Goal: Task Accomplishment & Management: Use online tool/utility

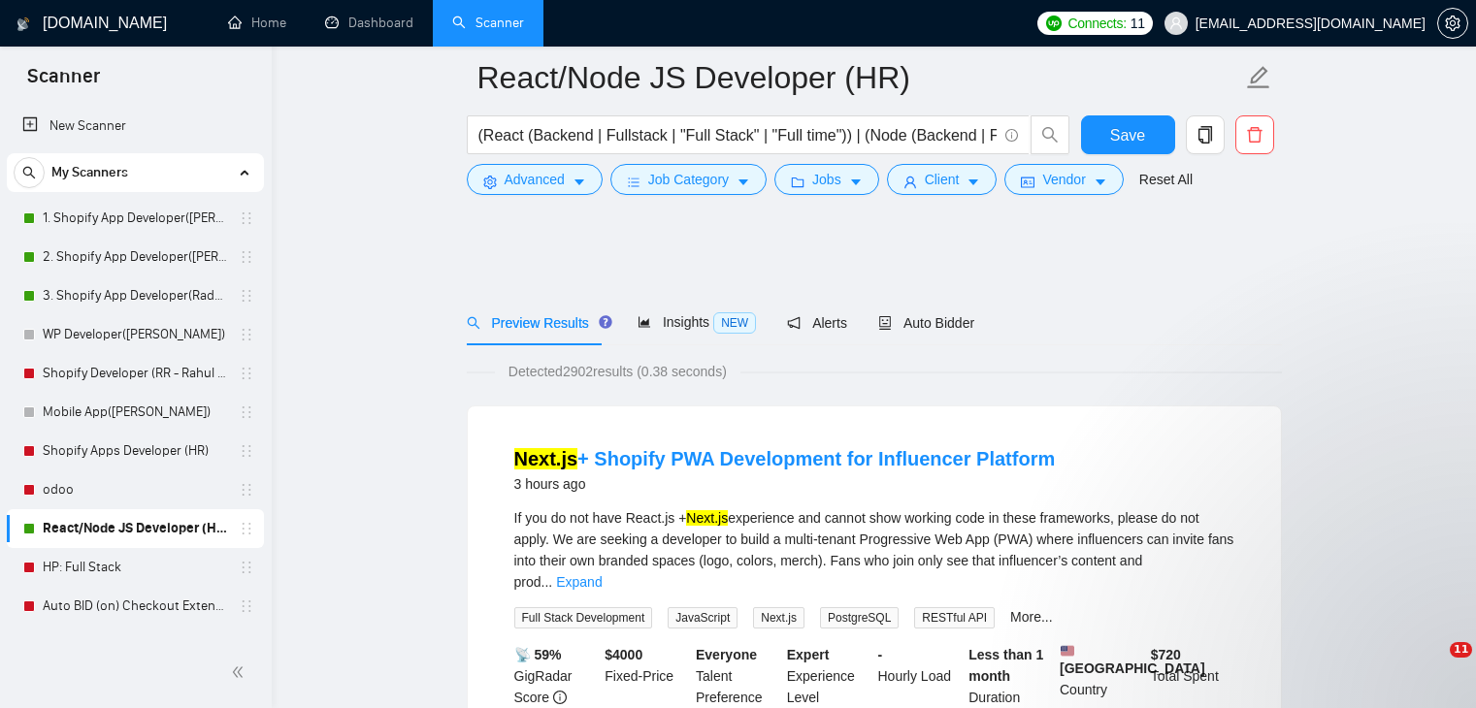
scroll to position [582, 0]
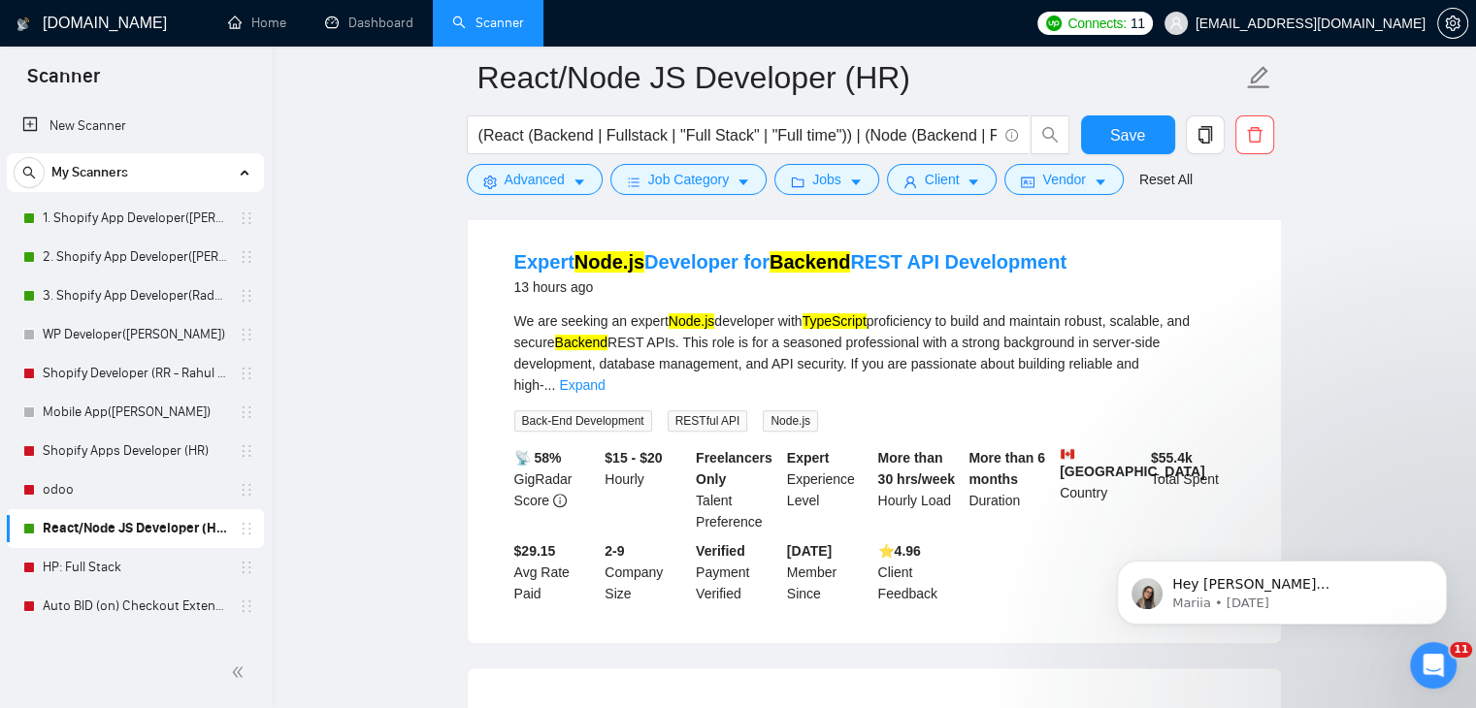
scroll to position [776, 0]
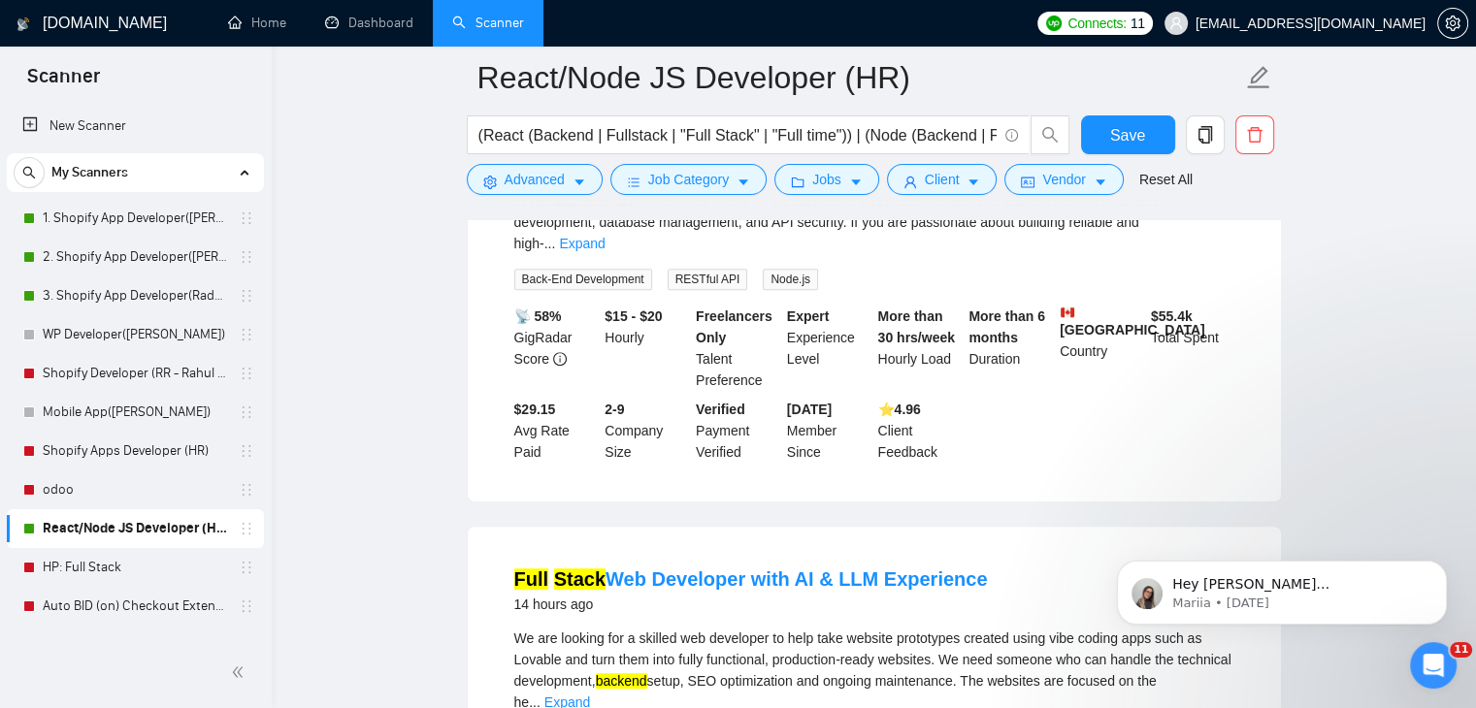
drag, startPoint x: 1368, startPoint y: 377, endPoint x: 1185, endPoint y: 484, distance: 211.3
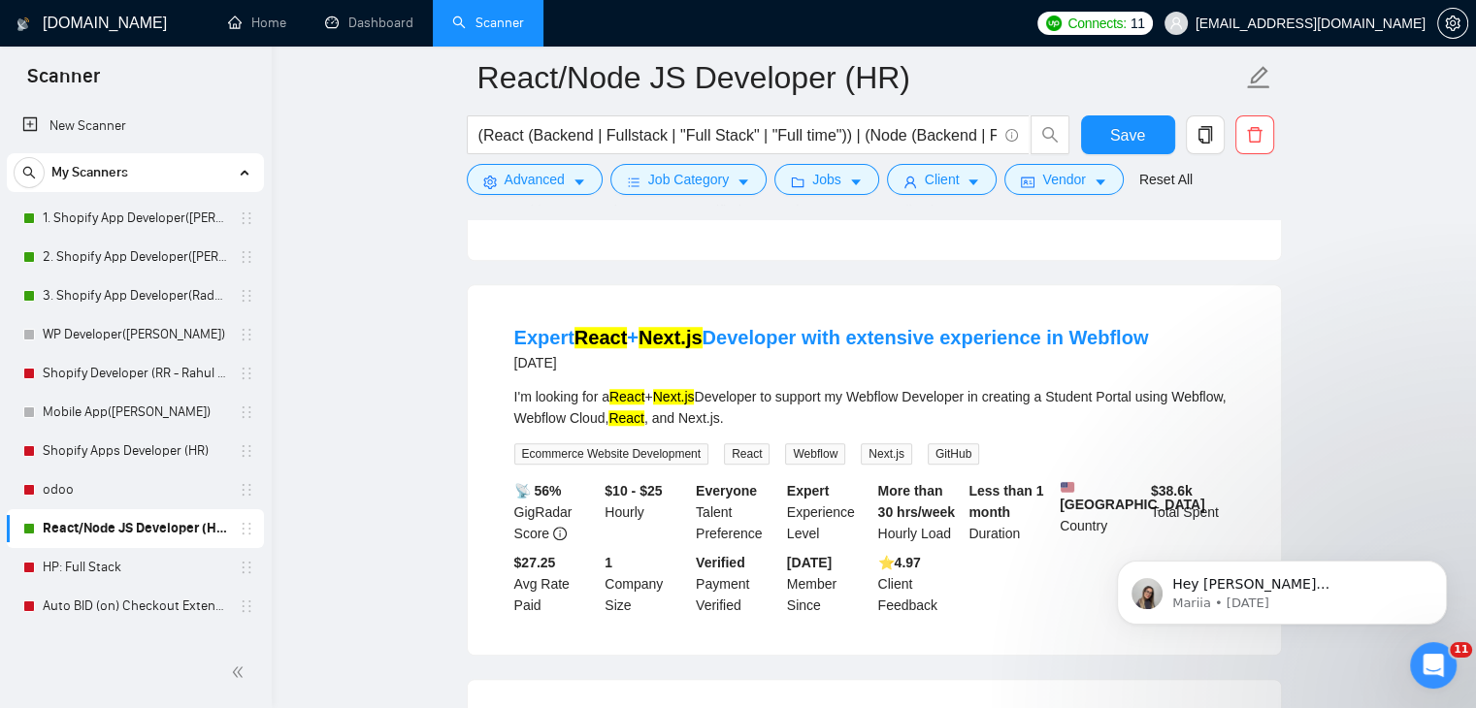
scroll to position [1552, 0]
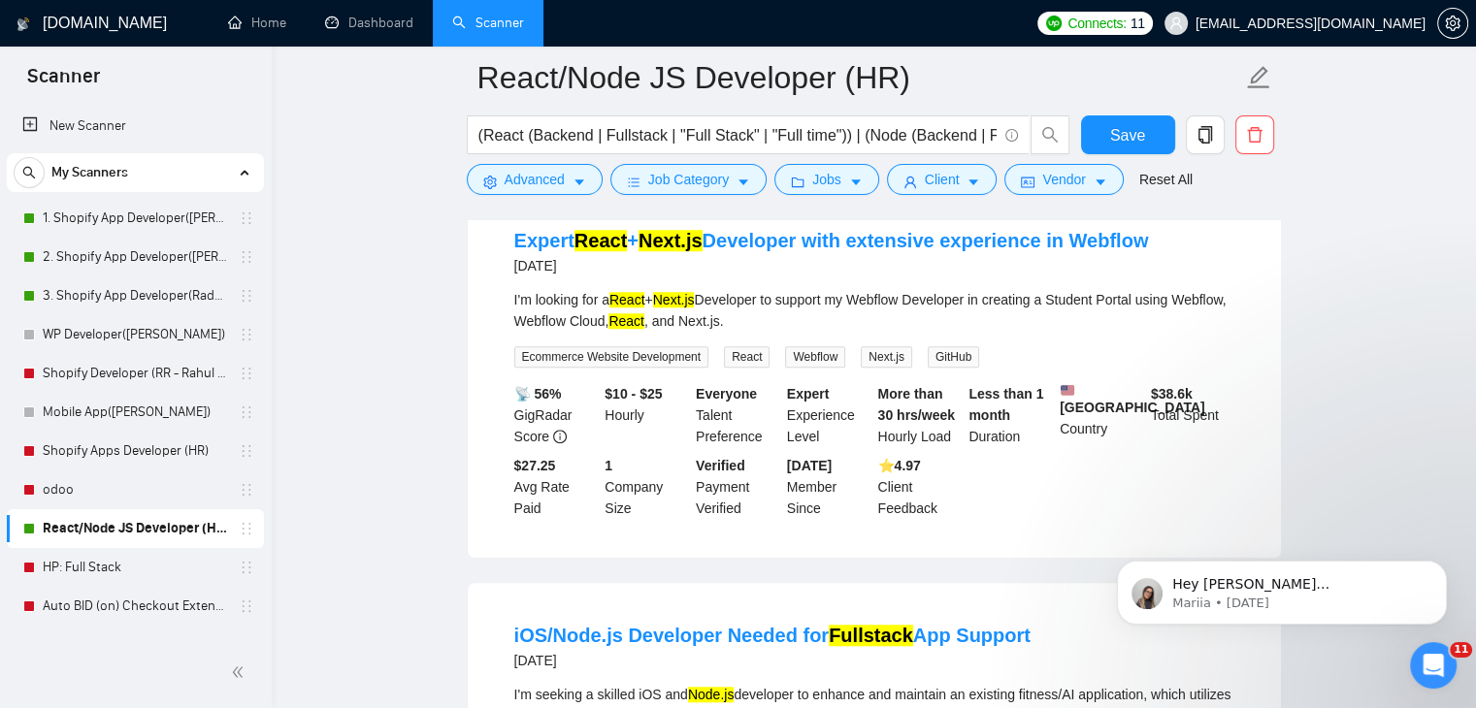
drag, startPoint x: 1362, startPoint y: 395, endPoint x: 1370, endPoint y: 381, distance: 15.6
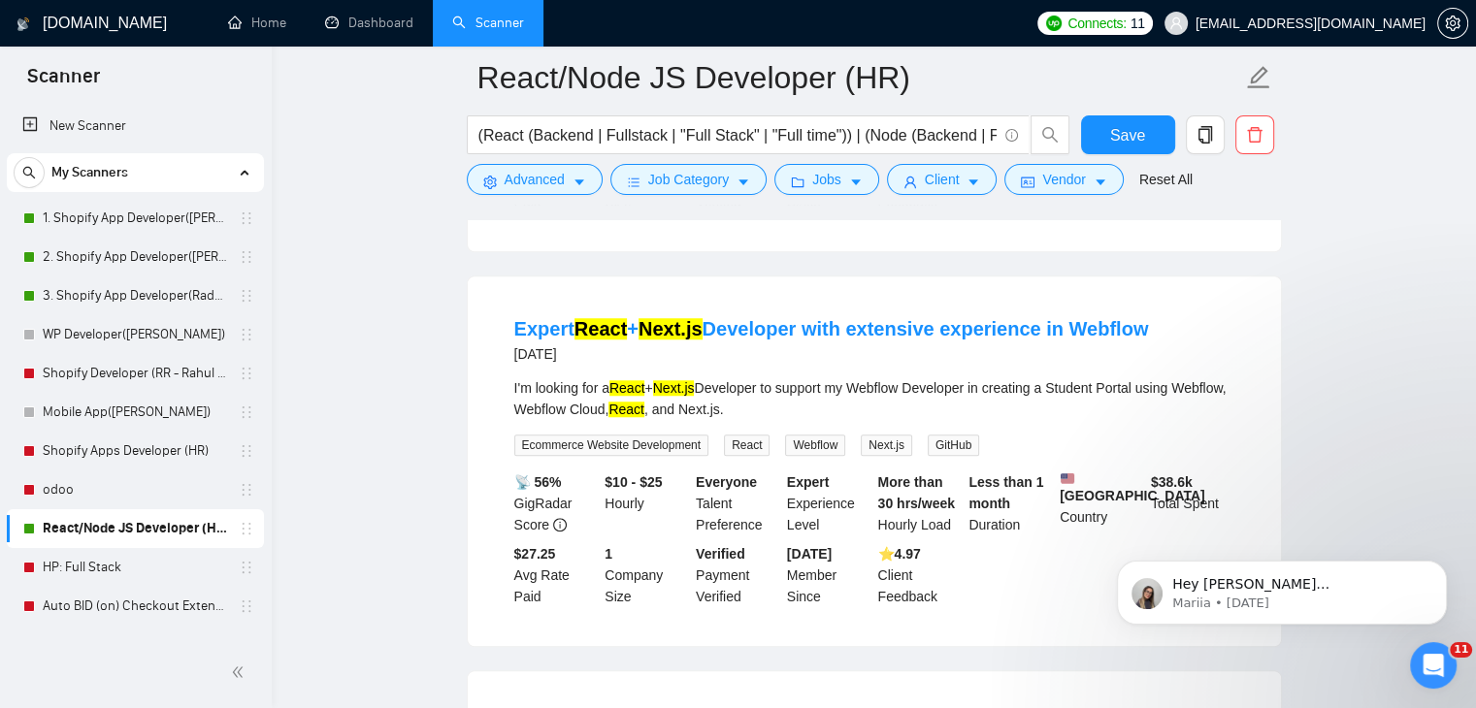
scroll to position [1261, 0]
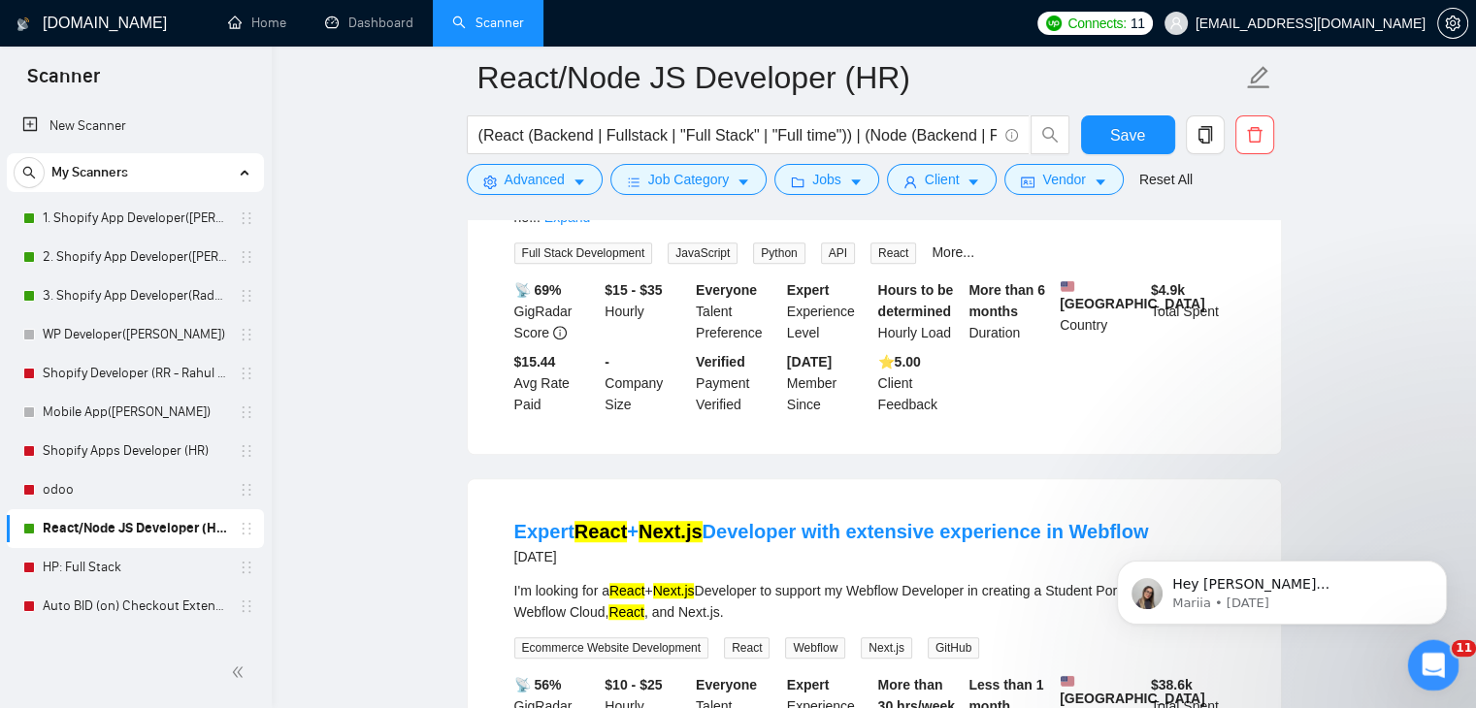
click at [1452, 659] on div "Open Intercom Messenger" at bounding box center [1430, 663] width 64 height 64
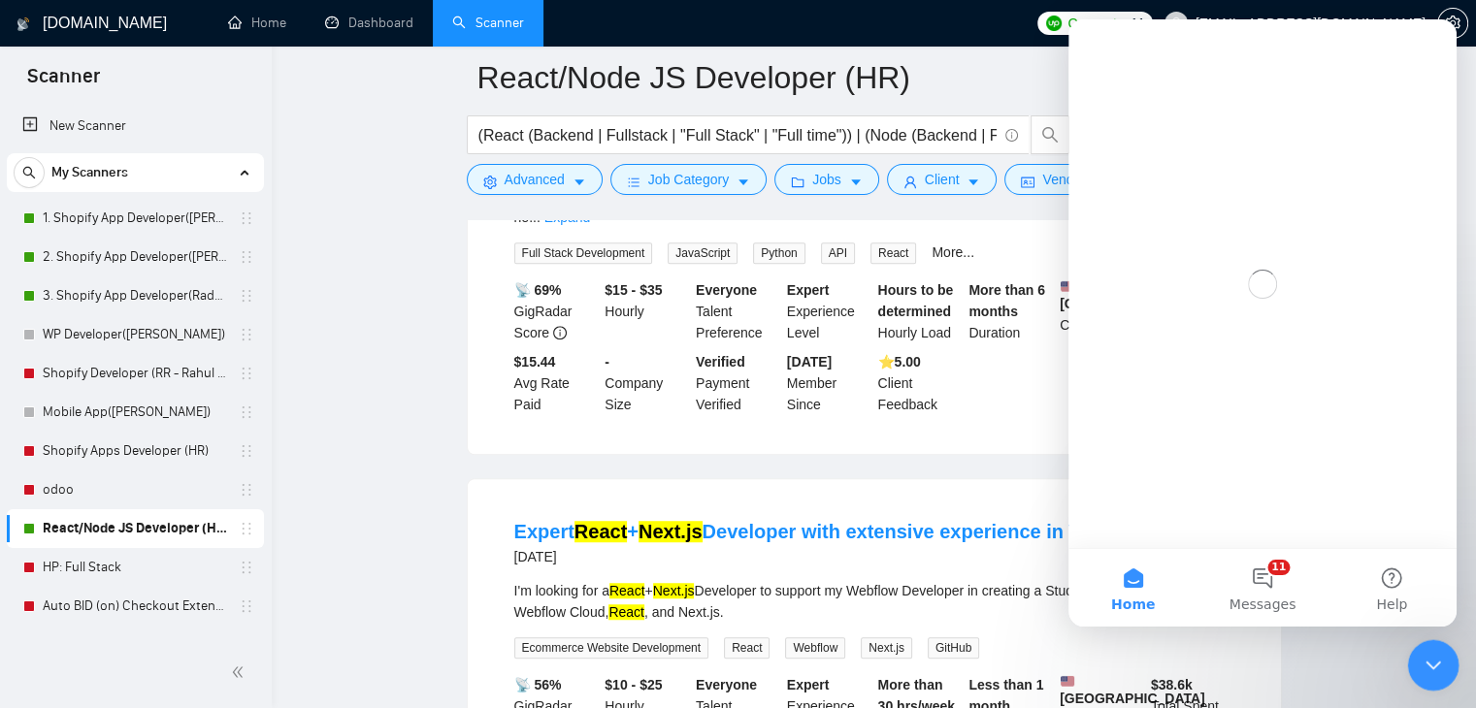
scroll to position [0, 0]
click at [1452, 658] on div "Close Intercom Messenger" at bounding box center [1430, 662] width 47 height 47
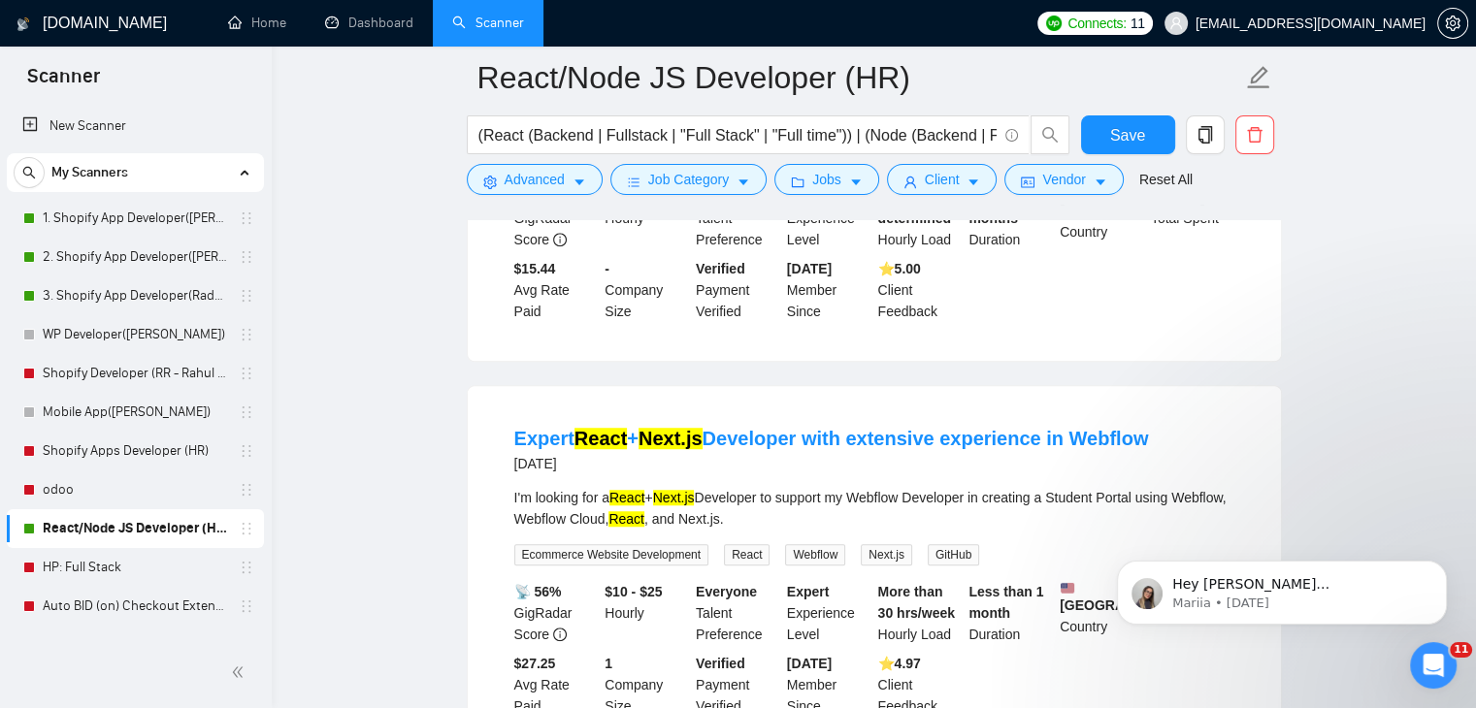
scroll to position [1455, 0]
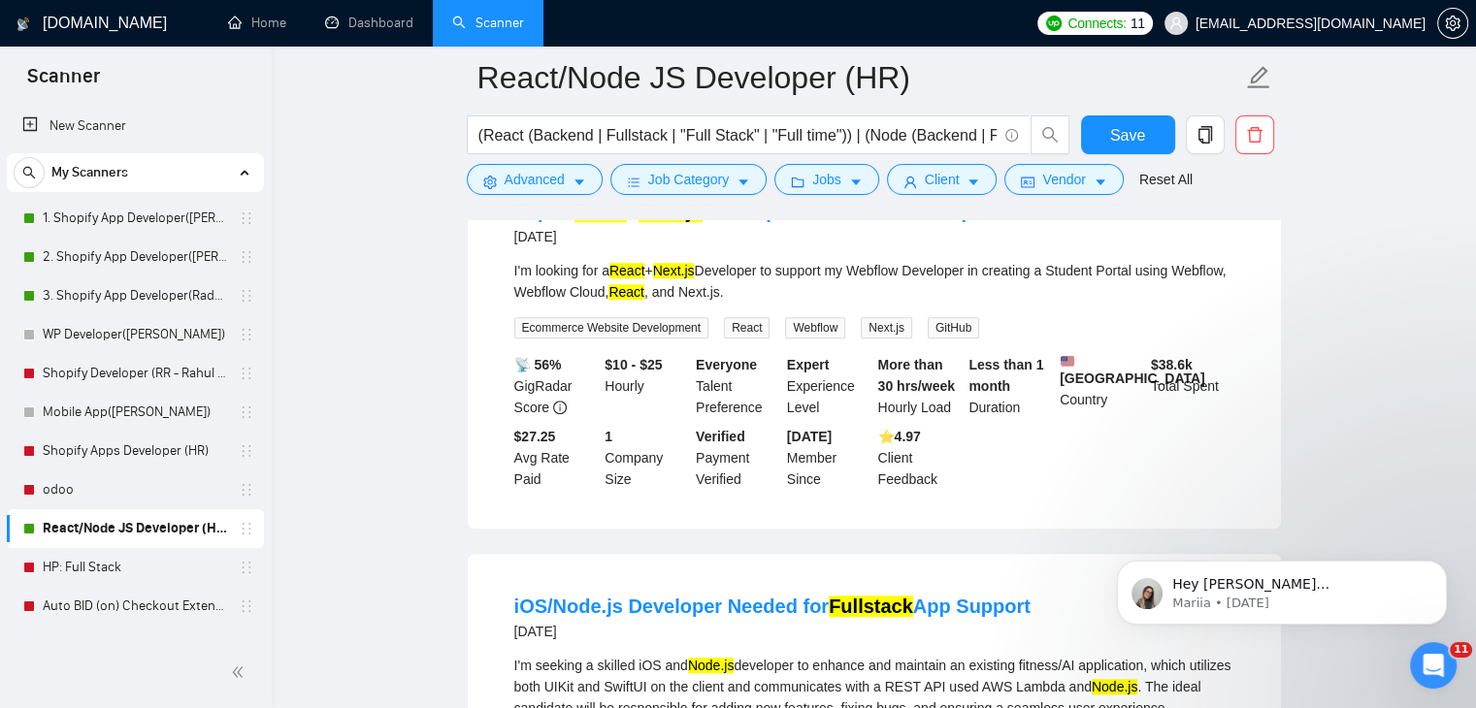
scroll to position [1552, 0]
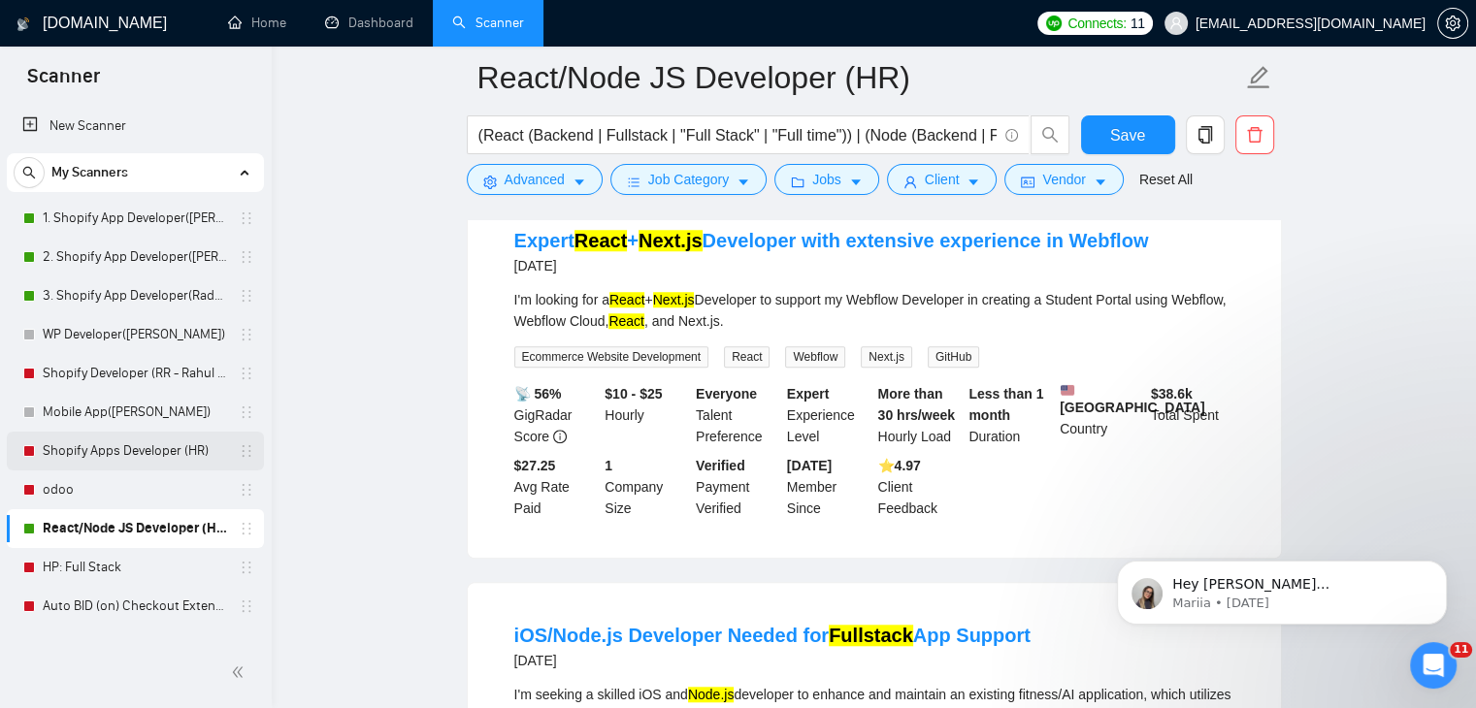
click at [131, 451] on link "Shopify Apps Developer (HR)" at bounding box center [135, 451] width 184 height 39
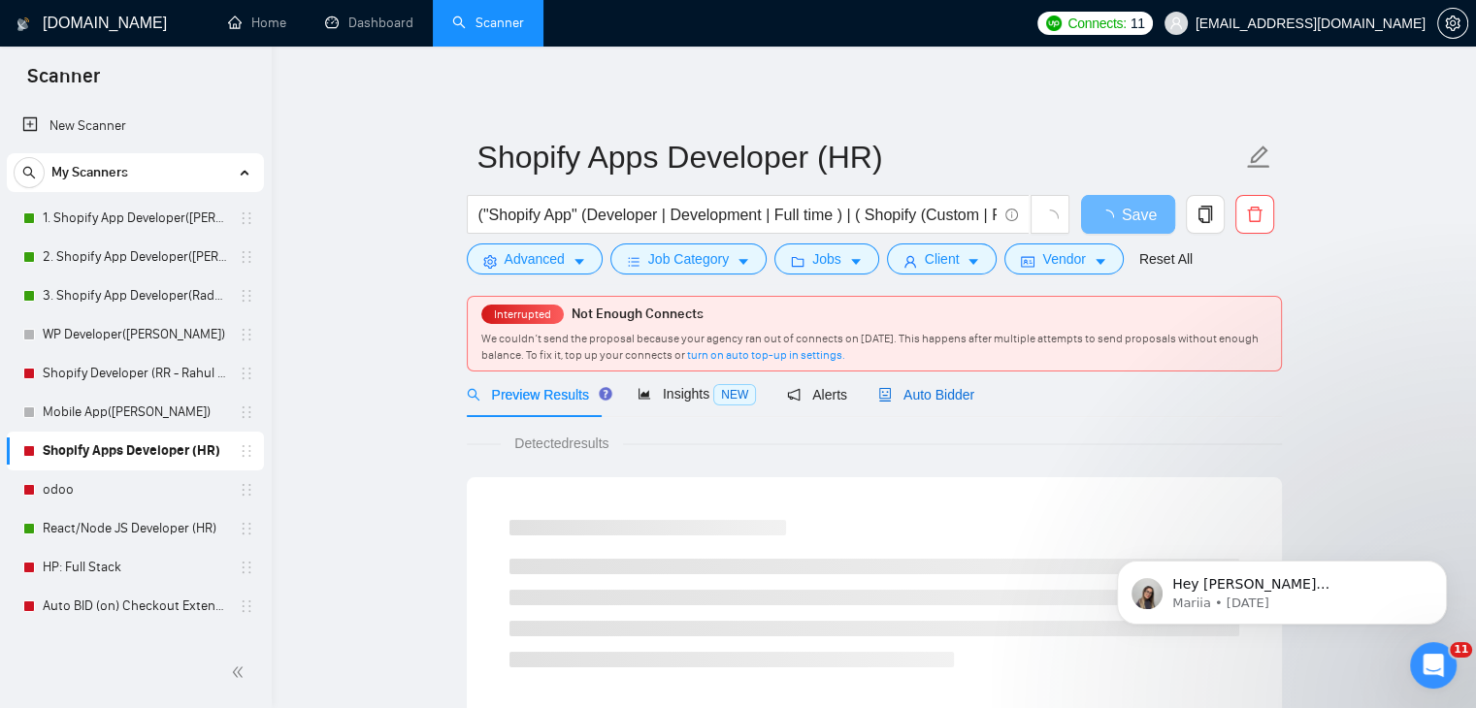
click at [917, 399] on span "Auto Bidder" at bounding box center [926, 395] width 96 height 16
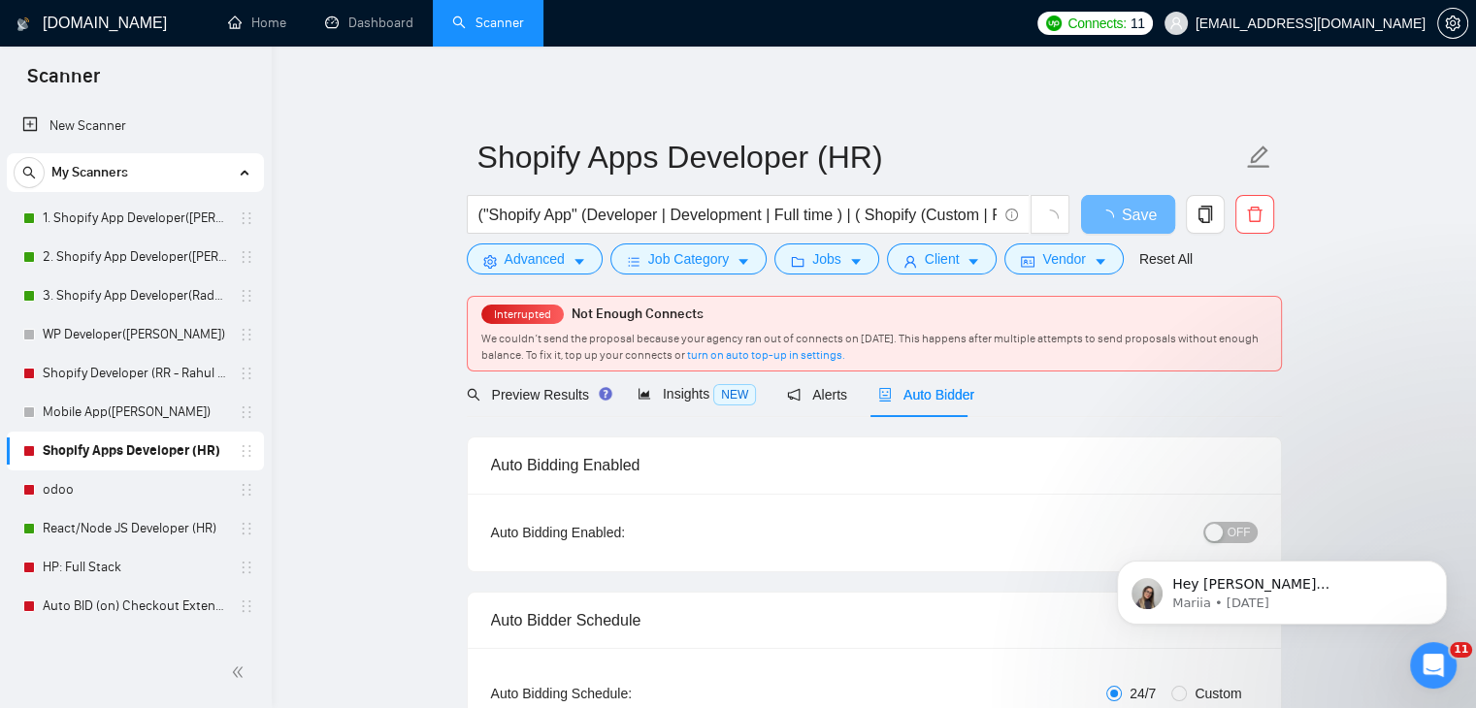
radio input "false"
radio input "true"
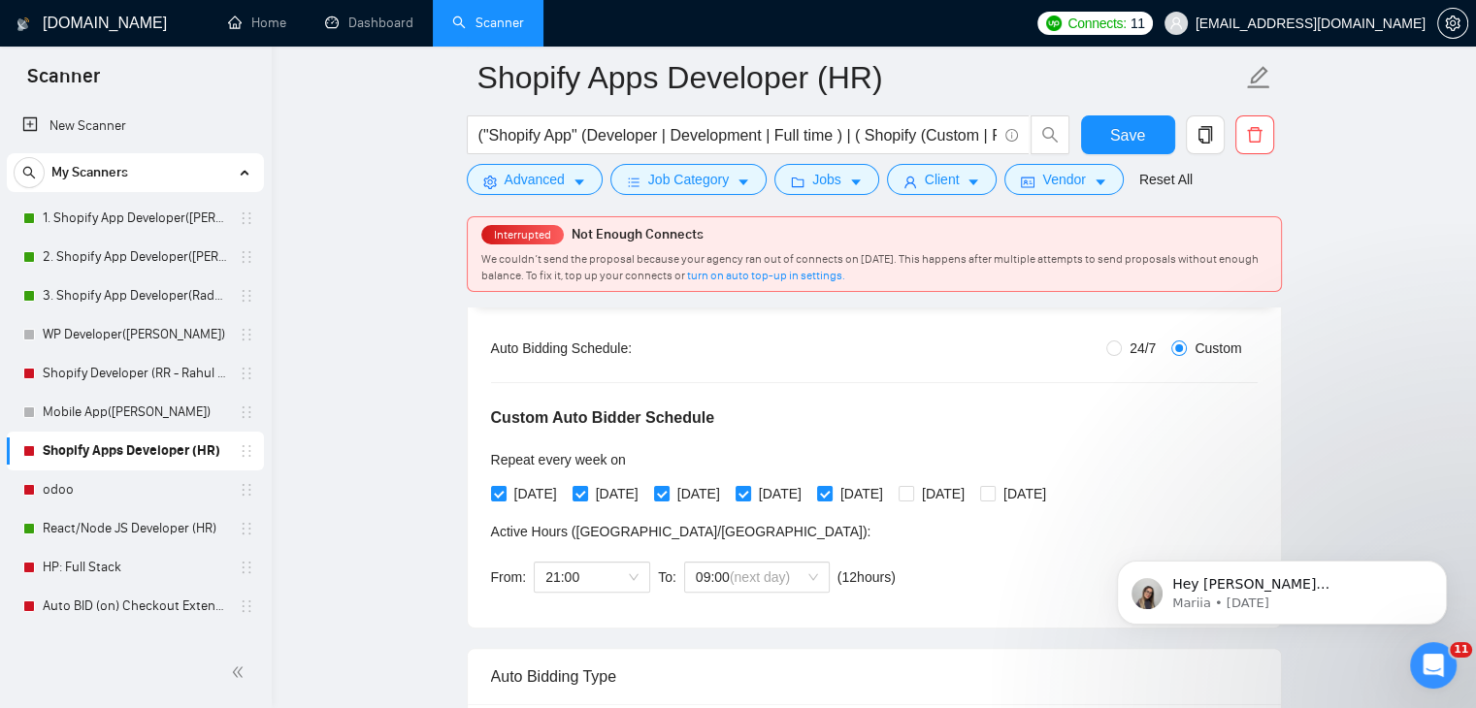
scroll to position [485, 0]
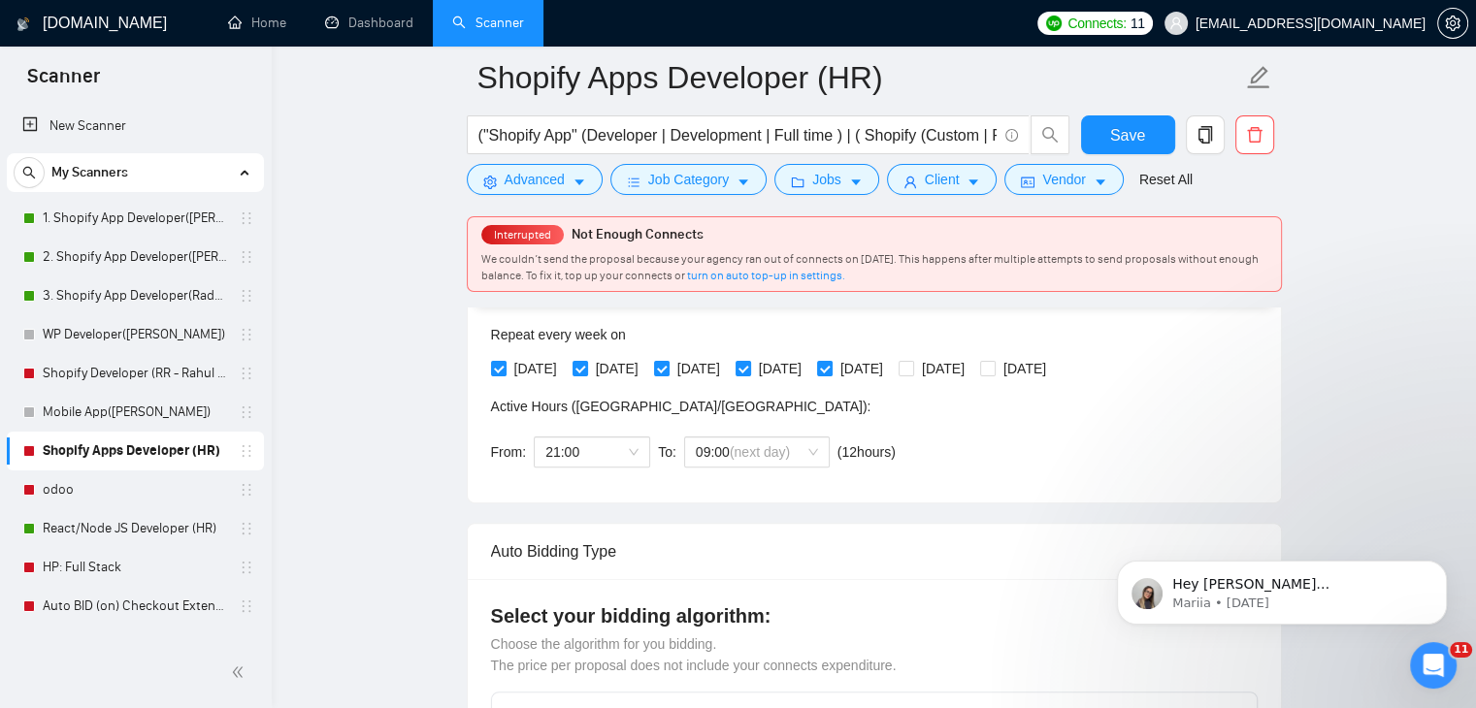
drag, startPoint x: 1459, startPoint y: 421, endPoint x: 1455, endPoint y: 438, distance: 16.9
click at [1436, 668] on icon "Open Intercom Messenger" at bounding box center [1430, 663] width 32 height 32
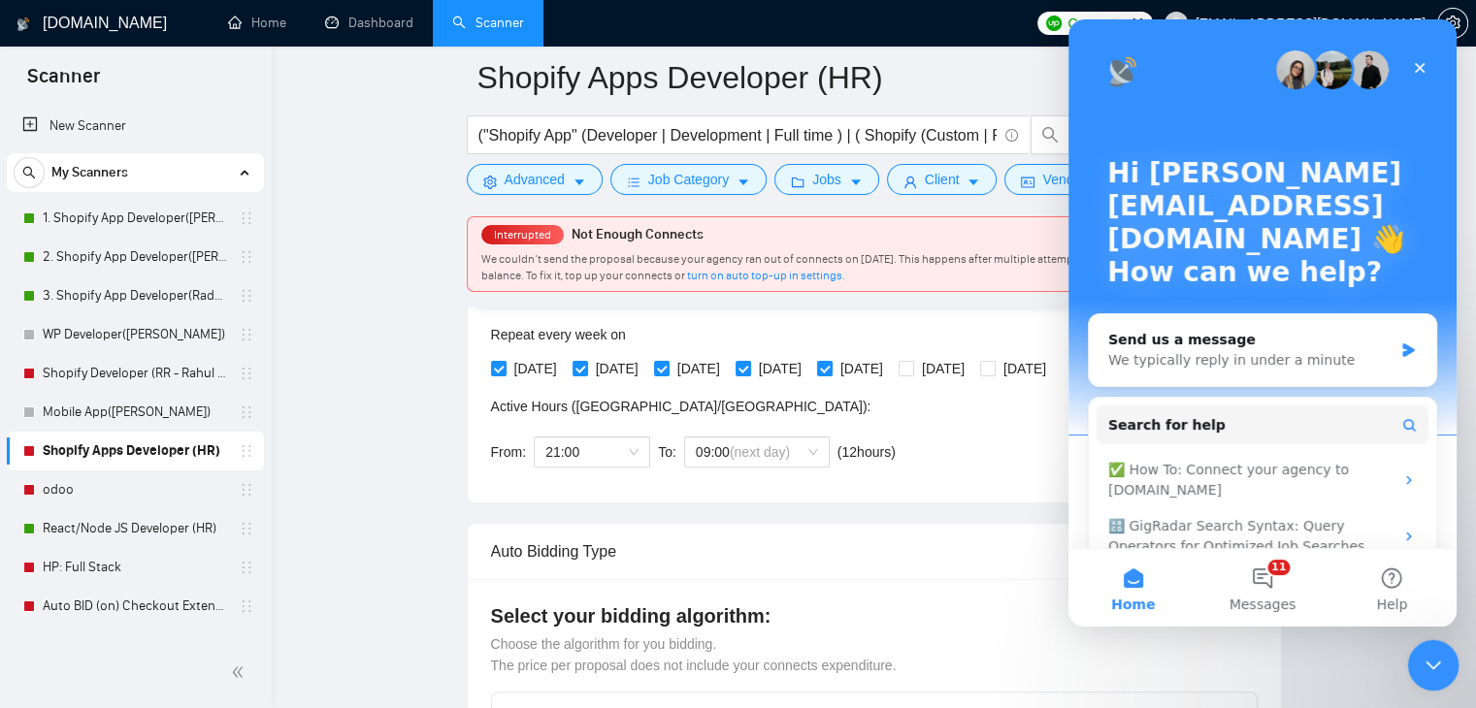
click at [1440, 668] on icon "Close Intercom Messenger" at bounding box center [1429, 662] width 23 height 23
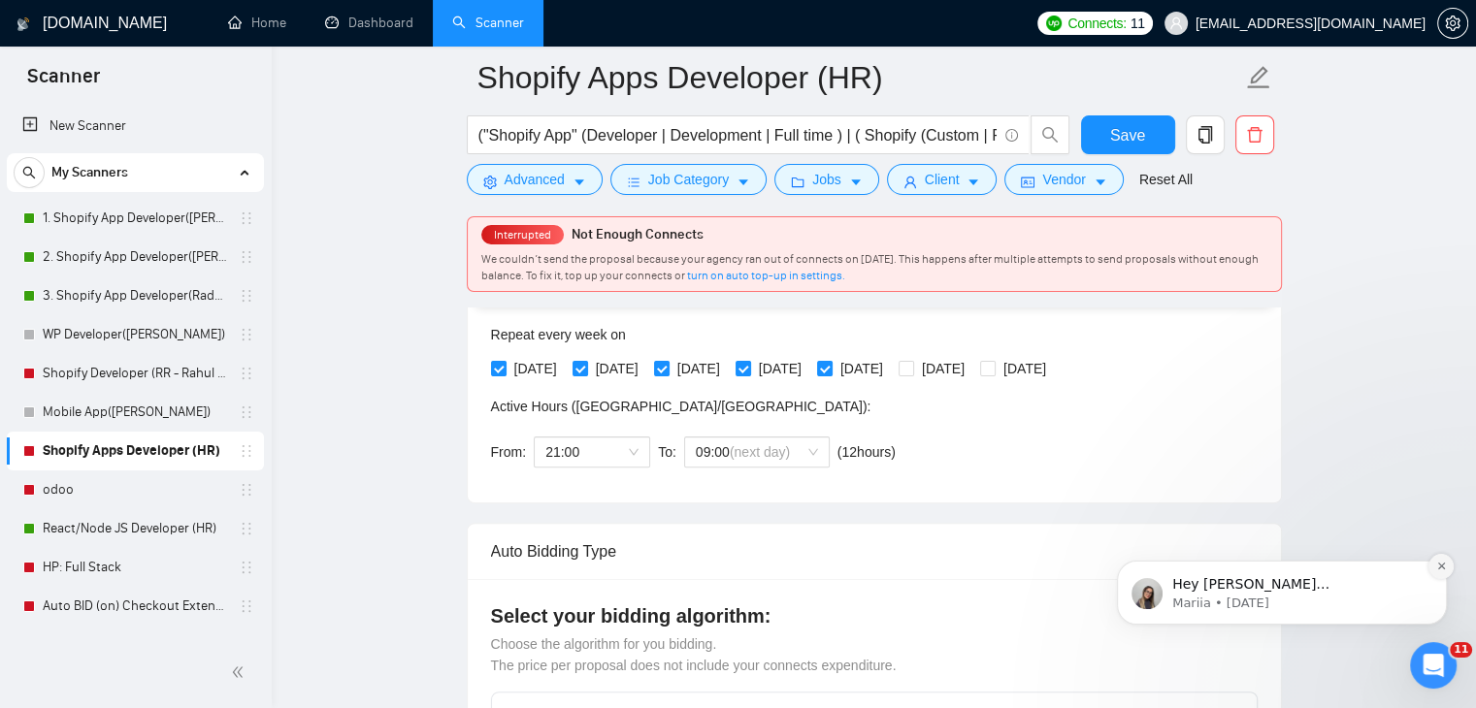
scroll to position [0, 0]
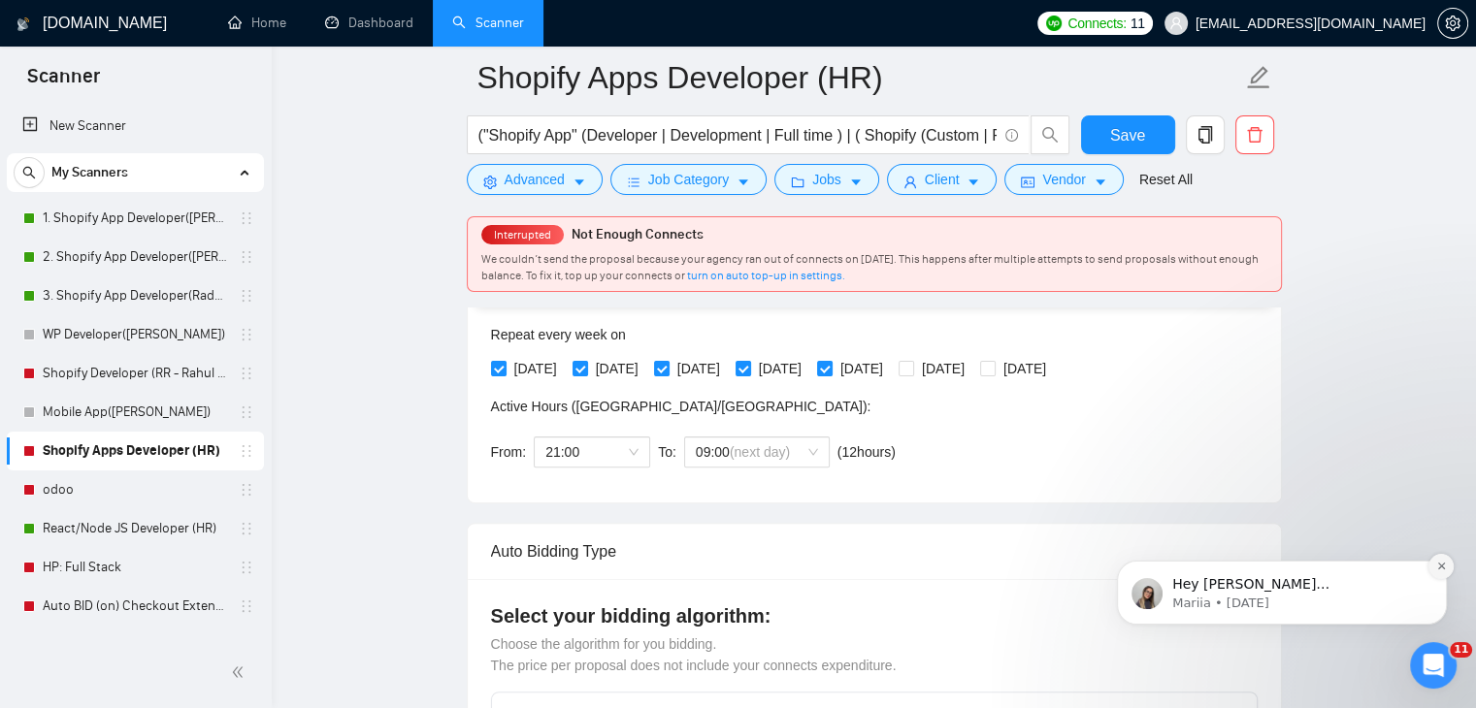
click at [1446, 563] on button "Dismiss notification" at bounding box center [1440, 566] width 25 height 25
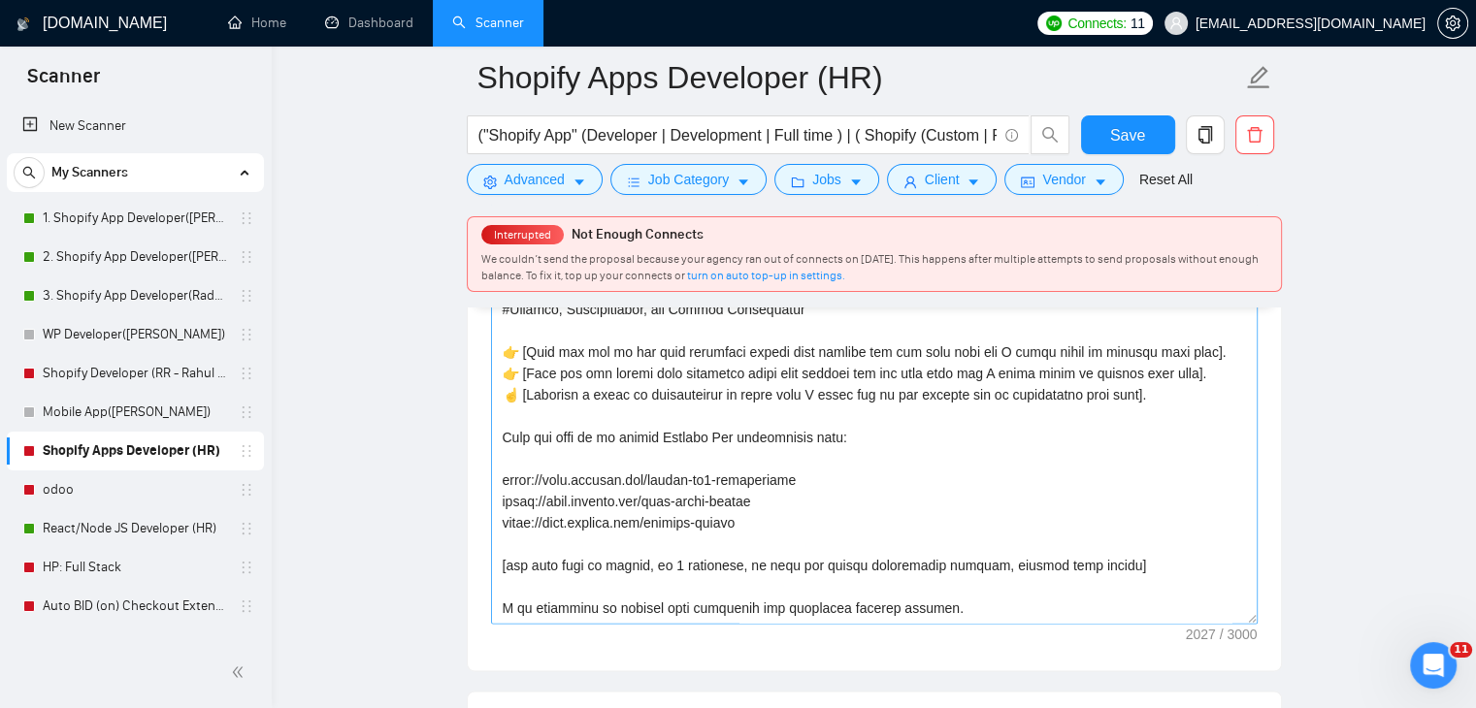
scroll to position [211, 0]
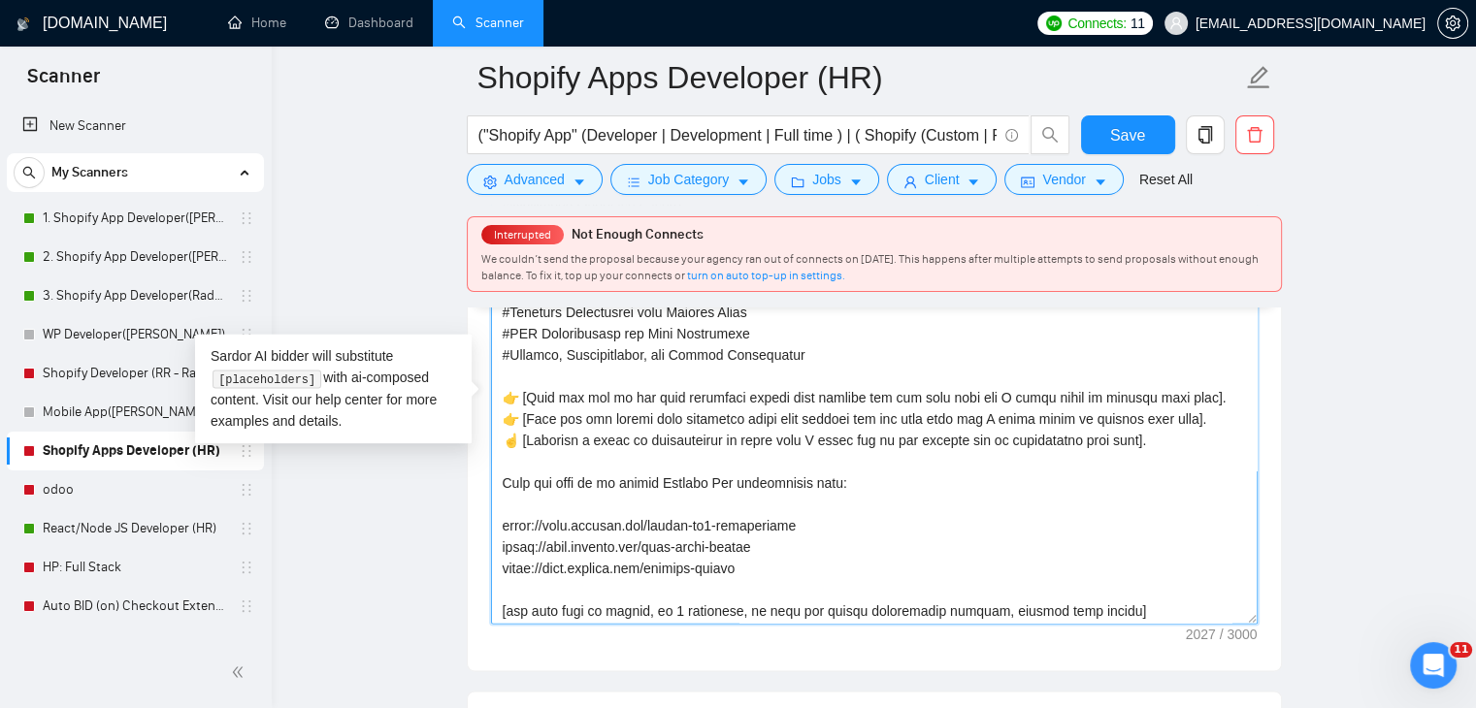
drag, startPoint x: 827, startPoint y: 516, endPoint x: 486, endPoint y: 518, distance: 340.5
click at [486, 518] on div "Cover letter template:" at bounding box center [874, 402] width 813 height 535
drag, startPoint x: 912, startPoint y: 521, endPoint x: 879, endPoint y: 540, distance: 38.3
click at [911, 521] on textarea "Cover letter template:" at bounding box center [874, 405] width 766 height 437
click at [791, 551] on textarea "Cover letter template:" at bounding box center [874, 405] width 766 height 437
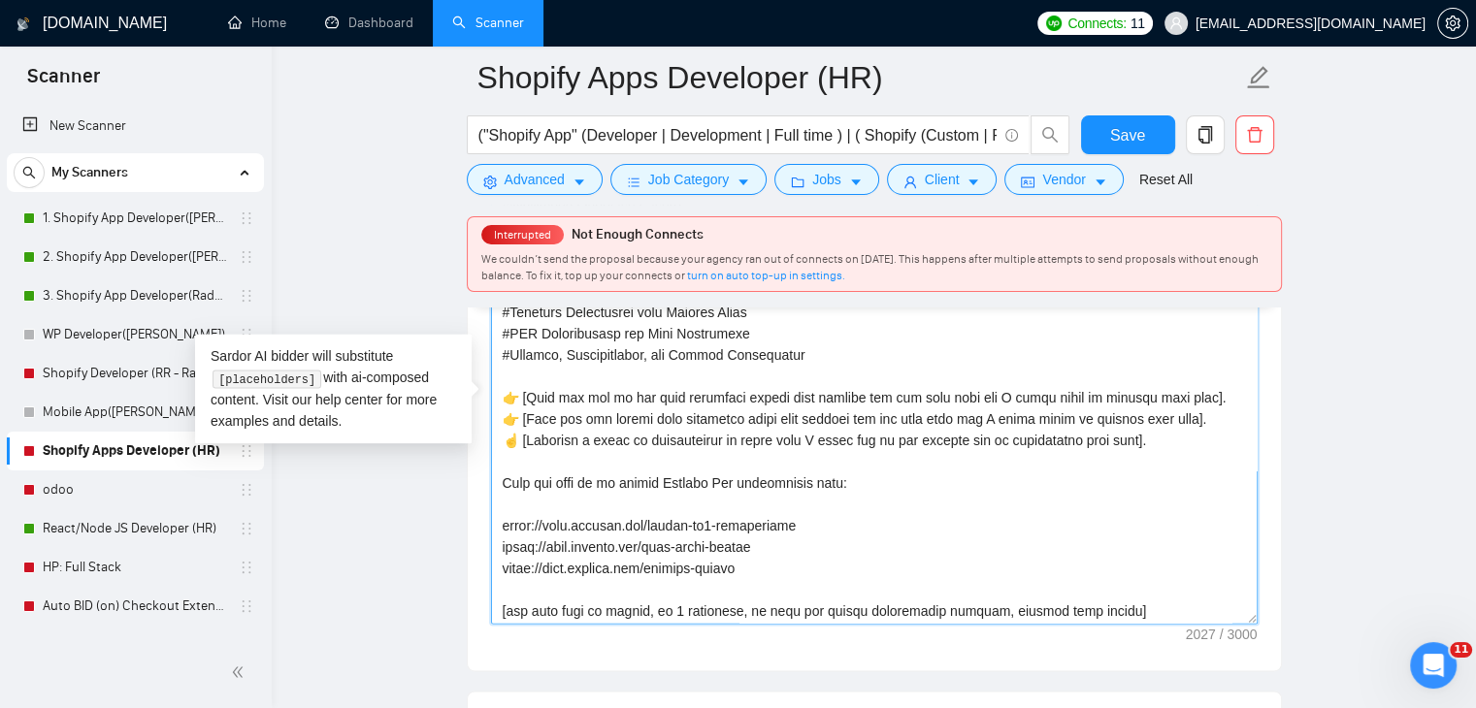
drag, startPoint x: 771, startPoint y: 573, endPoint x: 508, endPoint y: 514, distance: 269.5
click at [508, 514] on textarea "Cover letter template:" at bounding box center [874, 405] width 766 height 437
drag, startPoint x: 924, startPoint y: 491, endPoint x: 930, endPoint y: 482, distance: 10.5
click at [924, 490] on textarea "Cover letter template:" at bounding box center [874, 405] width 766 height 437
drag, startPoint x: 1179, startPoint y: 446, endPoint x: 632, endPoint y: 446, distance: 546.2
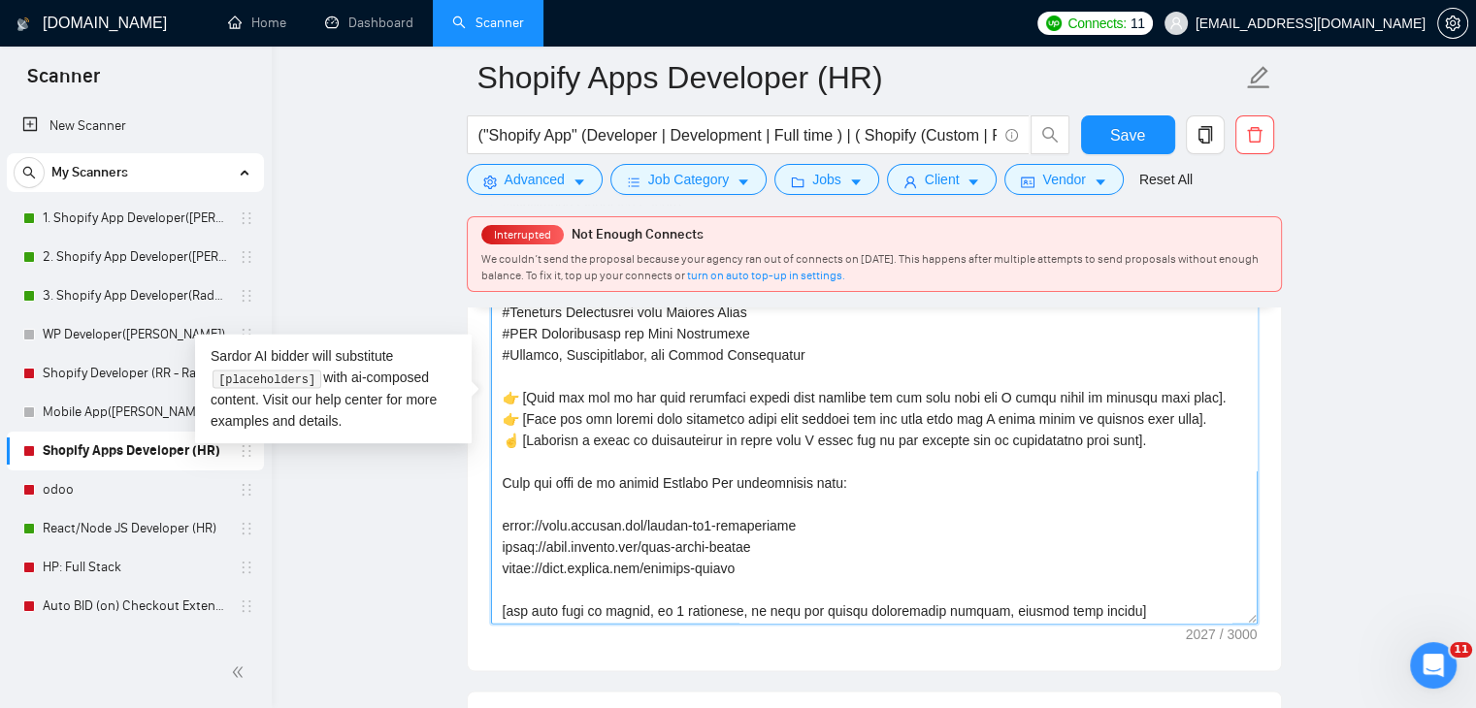
click at [609, 433] on textarea "Cover letter template:" at bounding box center [874, 405] width 766 height 437
click at [970, 516] on textarea "Cover letter template:" at bounding box center [874, 405] width 766 height 437
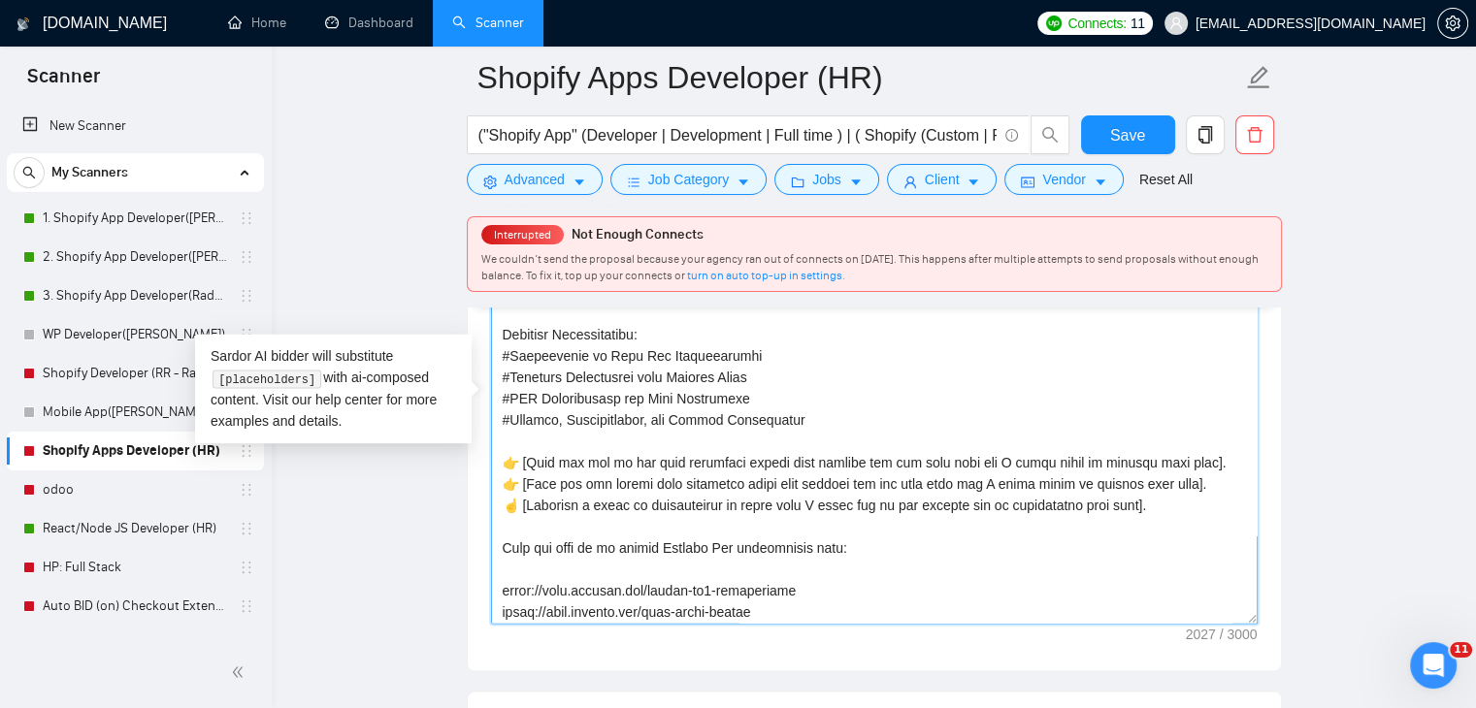
scroll to position [114, 0]
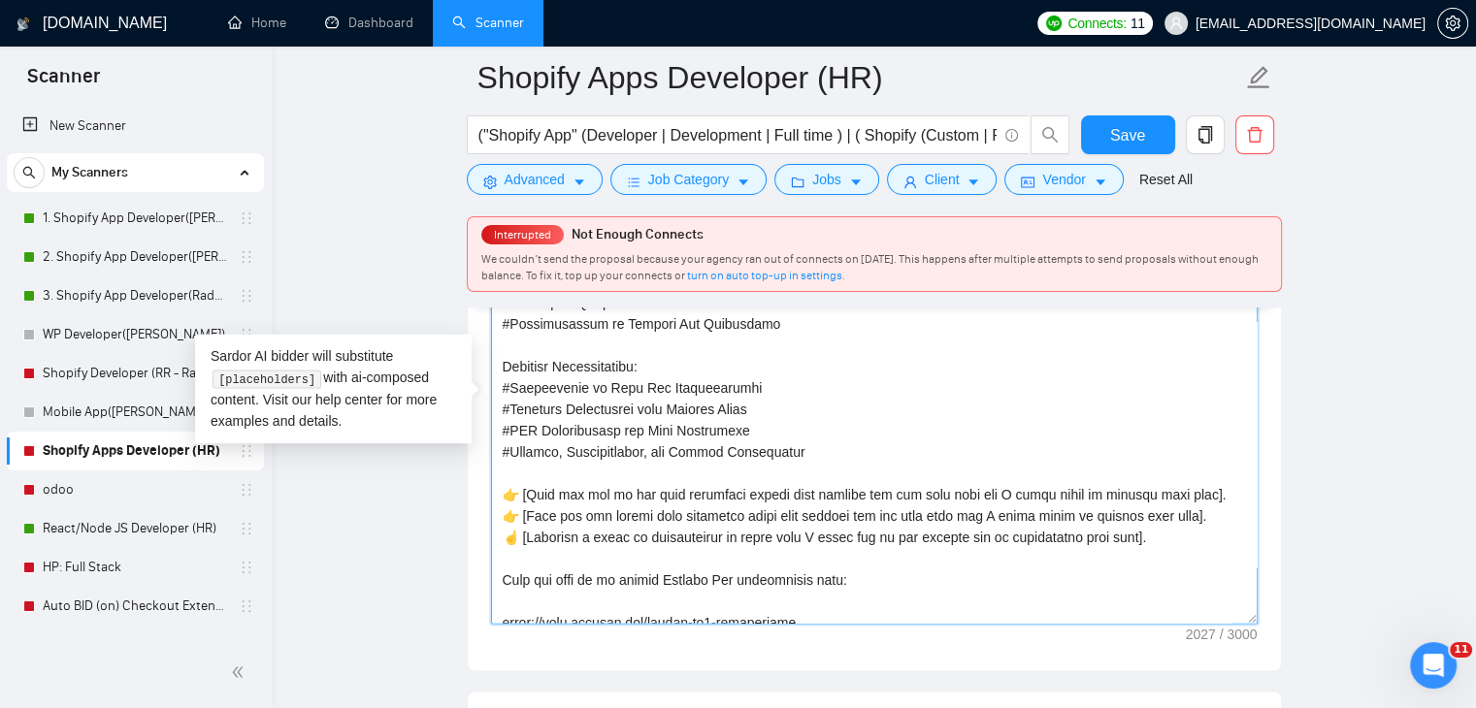
click at [795, 442] on textarea "Cover letter template:" at bounding box center [874, 405] width 766 height 437
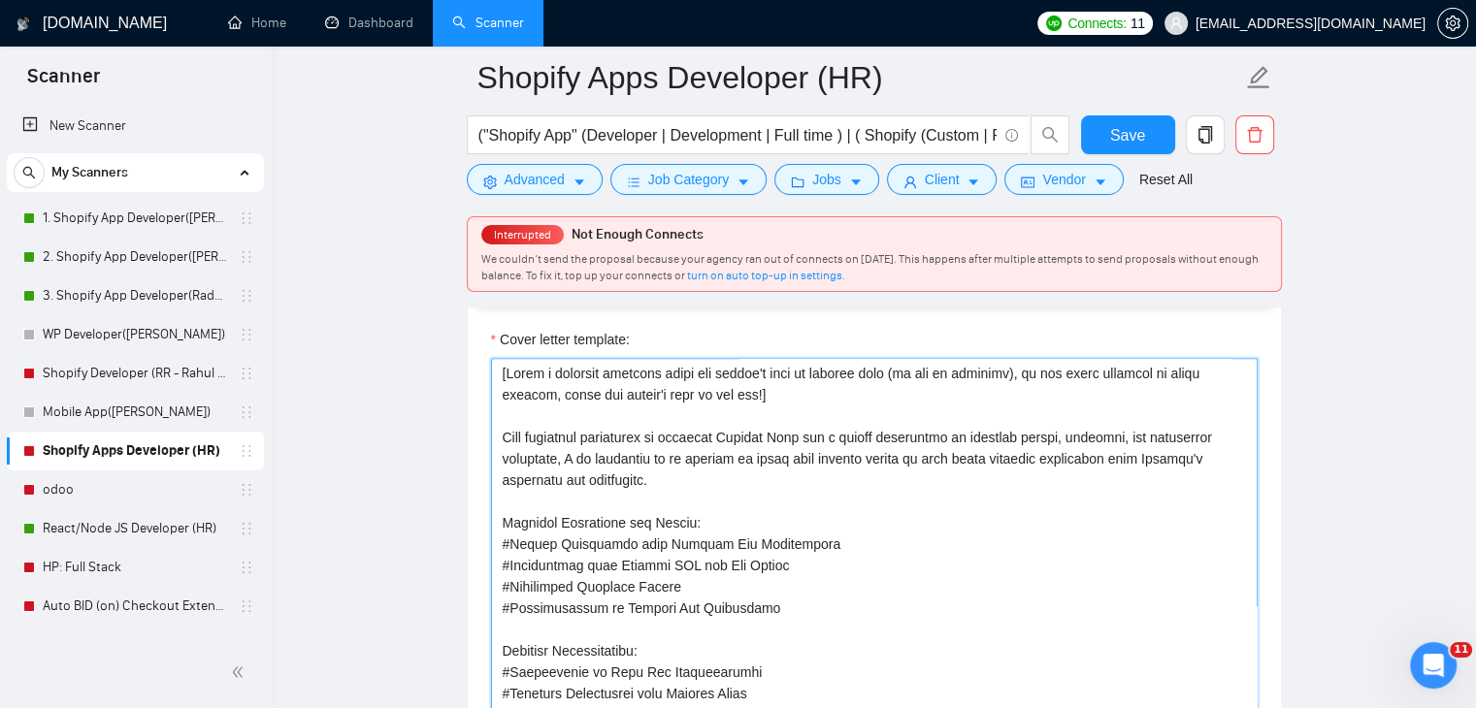
scroll to position [2522, 0]
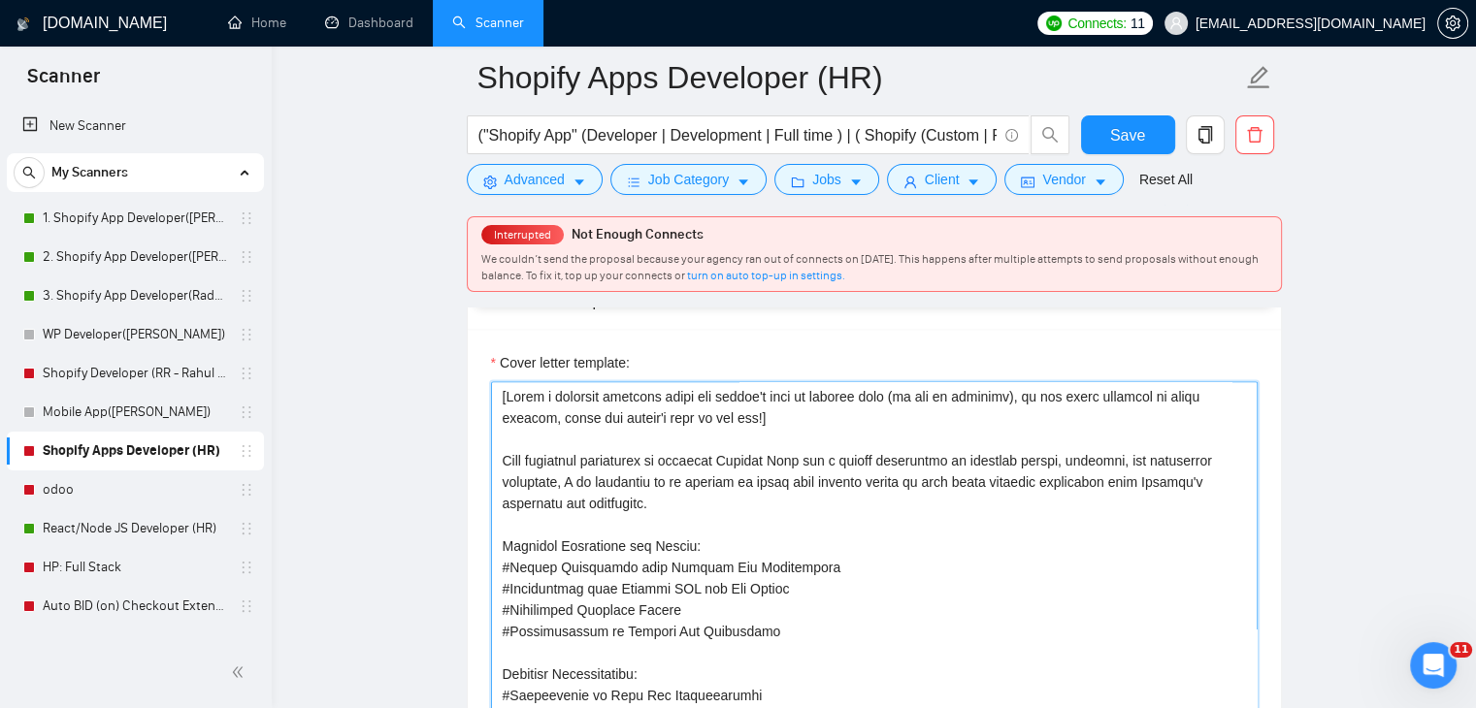
drag, startPoint x: 511, startPoint y: 455, endPoint x: 1121, endPoint y: 538, distance: 615.9
click at [1129, 461] on textarea "Cover letter template:" at bounding box center [874, 599] width 766 height 437
click at [1121, 538] on textarea "Cover letter template:" at bounding box center [874, 599] width 766 height 437
drag, startPoint x: 572, startPoint y: 479, endPoint x: 797, endPoint y: 504, distance: 226.5
click at [797, 504] on textarea "Cover letter template:" at bounding box center [874, 599] width 766 height 437
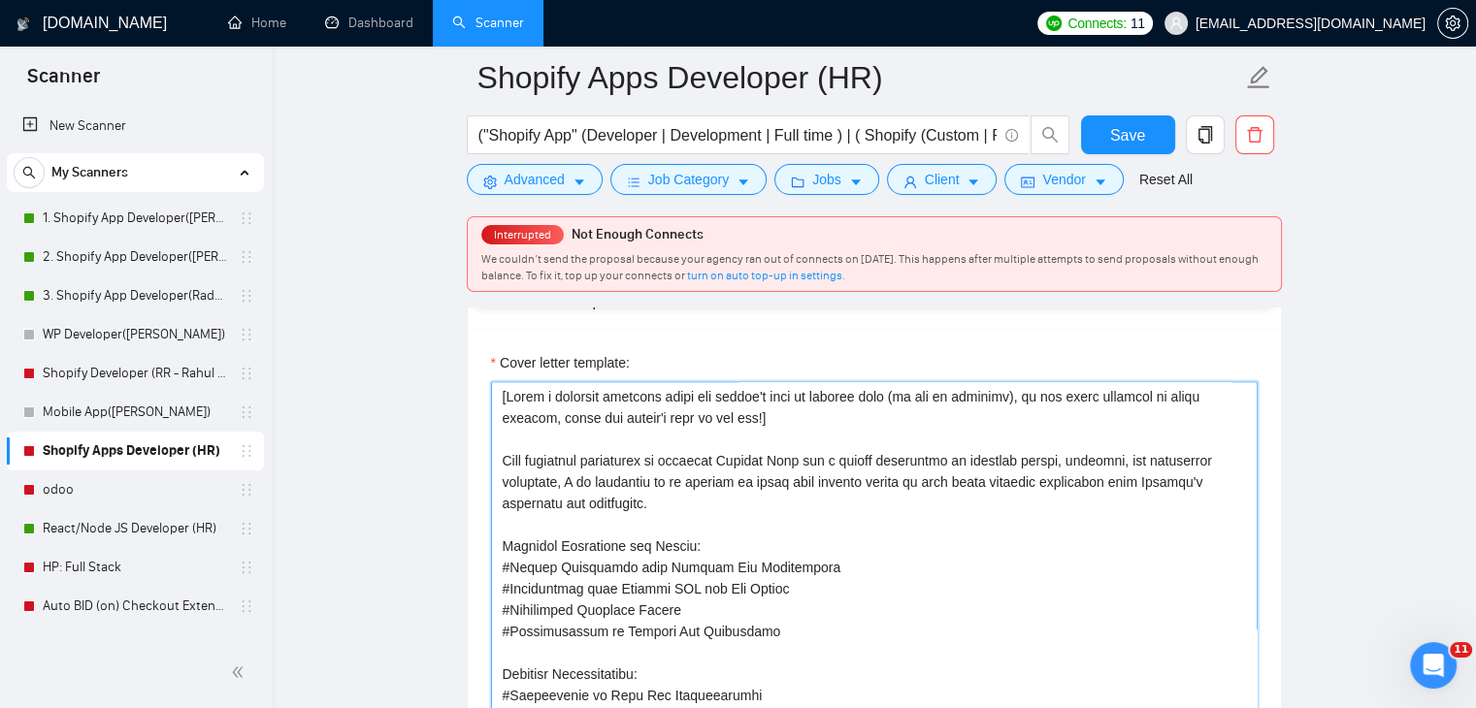
click at [803, 513] on textarea "Cover letter template:" at bounding box center [874, 599] width 766 height 437
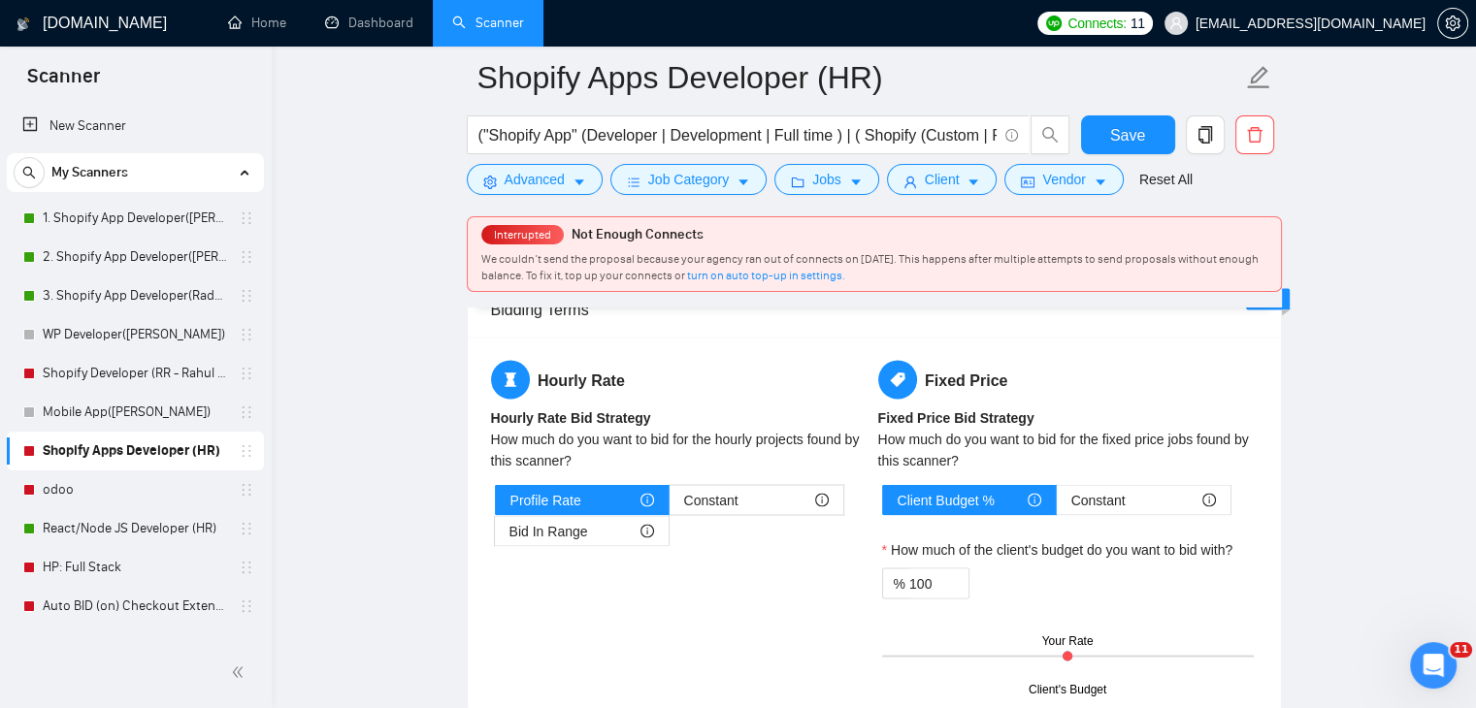
scroll to position [3492, 0]
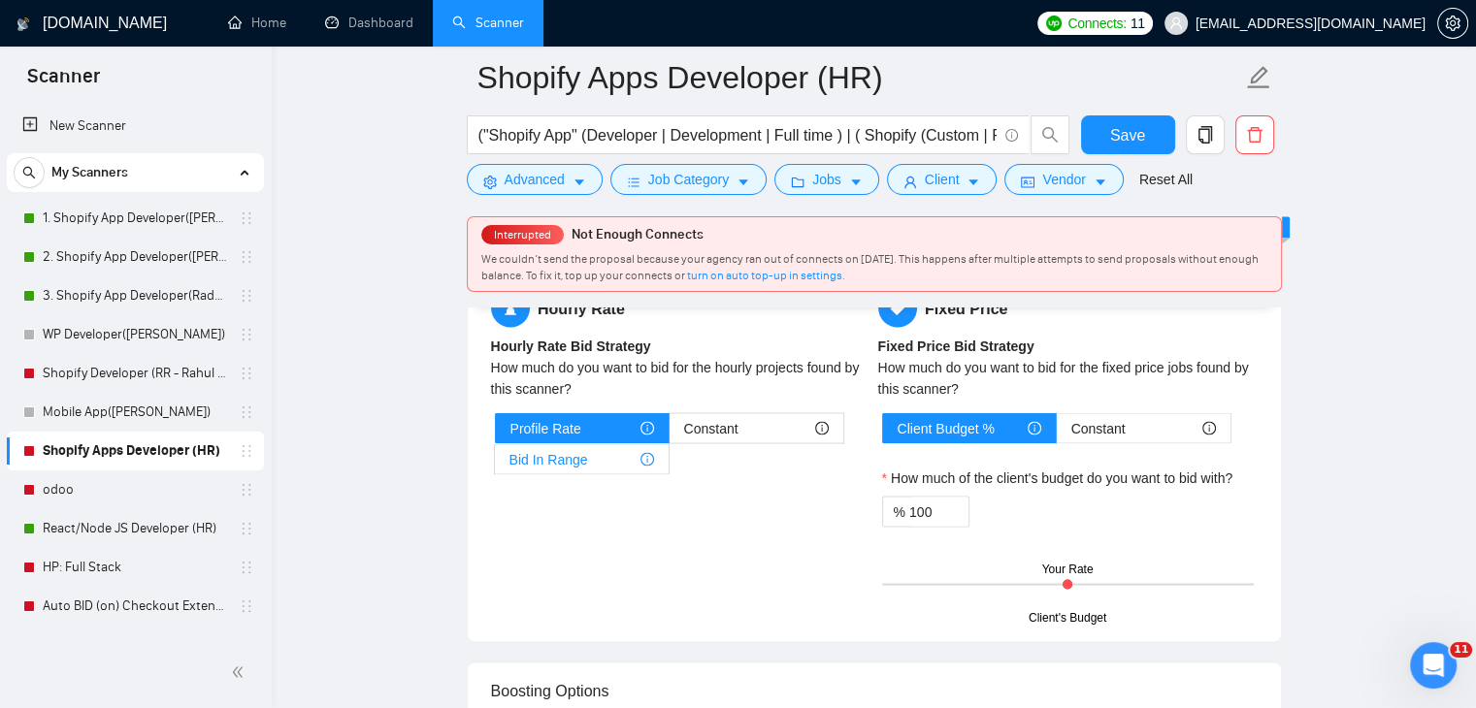
drag, startPoint x: 373, startPoint y: 457, endPoint x: 503, endPoint y: 456, distance: 130.0
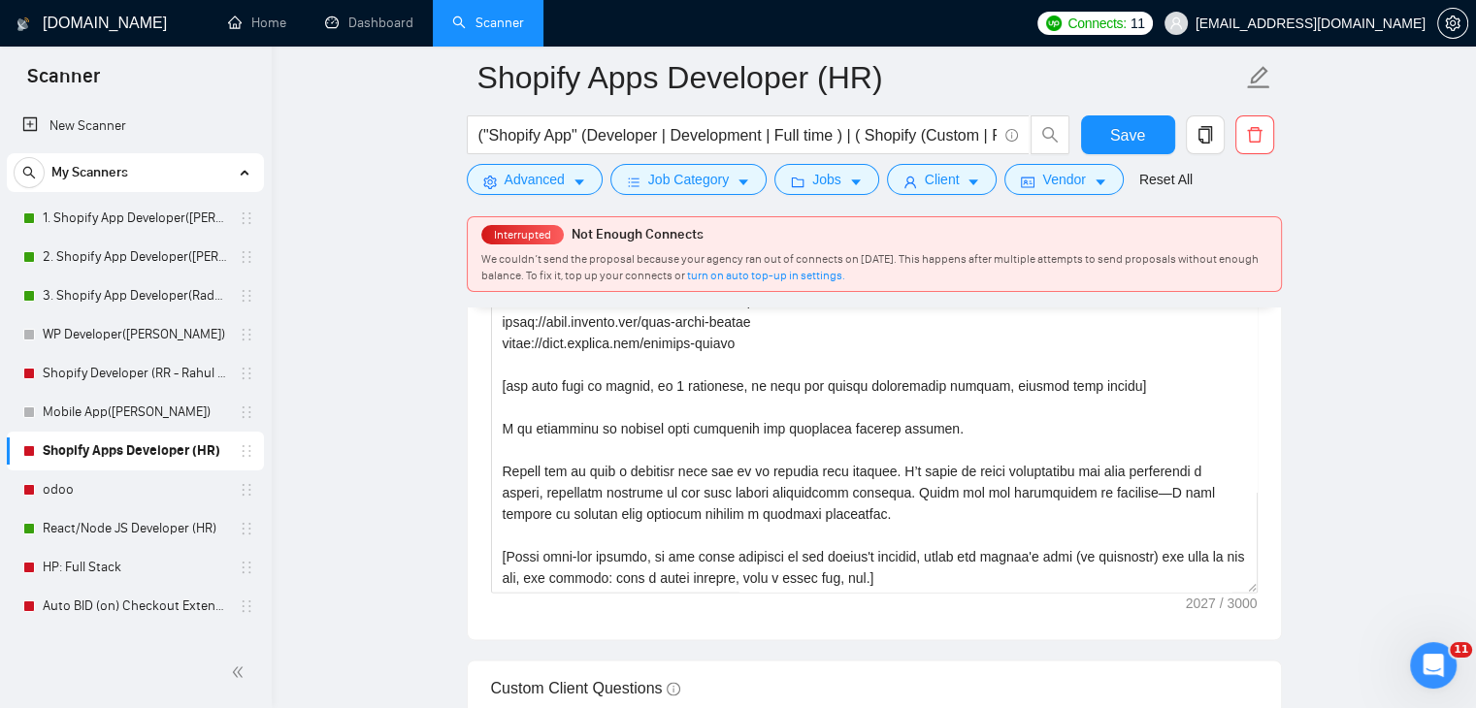
scroll to position [2716, 0]
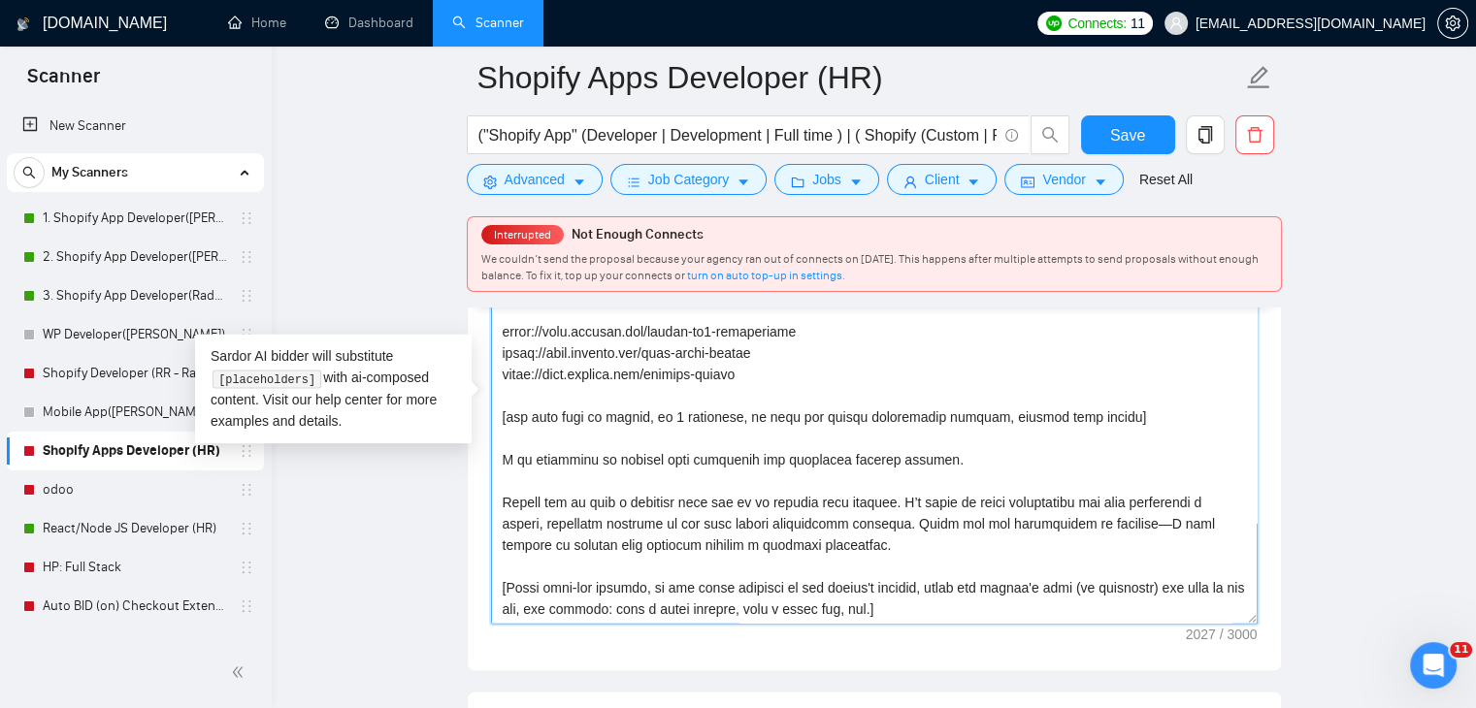
drag, startPoint x: 526, startPoint y: 493, endPoint x: 879, endPoint y: 544, distance: 356.8
click at [879, 544] on textarea "Cover letter template:" at bounding box center [874, 405] width 766 height 437
click at [871, 546] on textarea "Cover letter template:" at bounding box center [874, 405] width 766 height 437
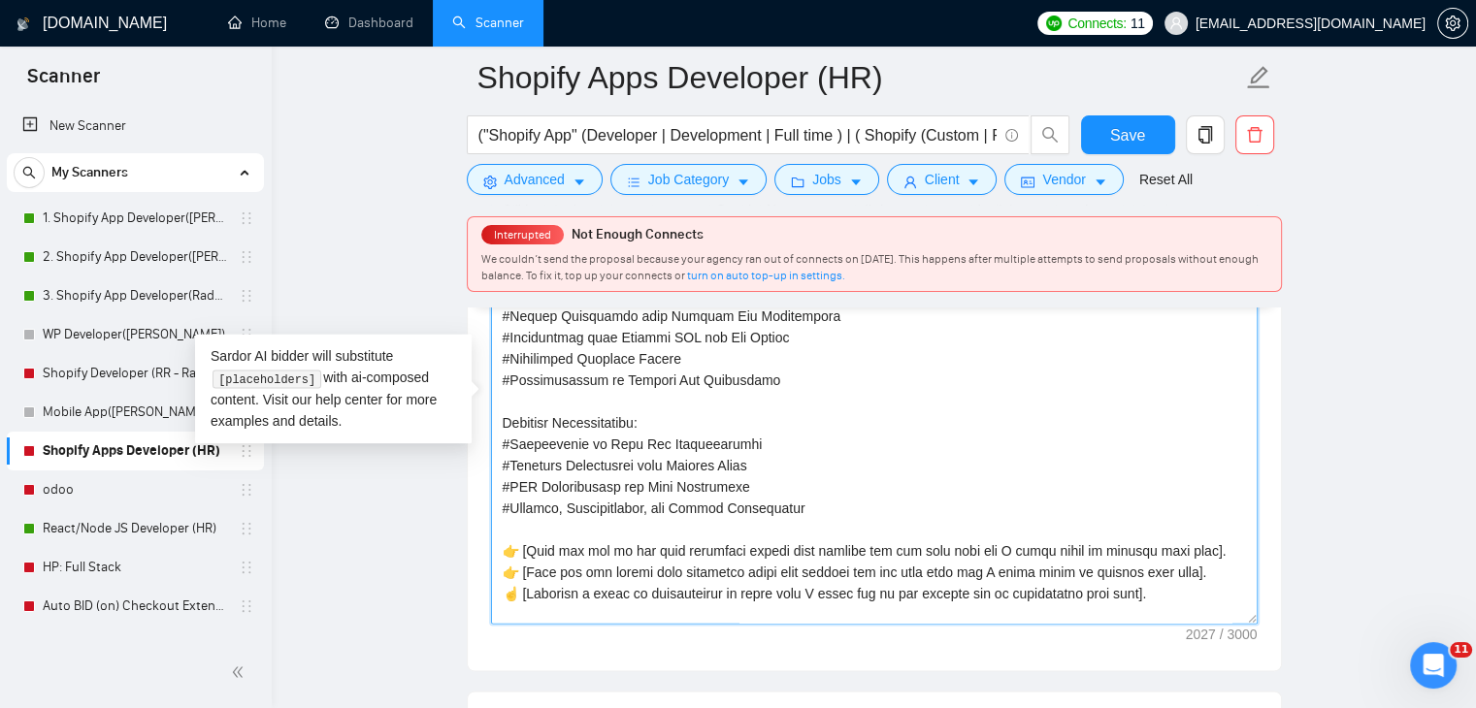
scroll to position [0, 0]
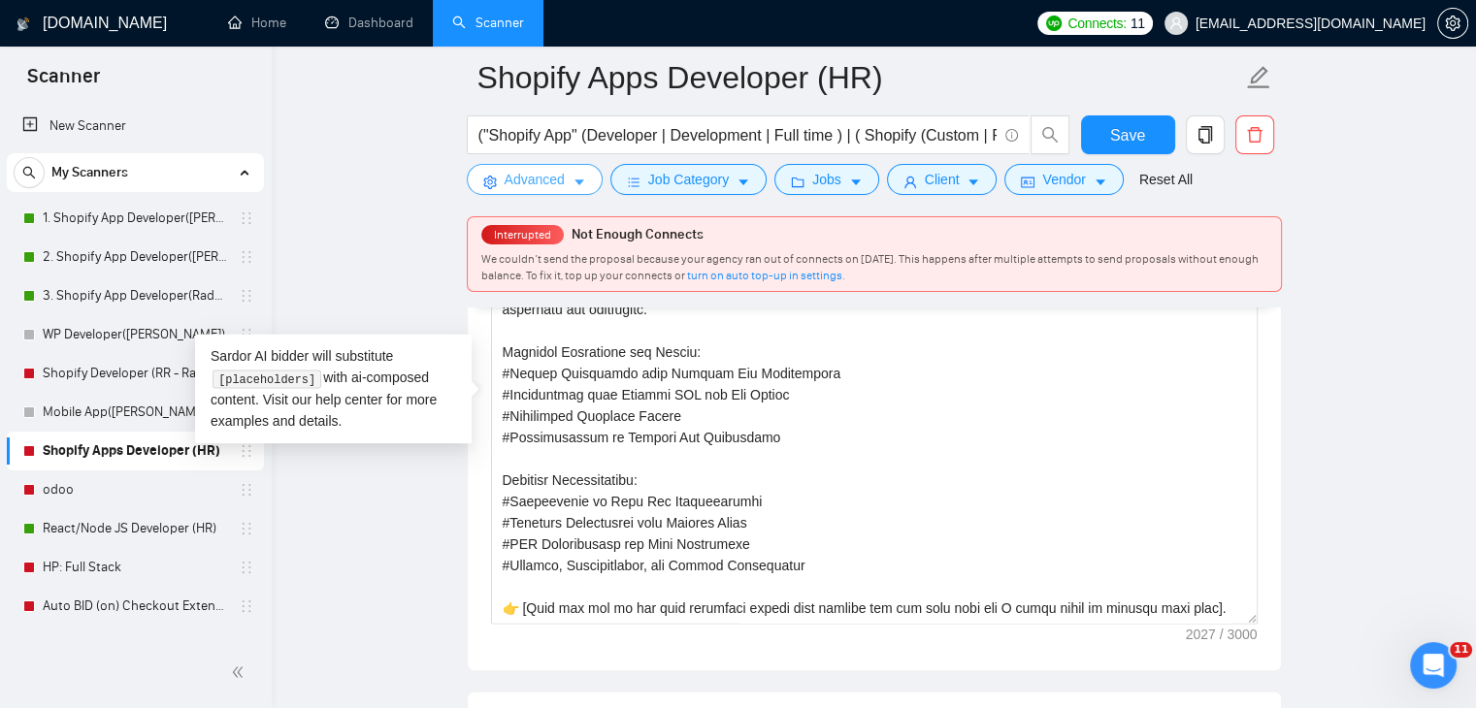
click at [541, 183] on span "Advanced" at bounding box center [534, 179] width 60 height 21
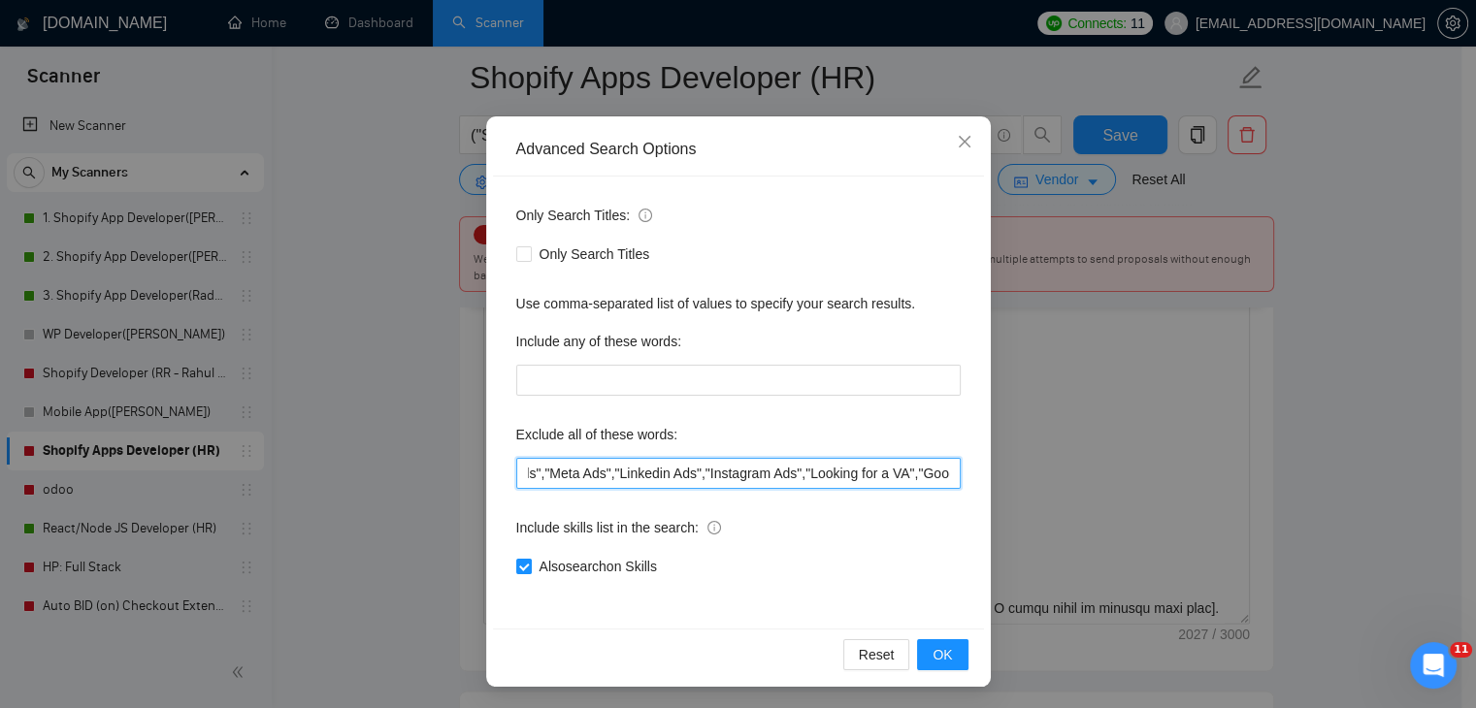
scroll to position [0, 1317]
drag, startPoint x: 632, startPoint y: 471, endPoint x: 966, endPoint y: 492, distance: 334.3
click at [966, 492] on div "Only Search Titles: Only Search Titles Use comma-separated list of values to sp…" at bounding box center [738, 403] width 491 height 452
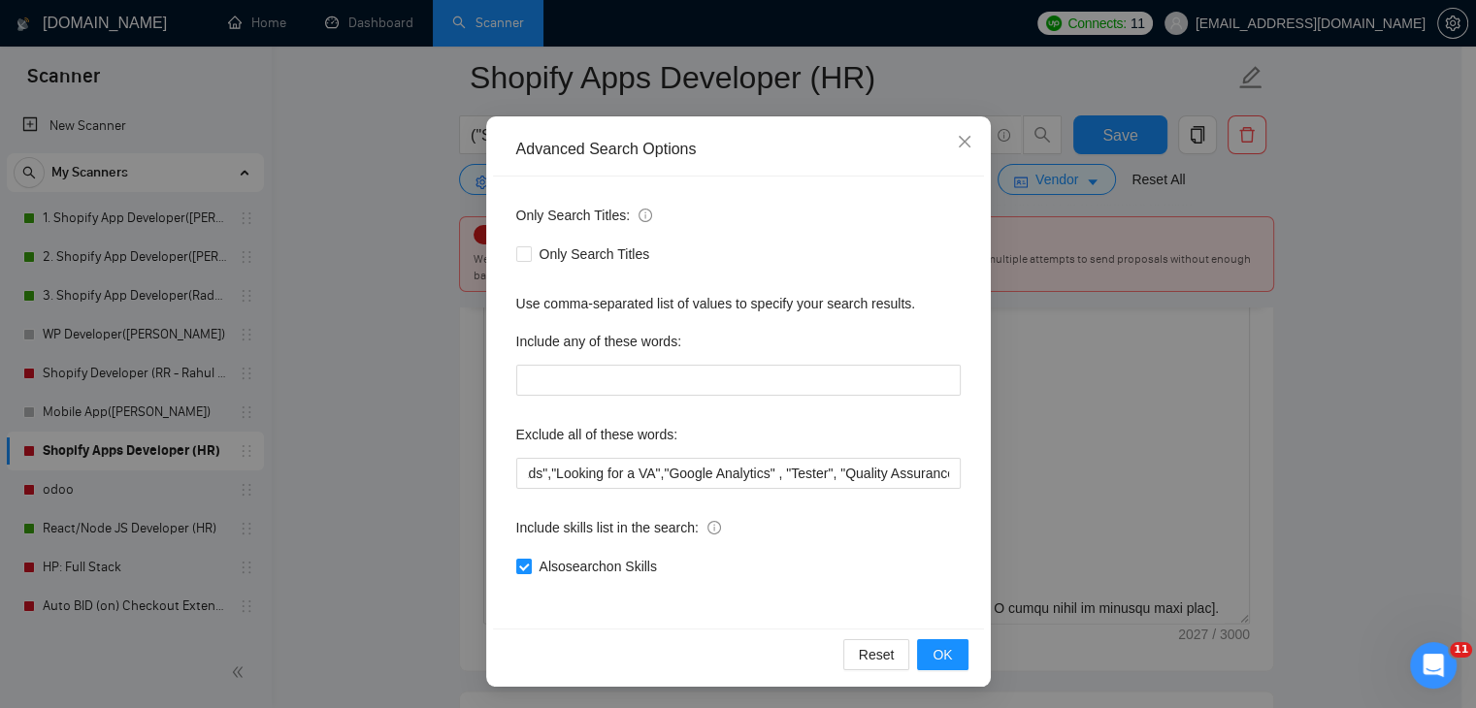
scroll to position [0, 0]
click at [877, 536] on div "Include skills list in the search:" at bounding box center [738, 531] width 444 height 39
drag, startPoint x: 939, startPoint y: 653, endPoint x: 917, endPoint y: 630, distance: 32.2
click at [939, 653] on span "OK" at bounding box center [941, 654] width 19 height 21
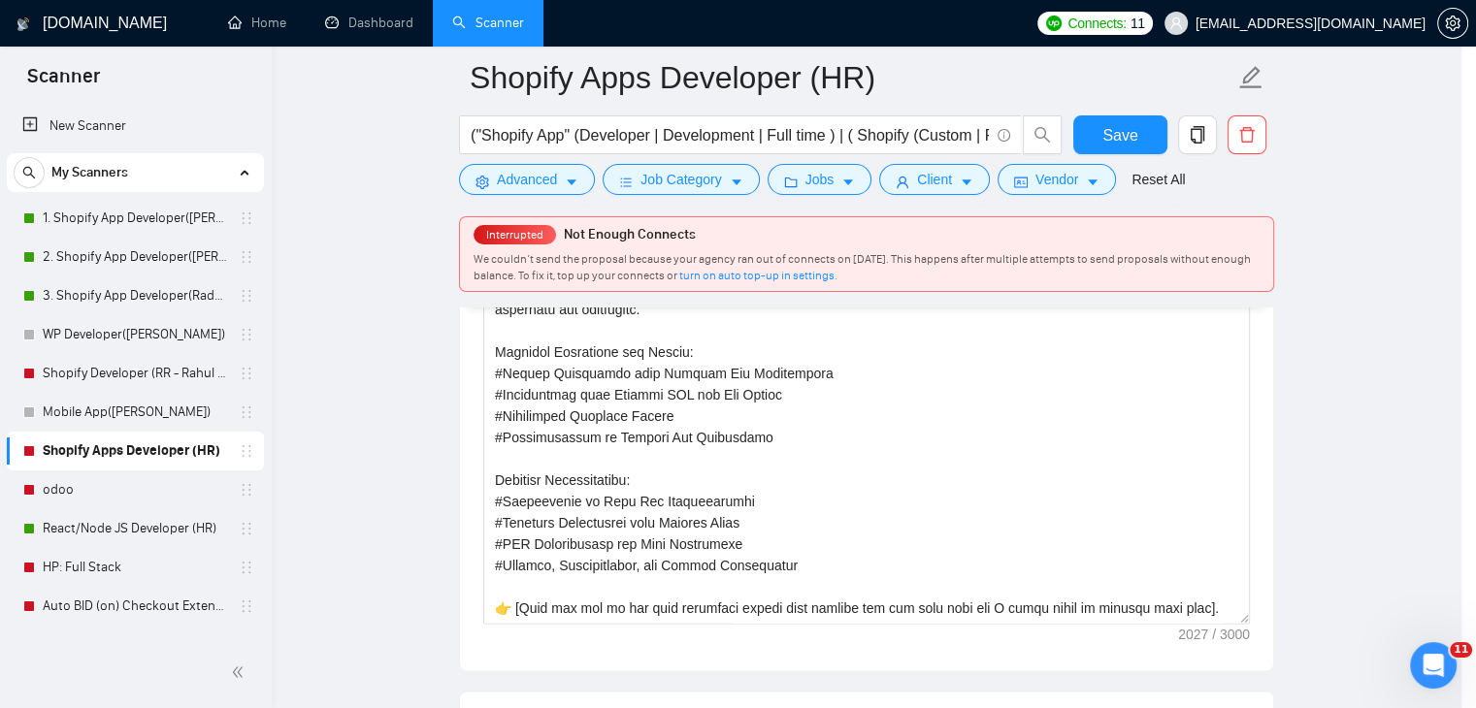
scroll to position [2, 0]
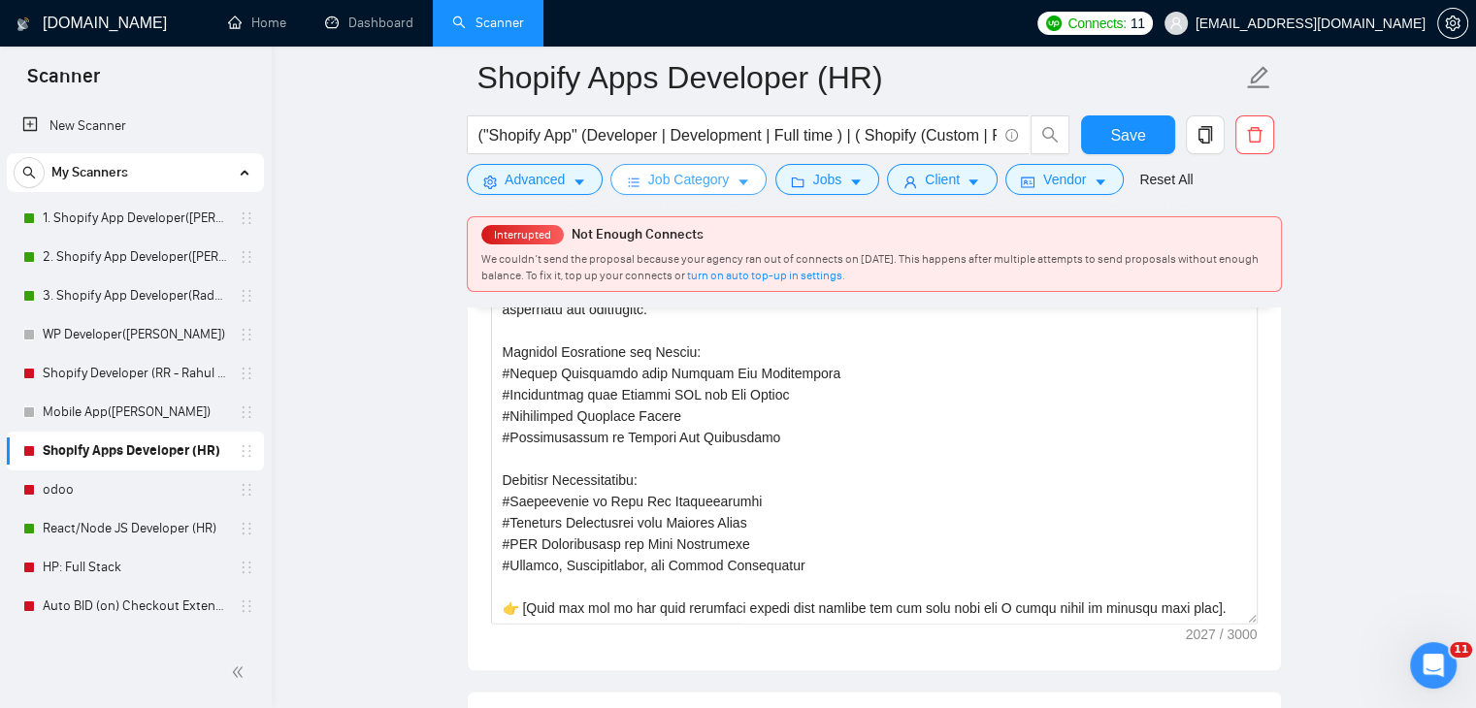
click at [736, 177] on icon "caret-down" at bounding box center [743, 183] width 14 height 14
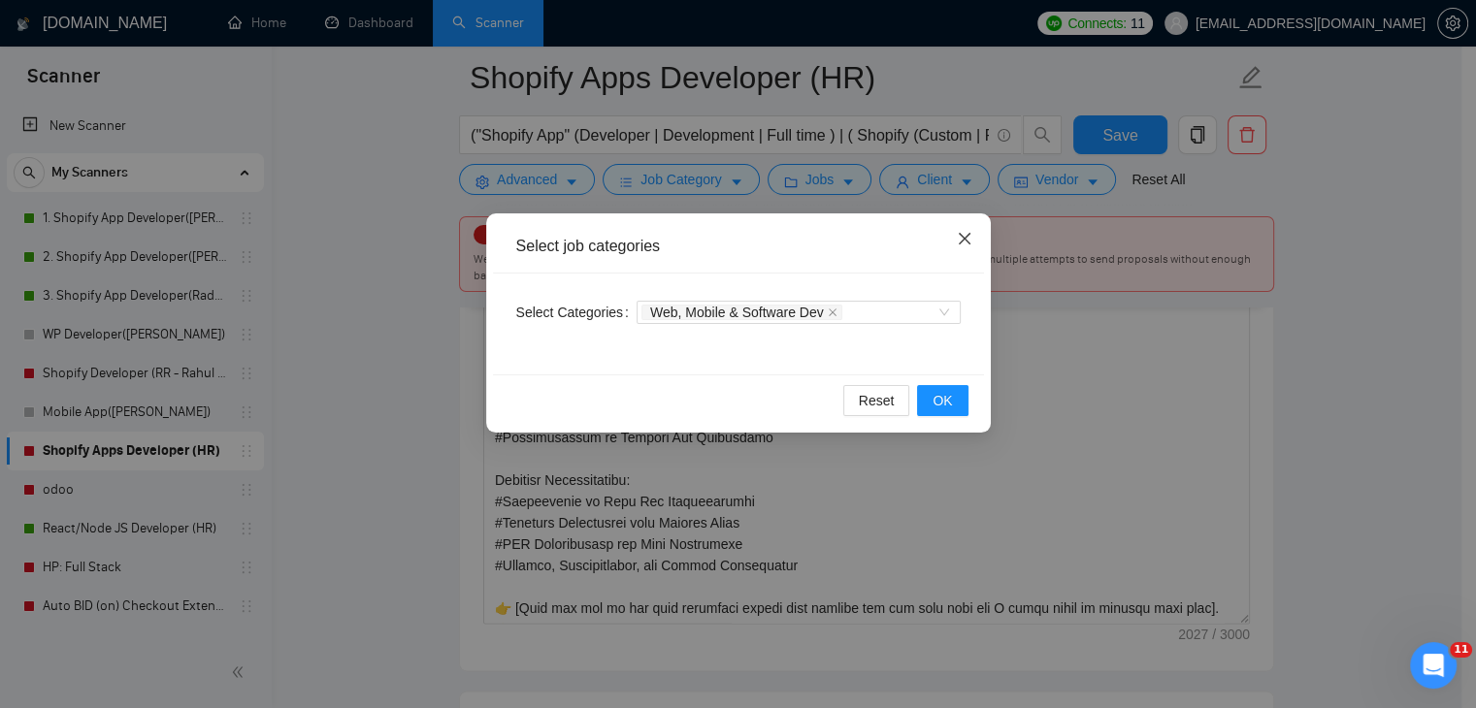
click at [957, 245] on icon "close" at bounding box center [965, 239] width 16 height 16
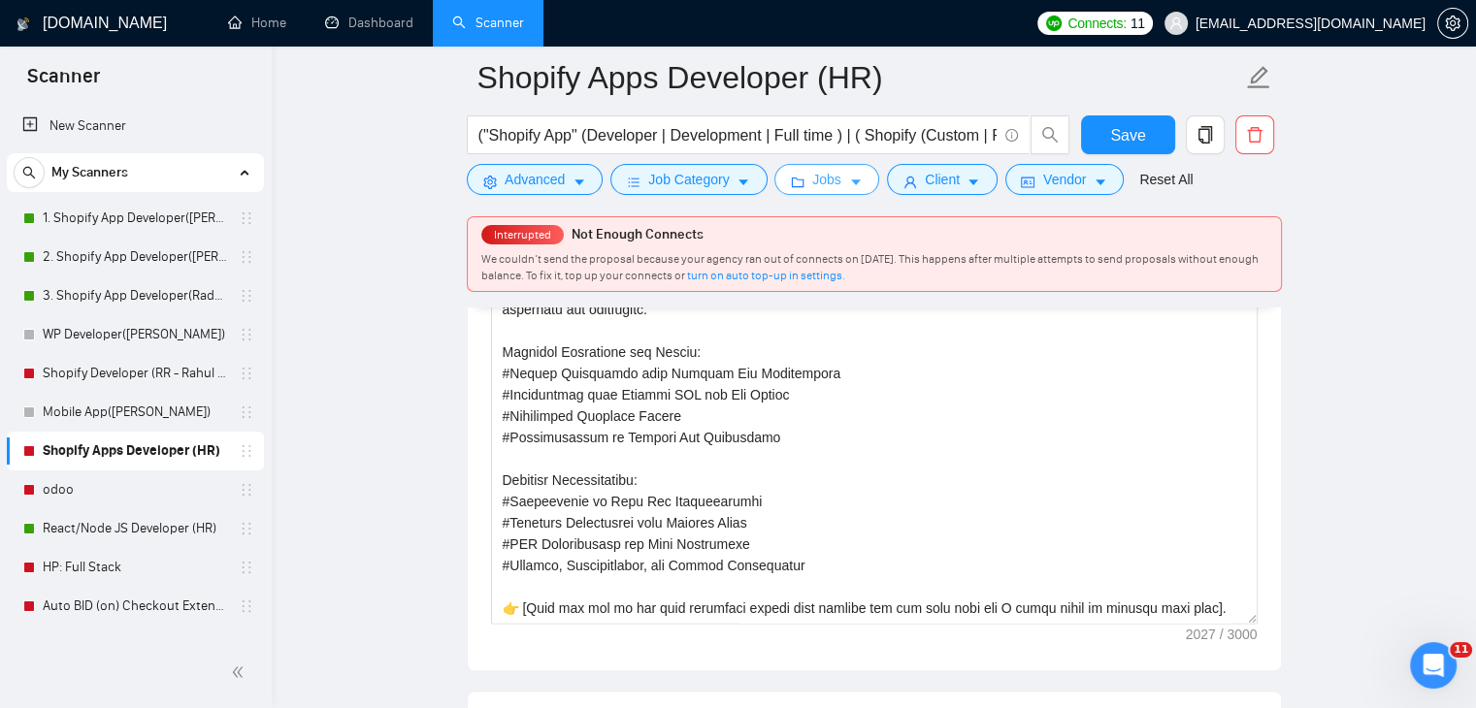
click at [839, 183] on button "Jobs" at bounding box center [826, 179] width 105 height 31
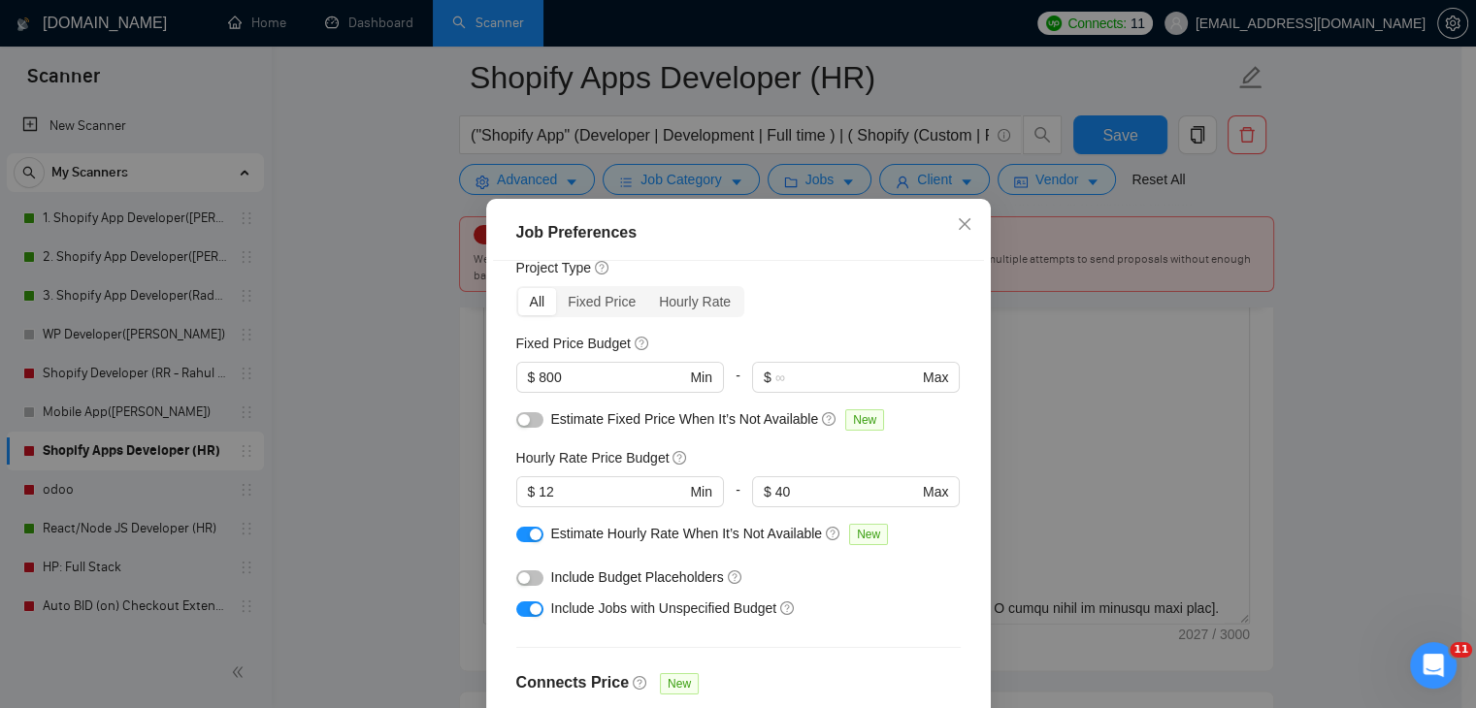
scroll to position [97, 0]
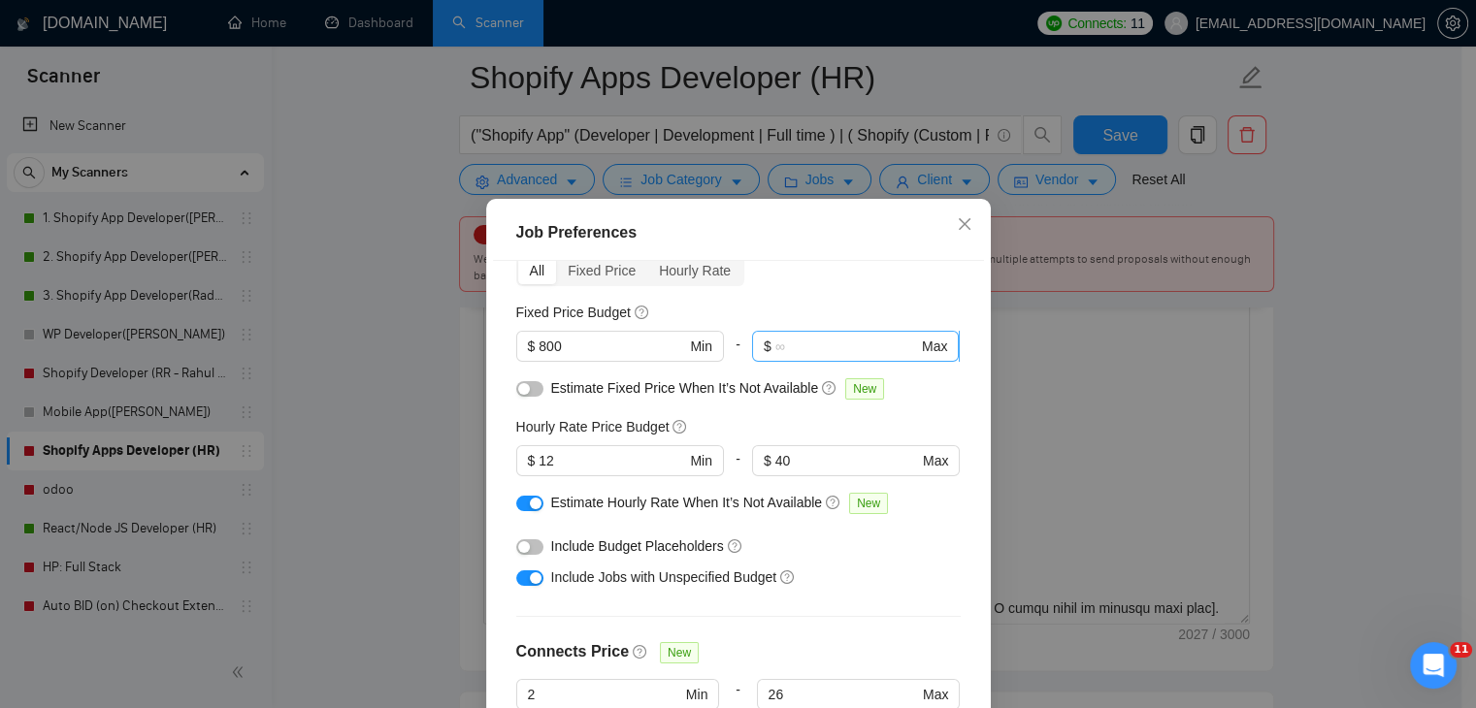
click at [815, 344] on input "text" at bounding box center [846, 346] width 143 height 21
click at [814, 346] on input "100000" at bounding box center [846, 346] width 143 height 21
type input "10000"
click at [945, 407] on div "Budget Project Type All Fixed Price Hourly Rate Fixed Price Budget $ 800 Min - …" at bounding box center [738, 509] width 491 height 496
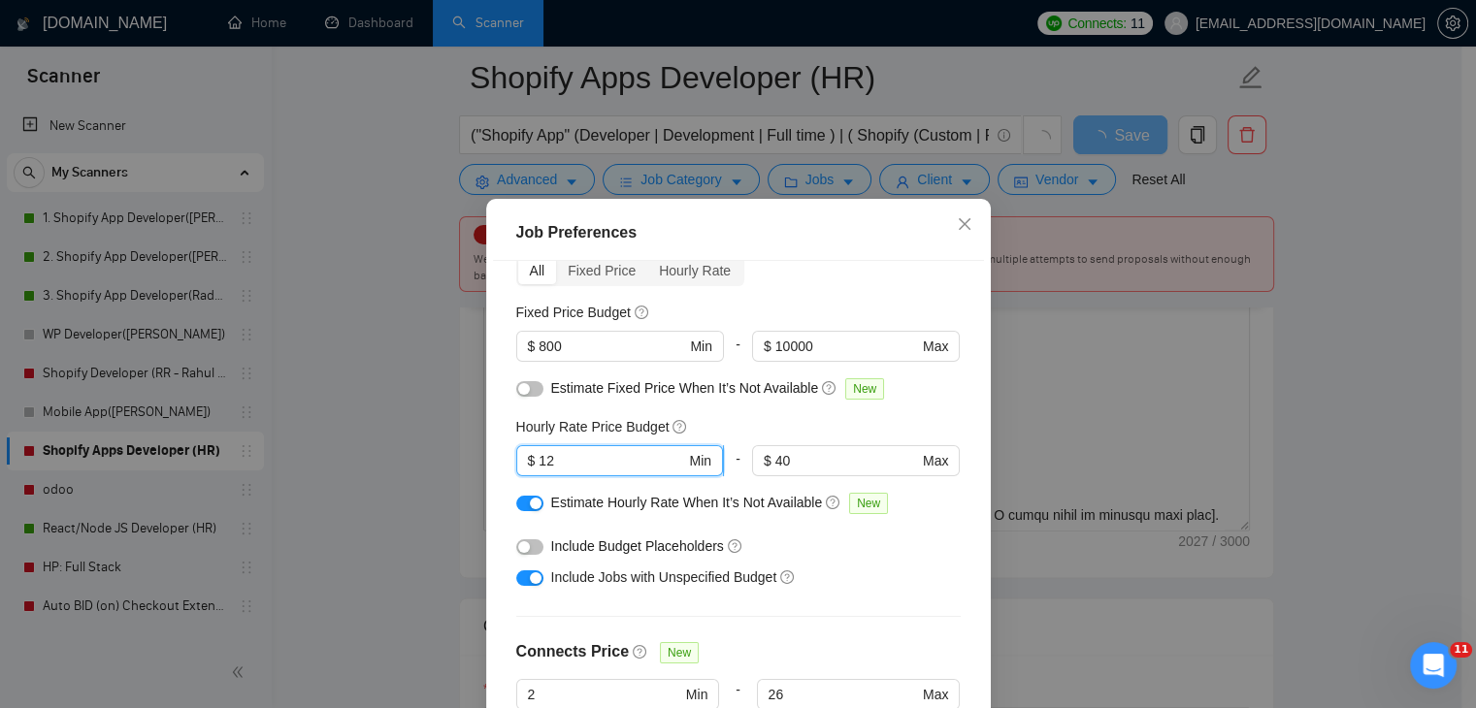
drag, startPoint x: 559, startPoint y: 454, endPoint x: 536, endPoint y: 458, distance: 22.6
click at [538, 458] on input "12" at bounding box center [611, 460] width 146 height 21
type input "15"
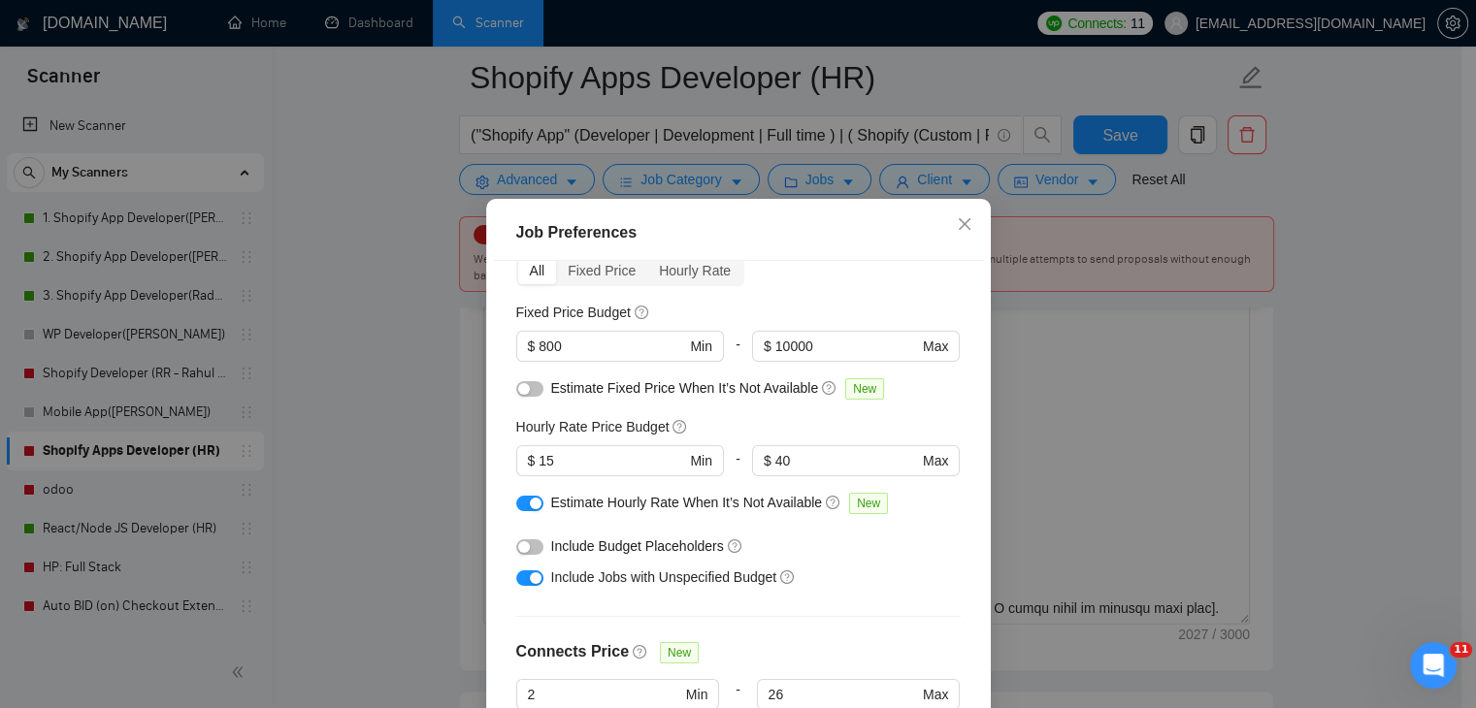
click at [818, 420] on div "Hourly Rate Price Budget" at bounding box center [738, 426] width 444 height 21
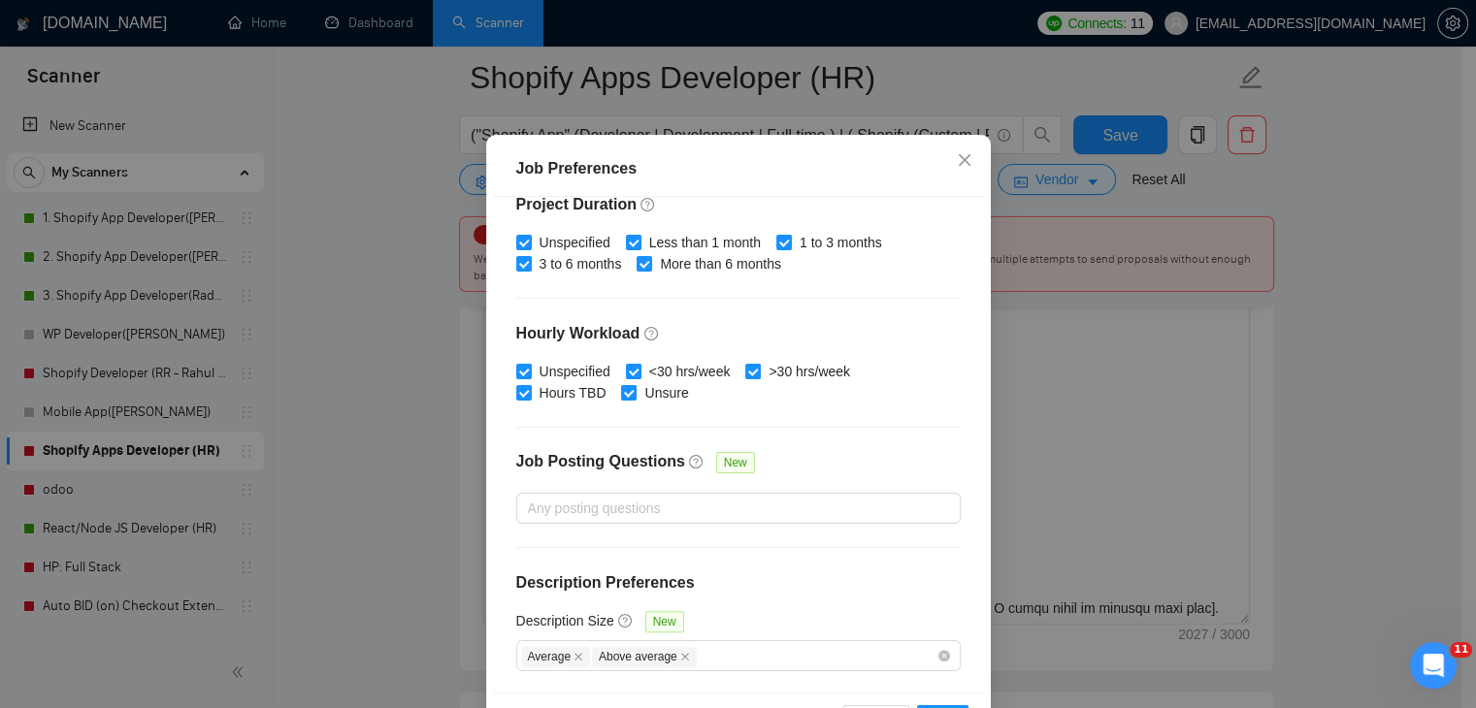
scroll to position [133, 0]
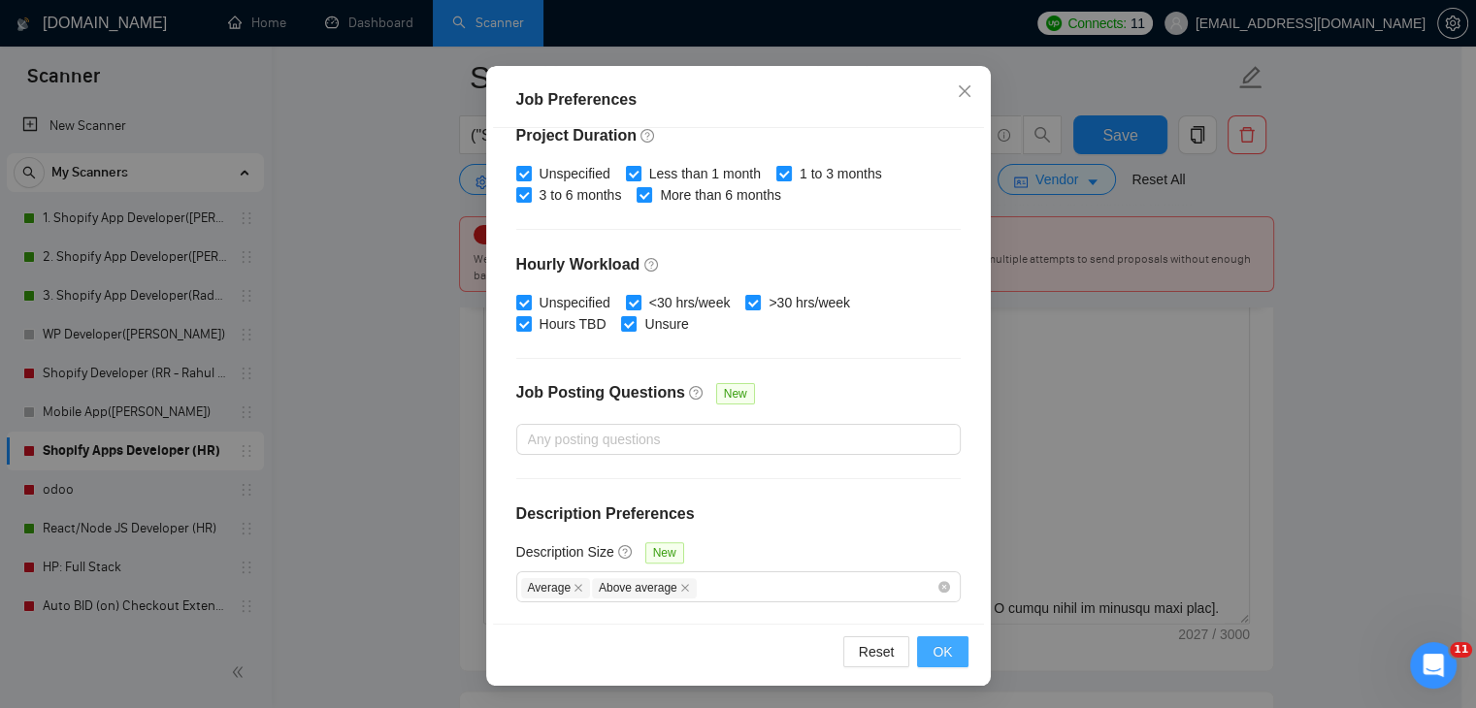
click at [946, 653] on button "OK" at bounding box center [942, 651] width 50 height 31
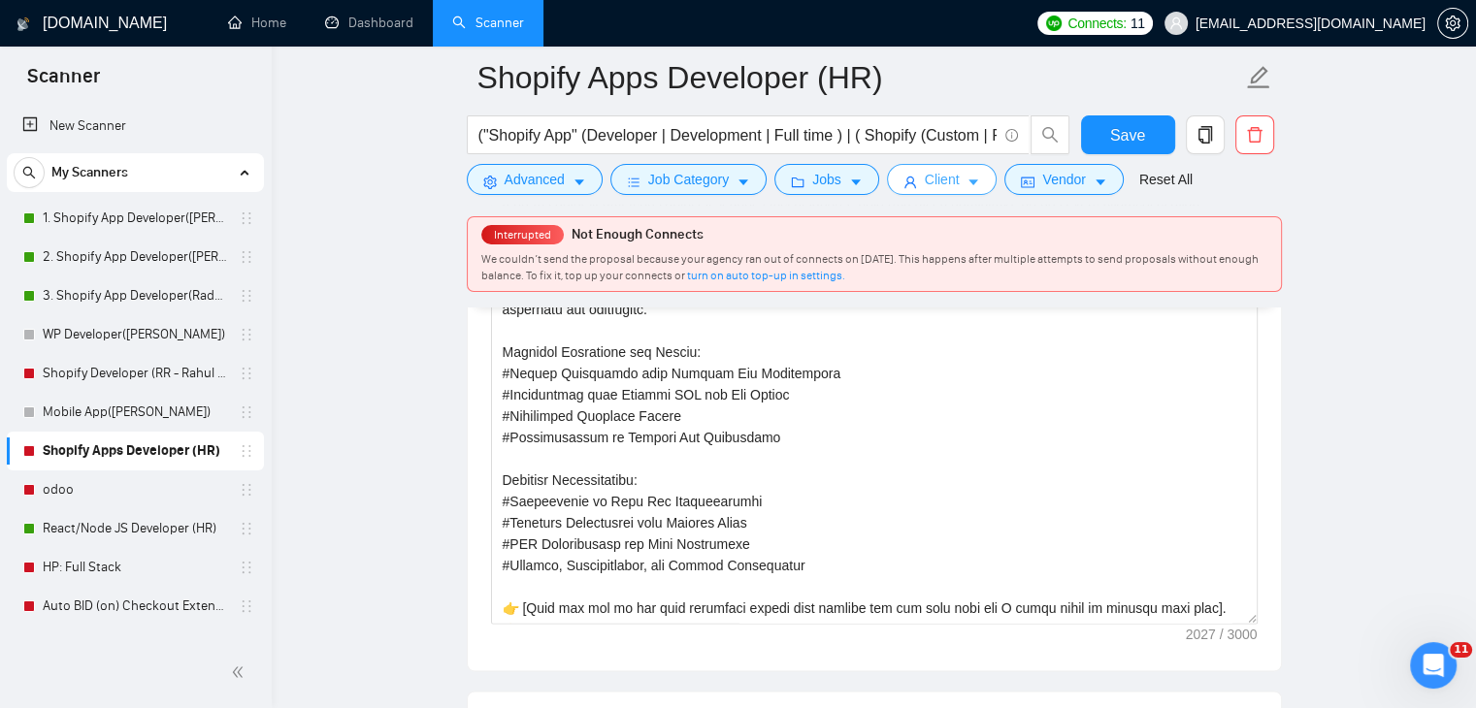
click at [966, 183] on icon "caret-down" at bounding box center [973, 183] width 14 height 14
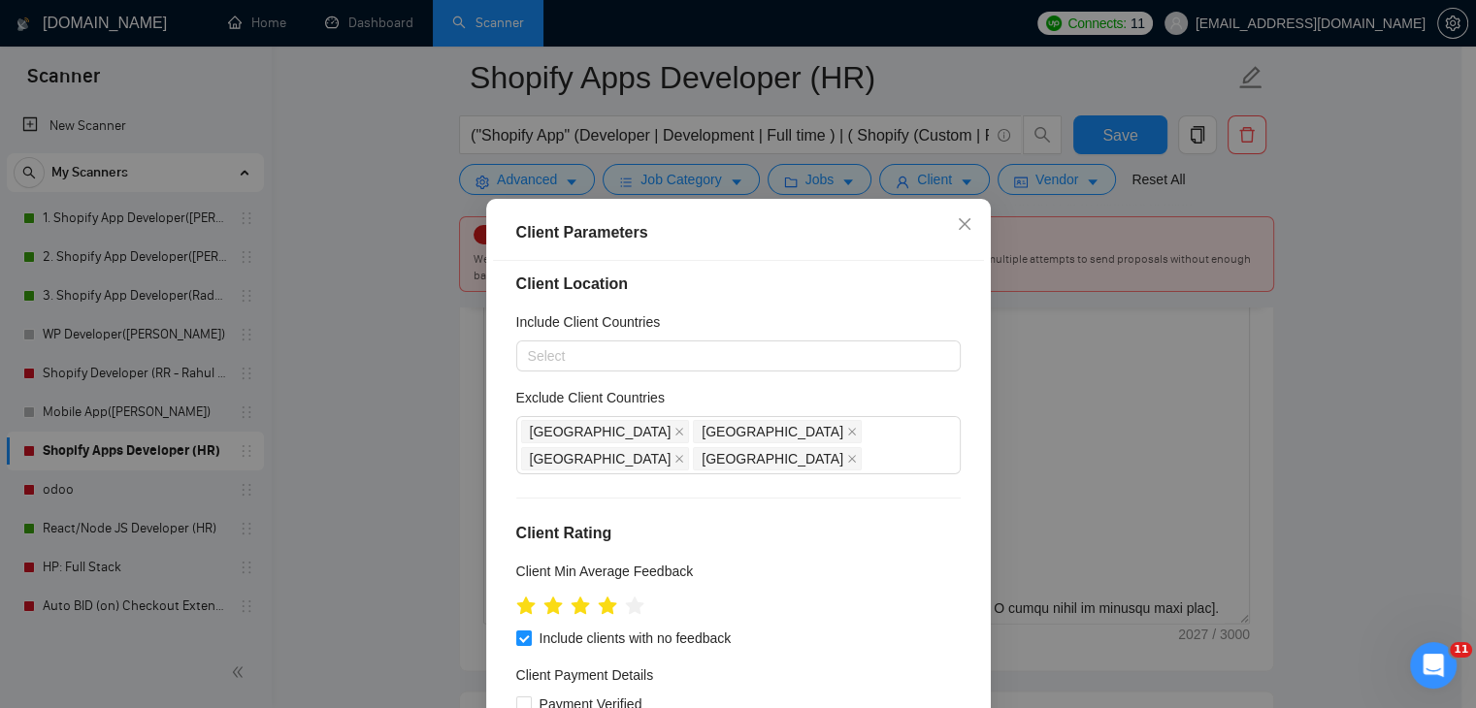
scroll to position [0, 0]
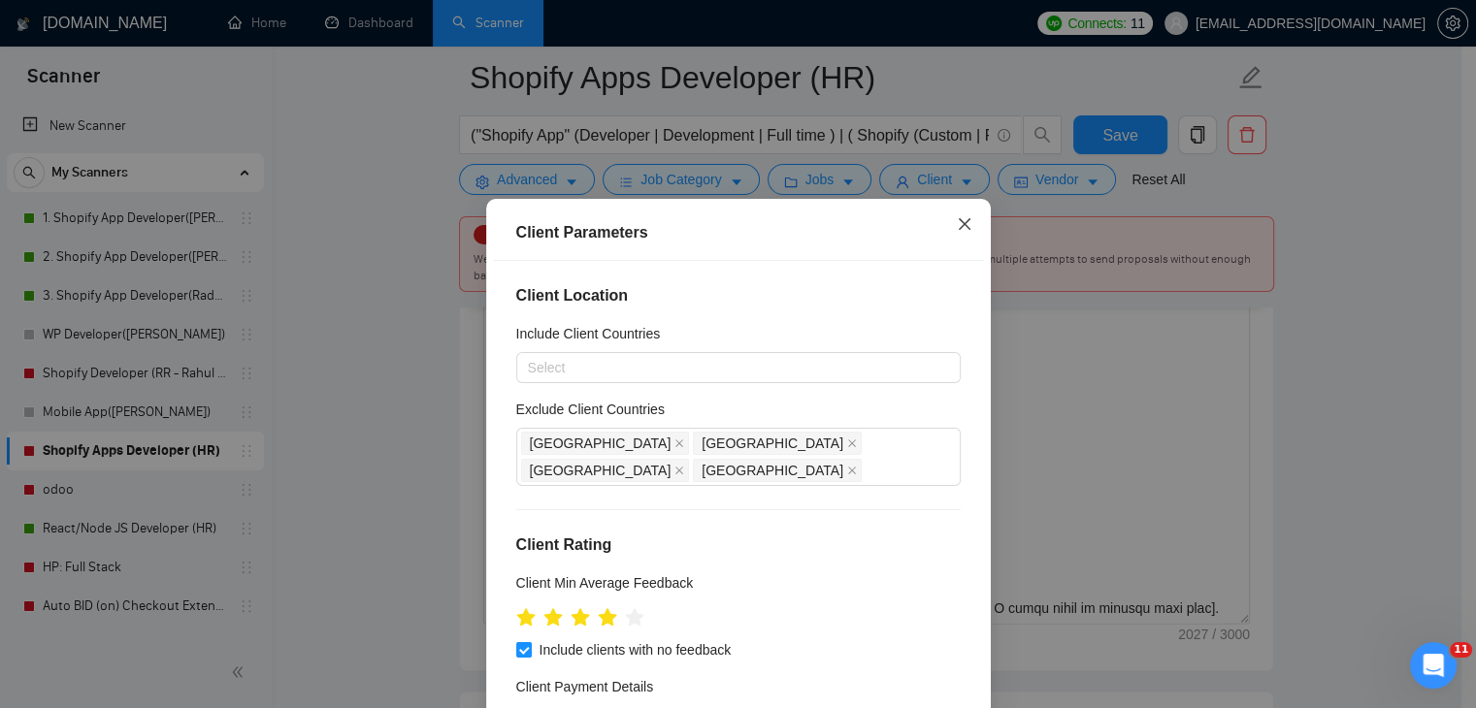
click at [957, 225] on icon "close" at bounding box center [965, 224] width 16 height 16
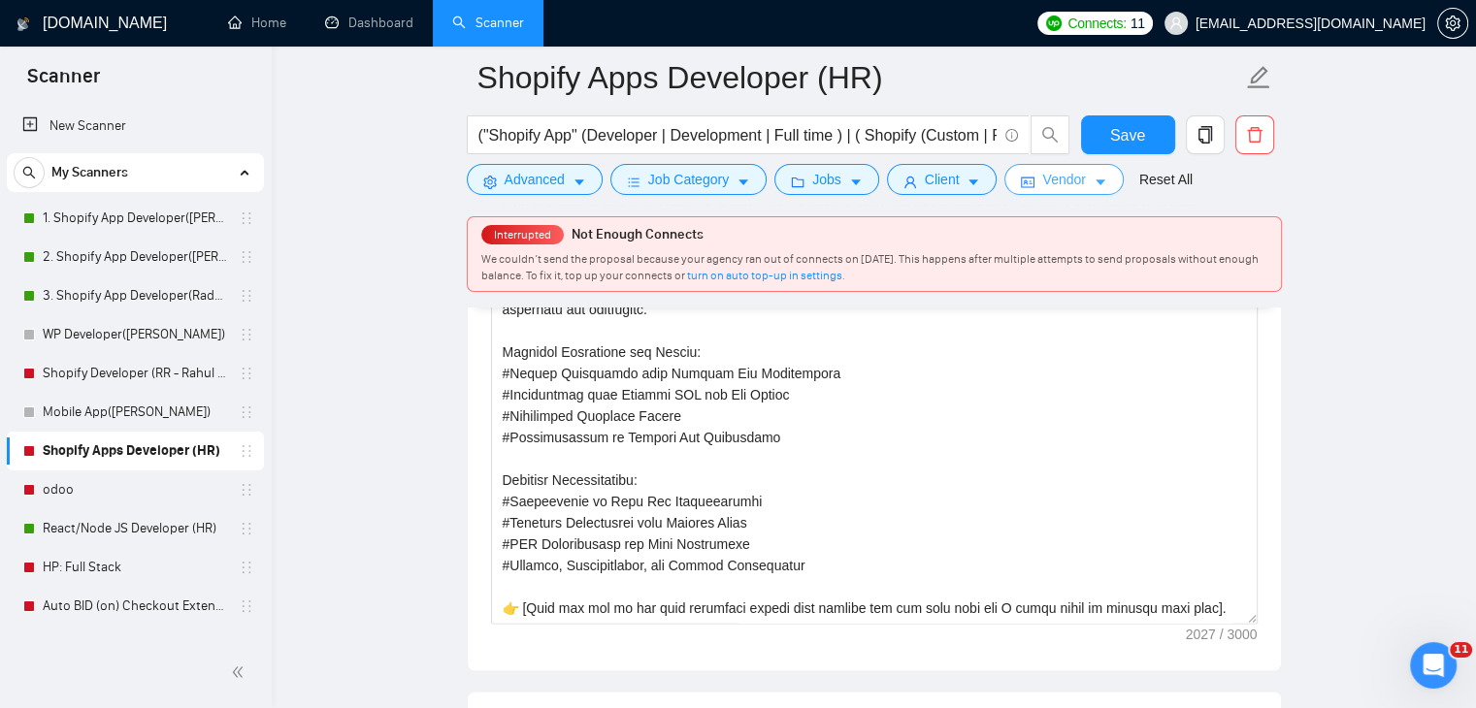
click at [1075, 180] on span "Vendor" at bounding box center [1063, 179] width 43 height 21
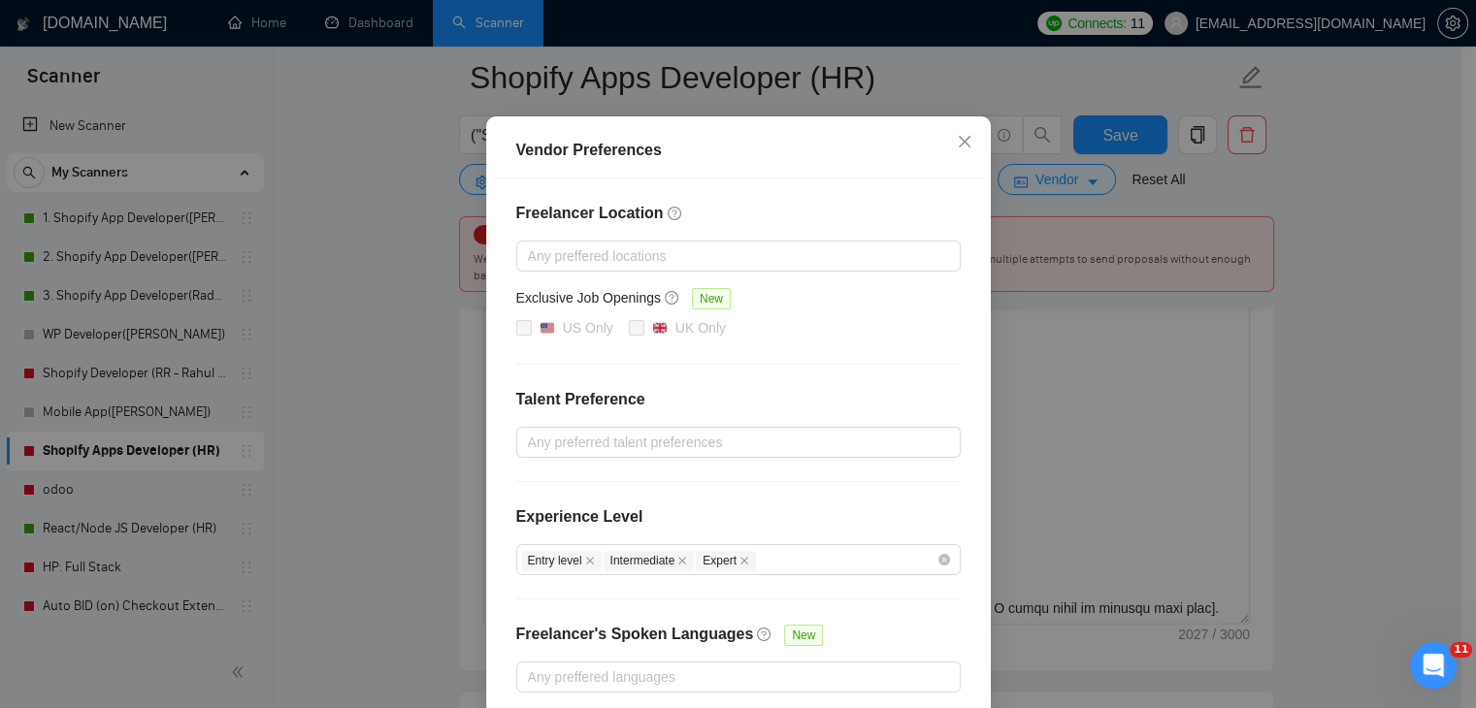
scroll to position [188, 0]
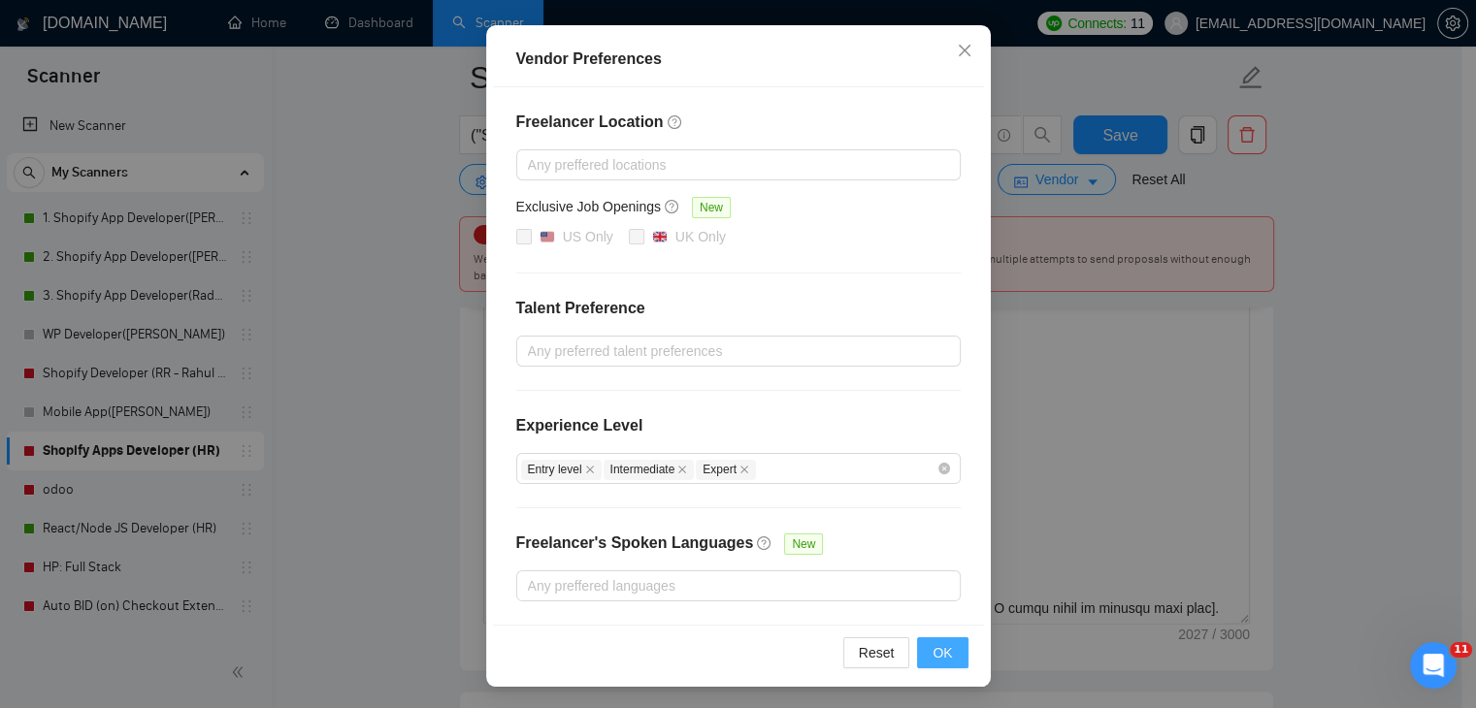
click at [932, 649] on span "OK" at bounding box center [941, 652] width 19 height 21
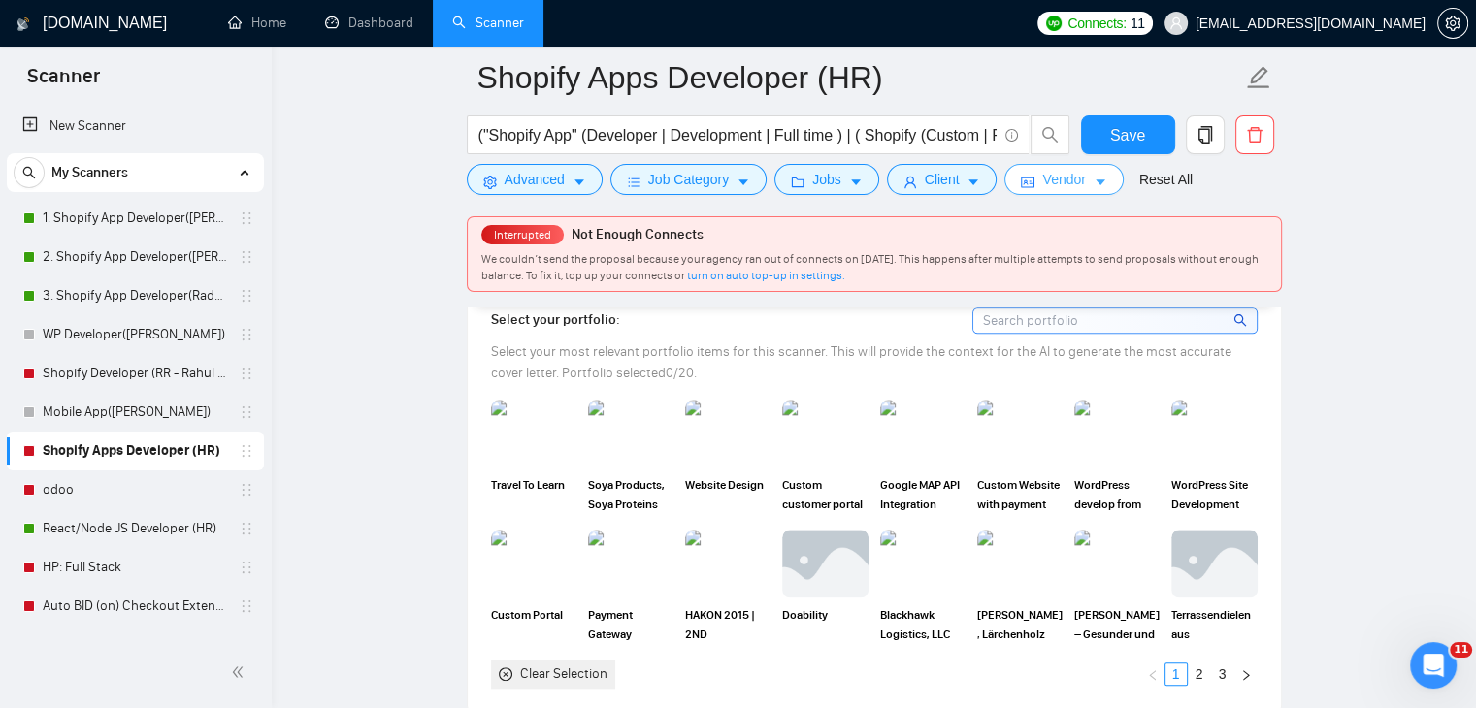
scroll to position [1746, 0]
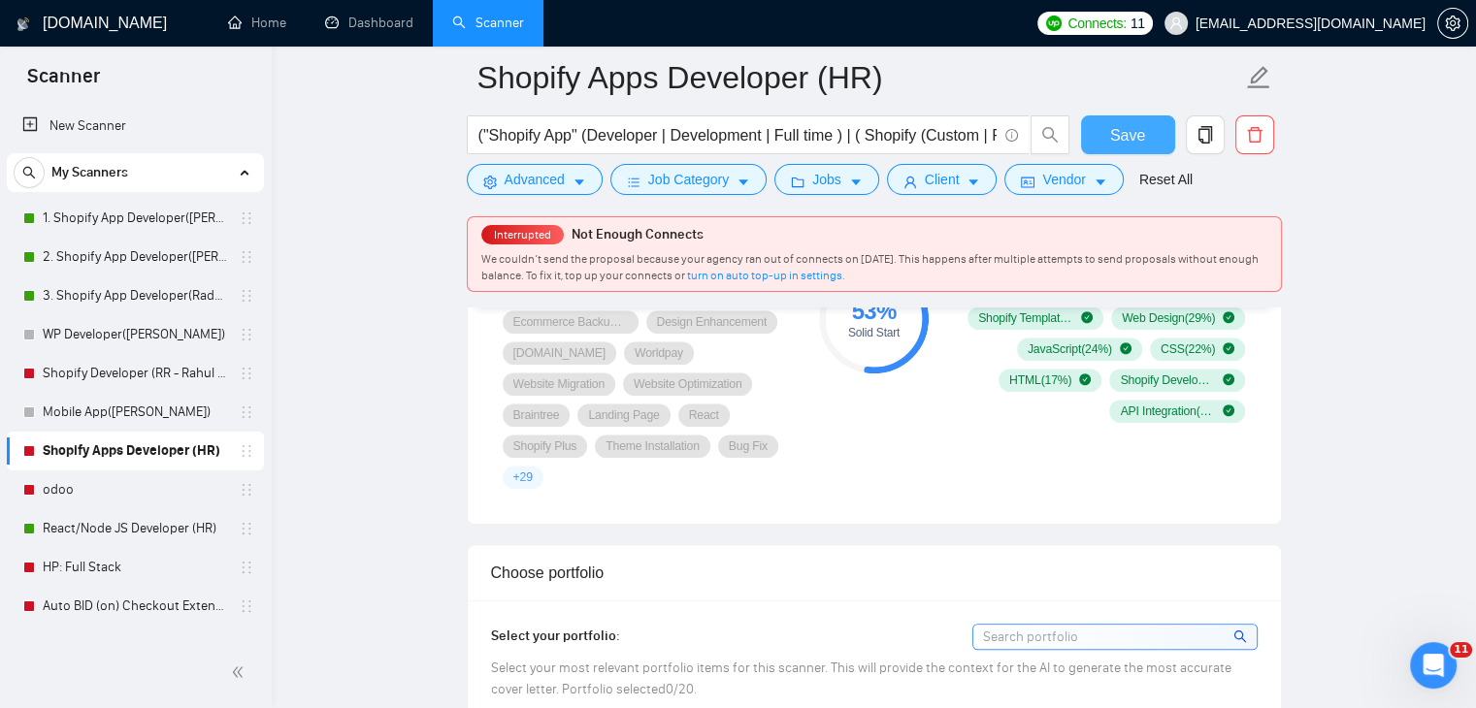
click at [1133, 127] on span "Save" at bounding box center [1127, 135] width 35 height 24
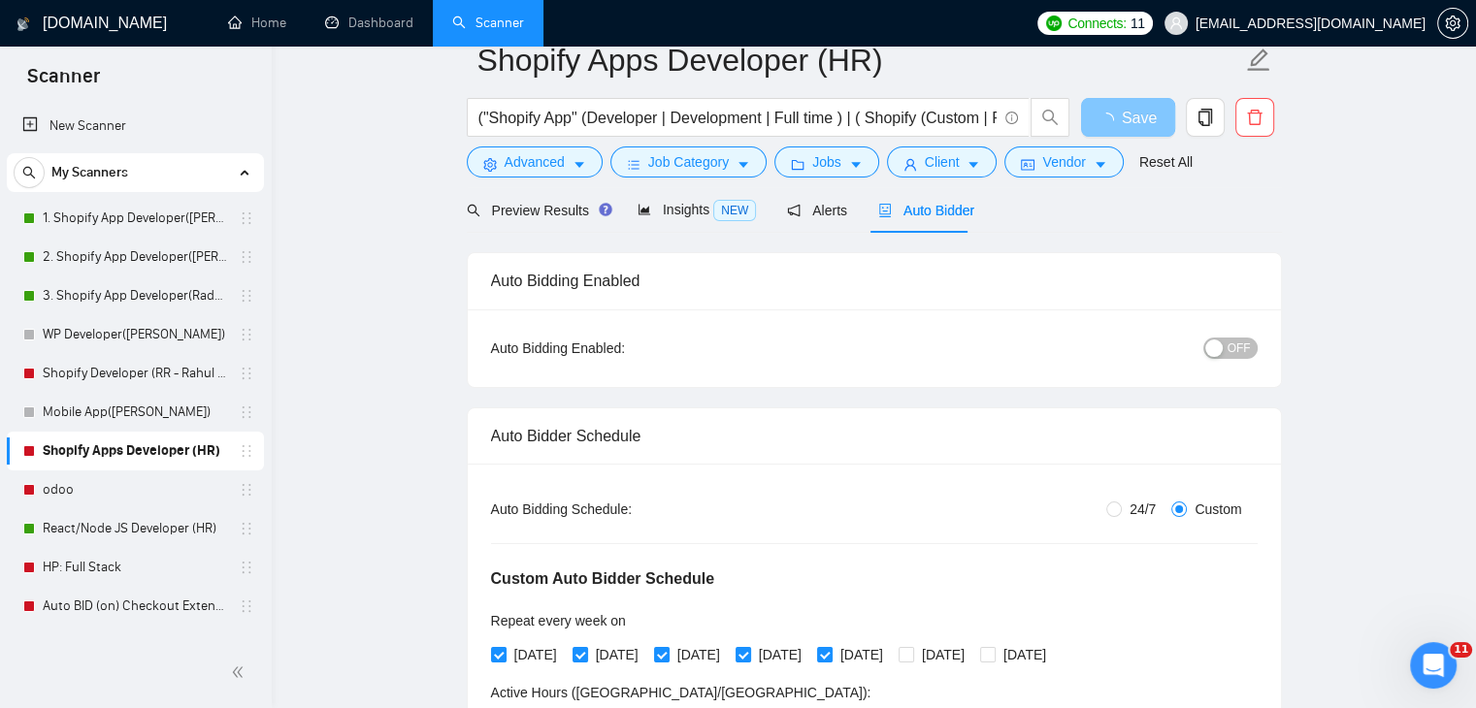
scroll to position [0, 0]
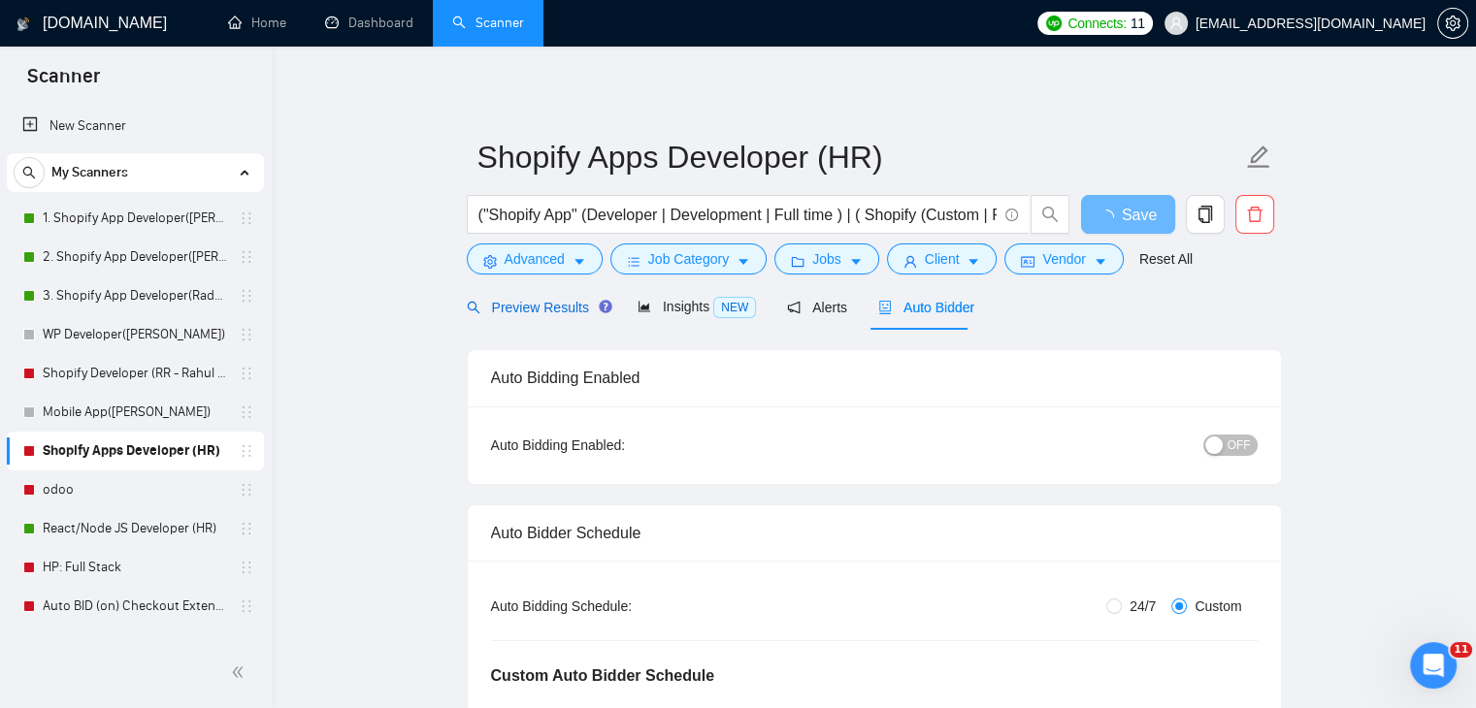
click at [544, 310] on span "Preview Results" at bounding box center [537, 308] width 140 height 16
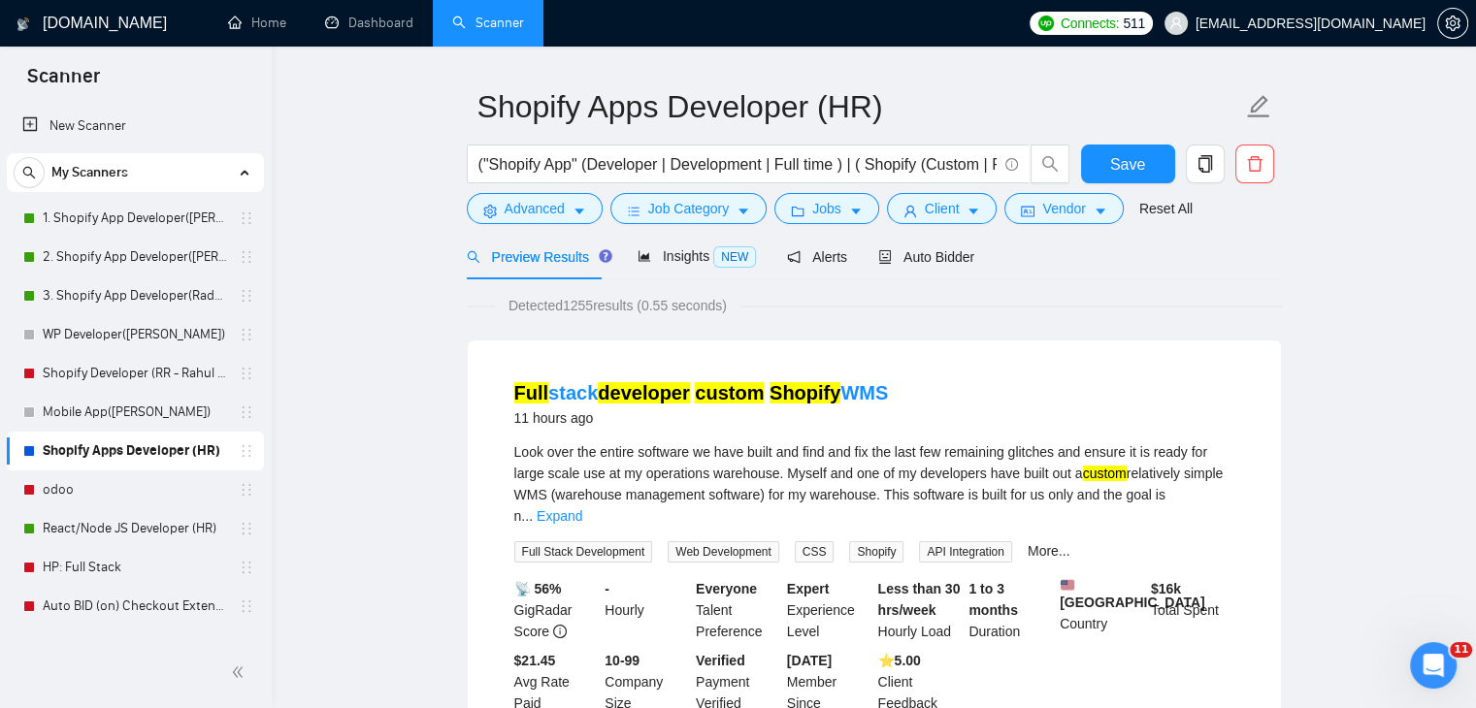
scroll to position [97, 0]
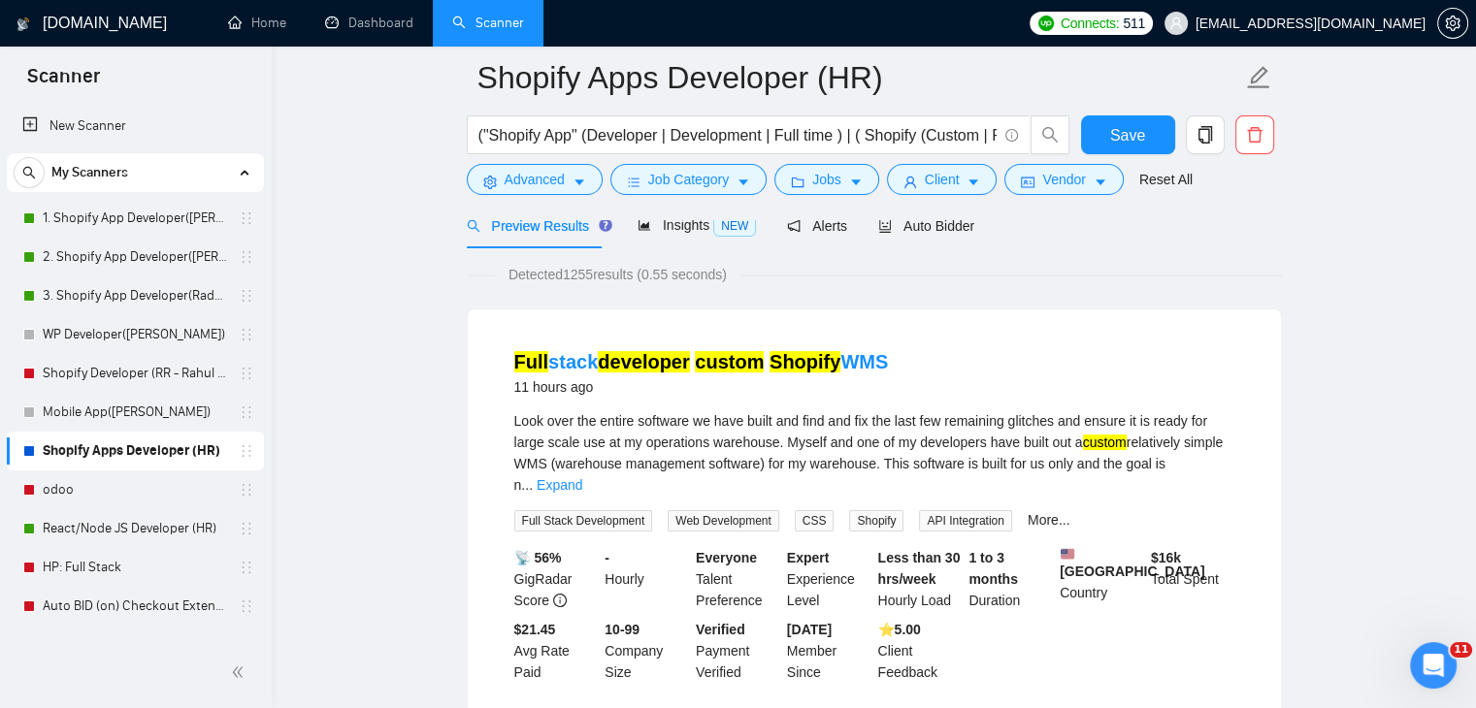
click at [582, 477] on link "Expand" at bounding box center [559, 485] width 46 height 16
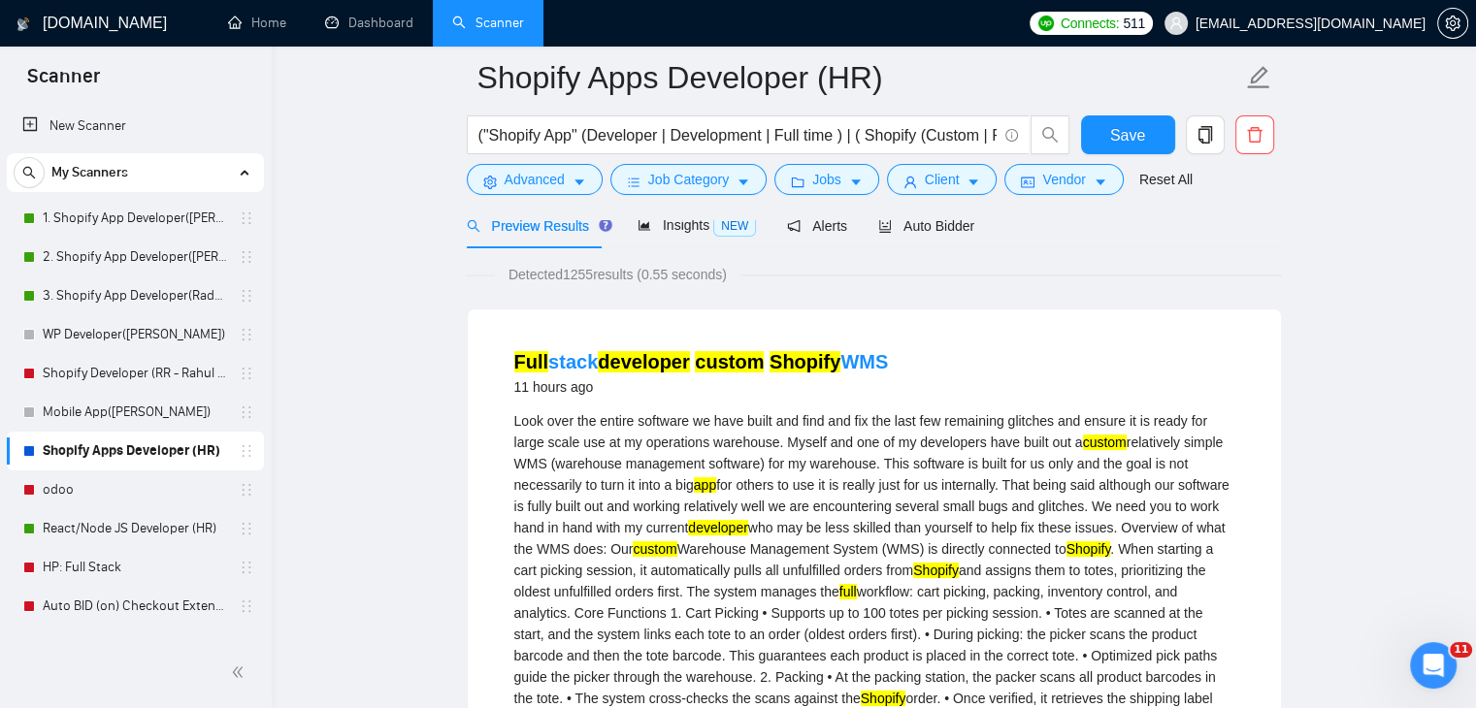
click at [676, 563] on div "Look over the entire software we have built and find and fix the last few remai…" at bounding box center [874, 645] width 720 height 470
drag, startPoint x: 658, startPoint y: 548, endPoint x: 856, endPoint y: 554, distance: 198.0
click at [828, 556] on div "Look over the entire software we have built and find and fix the last few remai…" at bounding box center [874, 645] width 720 height 470
click at [1043, 560] on div "Look over the entire software we have built and find and fix the last few remai…" at bounding box center [874, 645] width 720 height 470
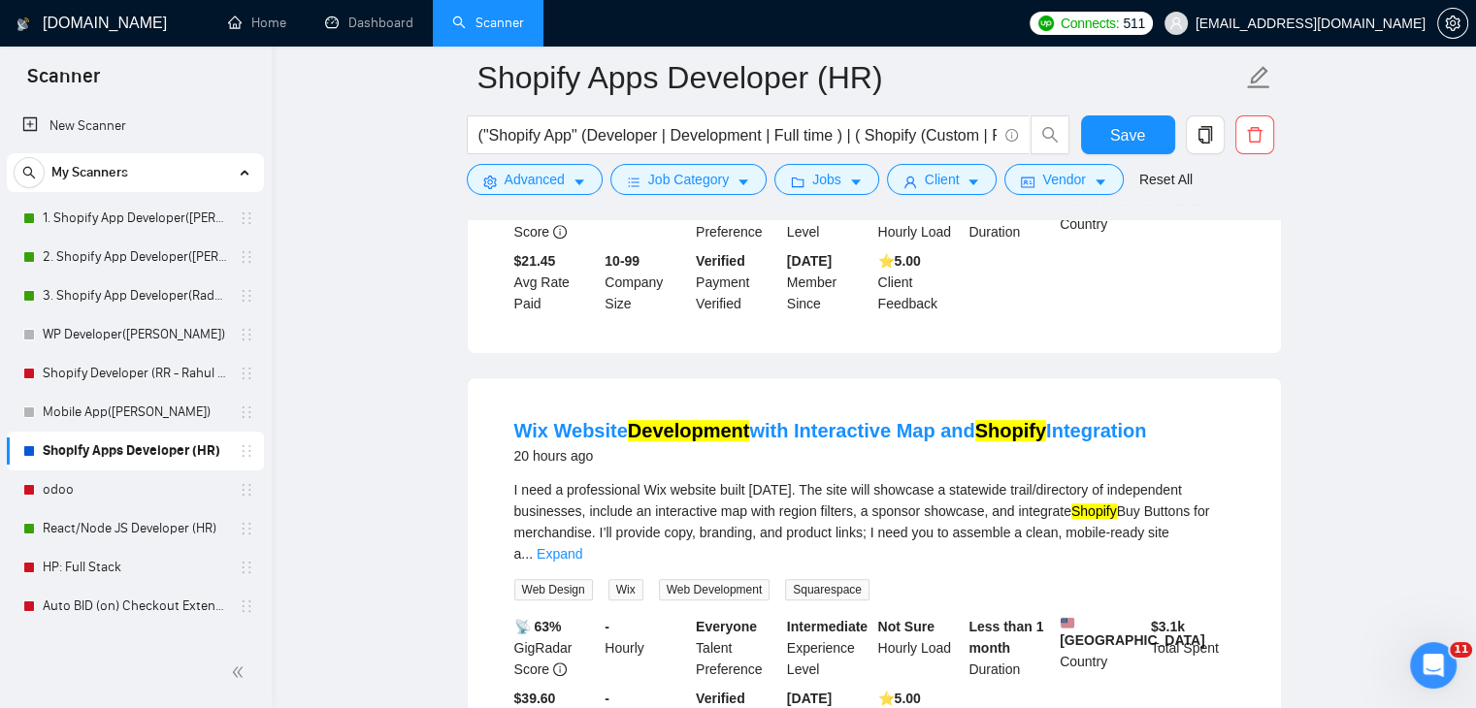
scroll to position [970, 0]
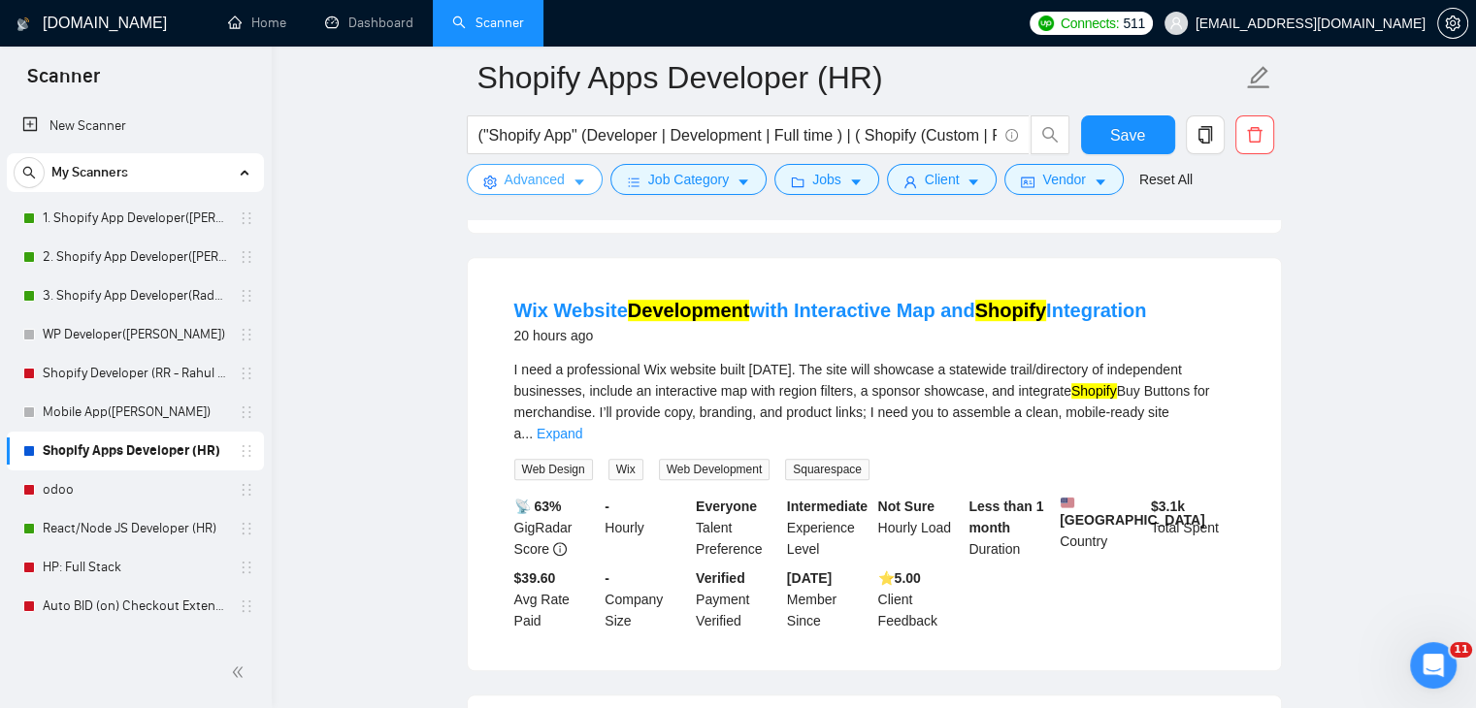
click at [568, 176] on button "Advanced" at bounding box center [535, 179] width 136 height 31
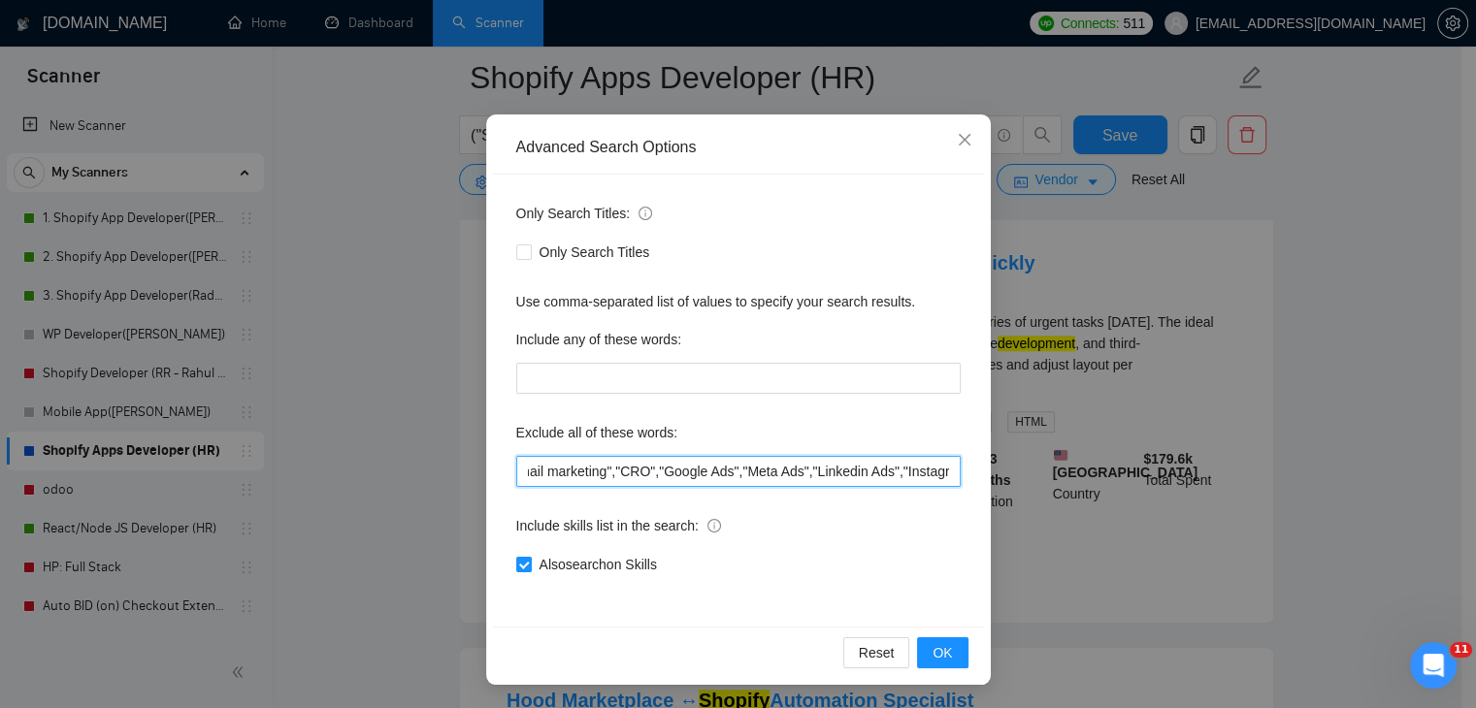
scroll to position [0, 1317]
drag, startPoint x: 746, startPoint y: 470, endPoint x: 993, endPoint y: 482, distance: 247.6
click at [1017, 482] on div "Advanced Search Options Only Search Titles: Only Search Titles Use comma-separa…" at bounding box center [738, 354] width 1476 height 708
click at [939, 471] on input ""Gempages", "WordPress", "WP", "speed optimization", "only freelancer","no agen…" at bounding box center [738, 471] width 444 height 31
click at [932, 474] on input ""Gempages", "WordPress", "WP", "speed optimization", "only freelancer","no agen…" at bounding box center [738, 471] width 444 height 31
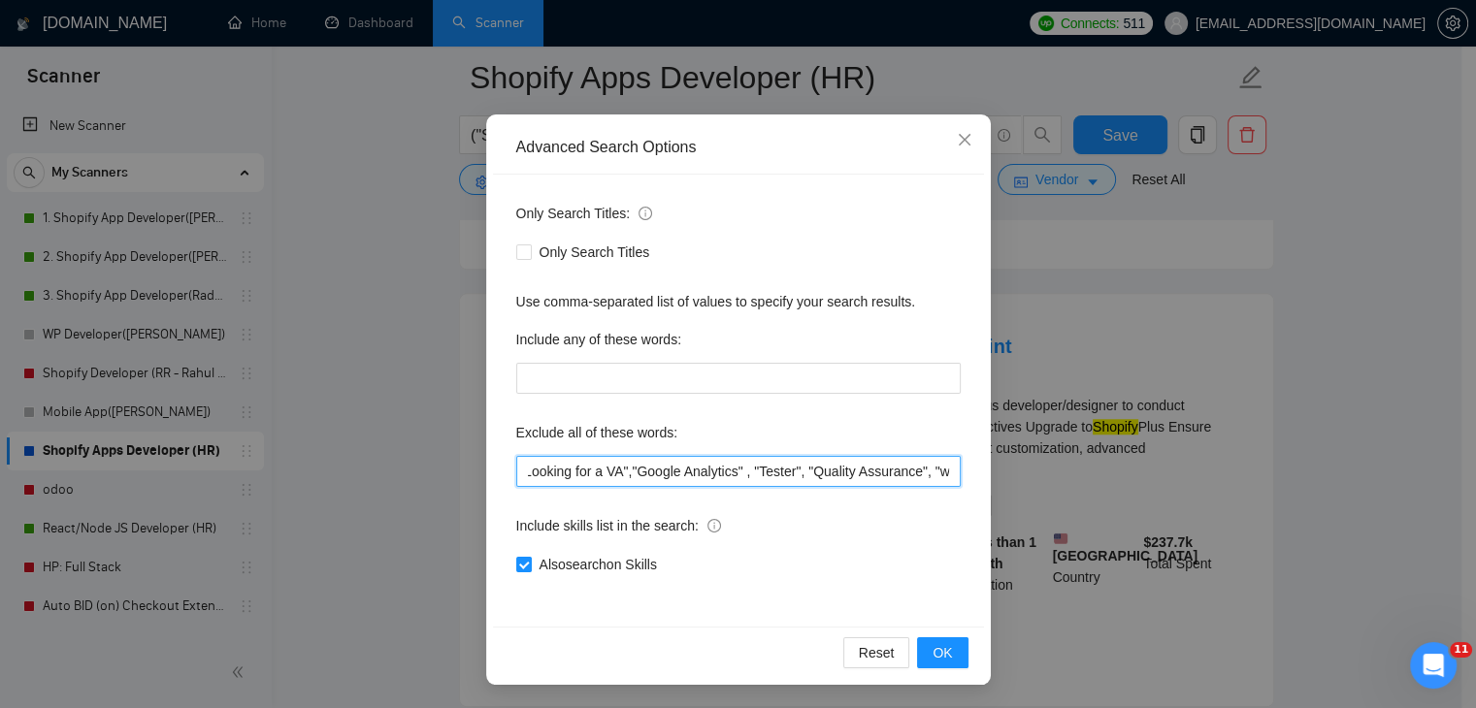
scroll to position [0, 1354]
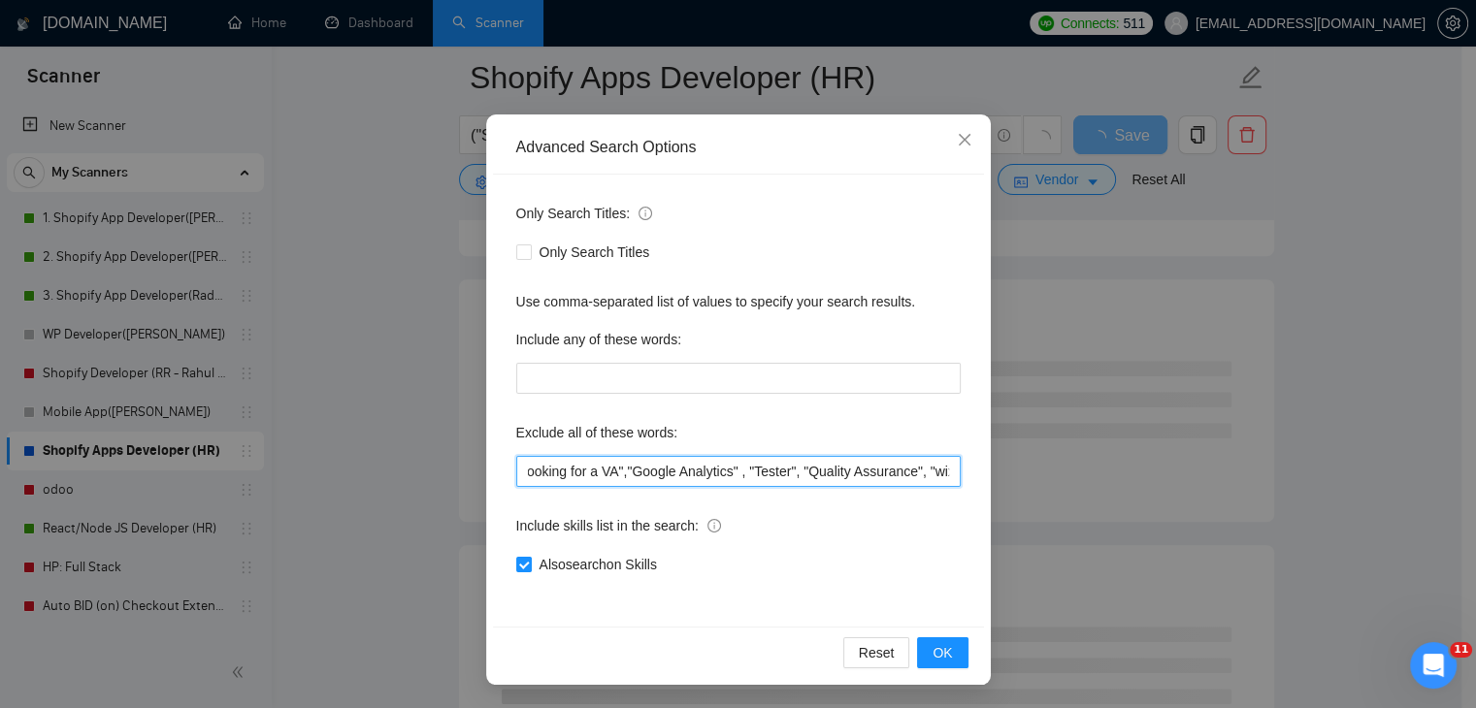
drag, startPoint x: 865, startPoint y: 468, endPoint x: 956, endPoint y: 472, distance: 90.3
click at [957, 472] on div "Only Search Titles: Only Search Titles Use comma-separated list of values to sp…" at bounding box center [738, 401] width 491 height 452
click at [882, 470] on input ""Gempages", "WordPress", "WP", "speed optimization", "only freelancer","no agen…" at bounding box center [738, 471] width 444 height 31
type input ""Gempages", "WordPress", "WP", "speed optimization", "only freelancer","no agen…"
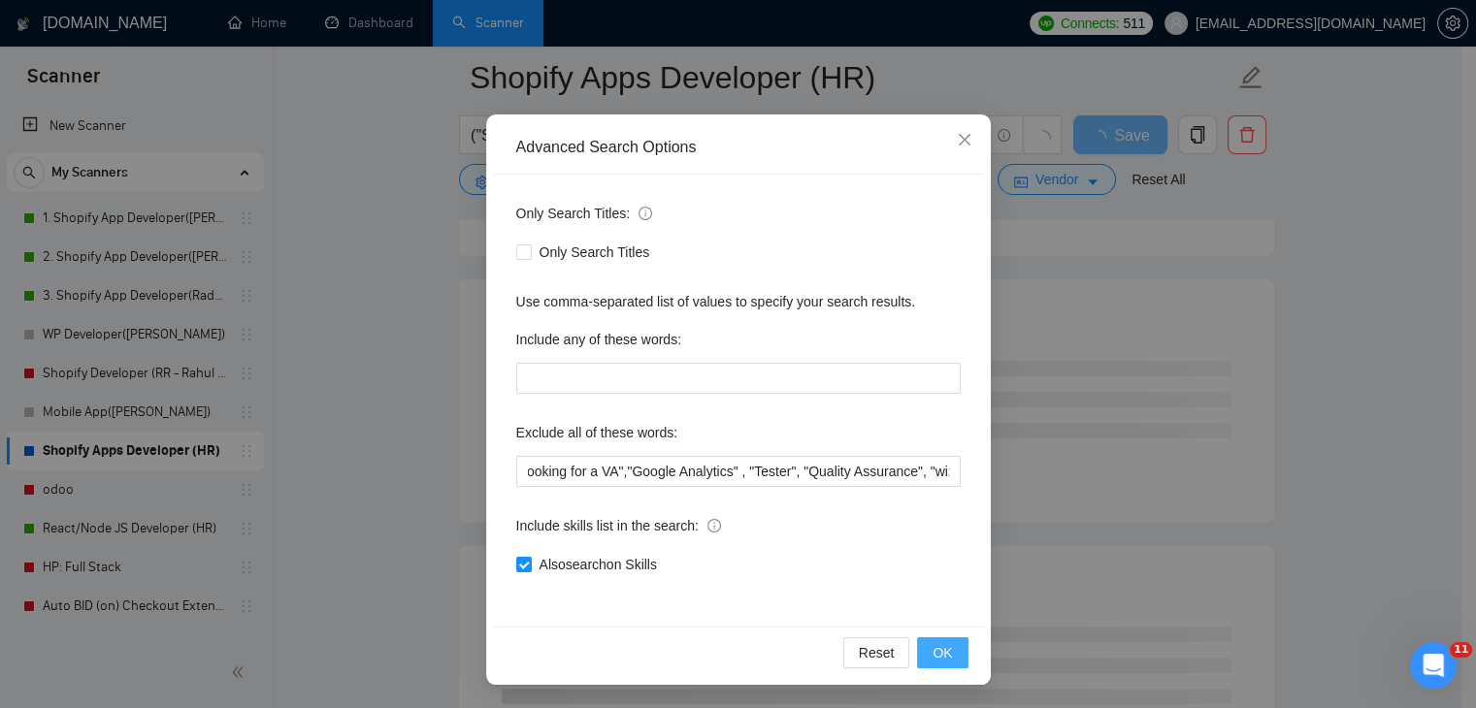
scroll to position [0, 0]
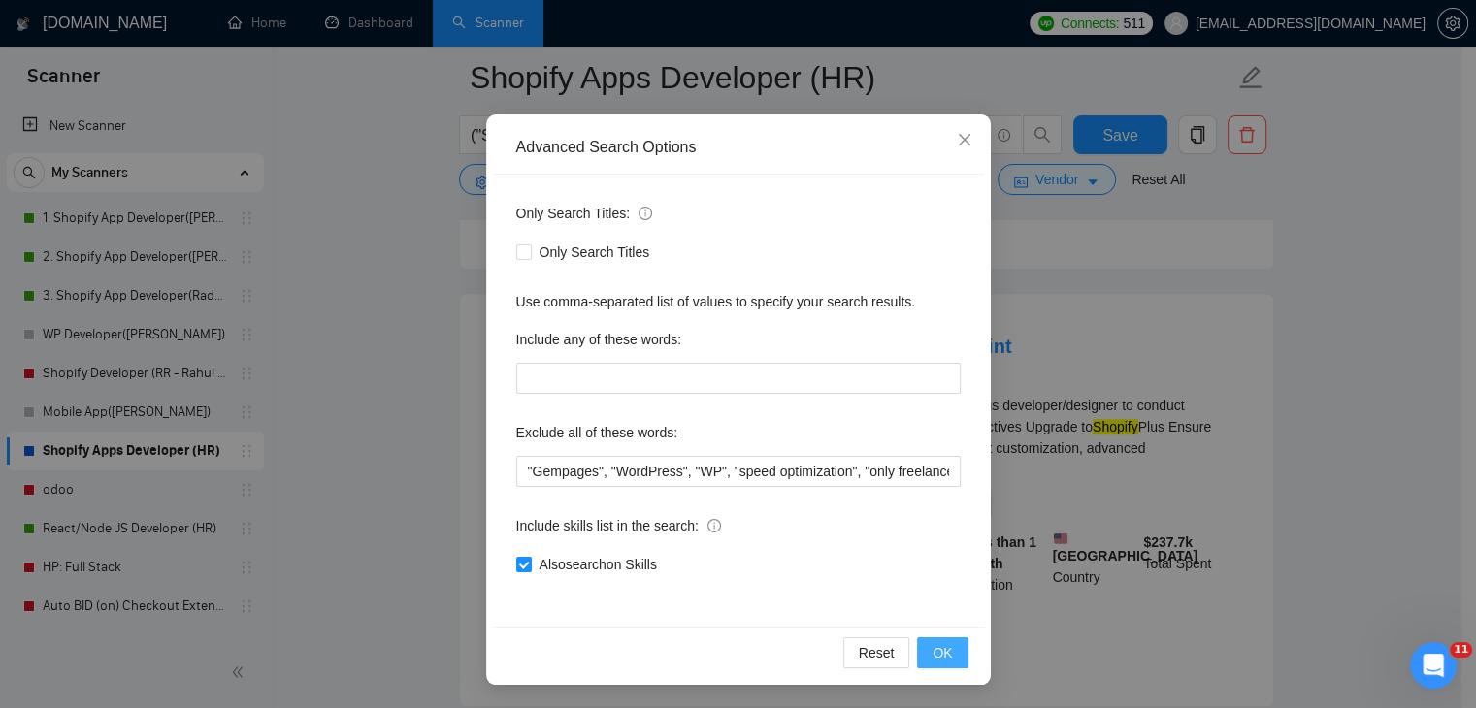
drag, startPoint x: 939, startPoint y: 646, endPoint x: 901, endPoint y: 560, distance: 94.3
click at [901, 560] on div "Advanced Search Options Only Search Titles: Only Search Titles Use comma-separa…" at bounding box center [738, 399] width 504 height 570
click at [937, 656] on span "OK" at bounding box center [941, 652] width 19 height 21
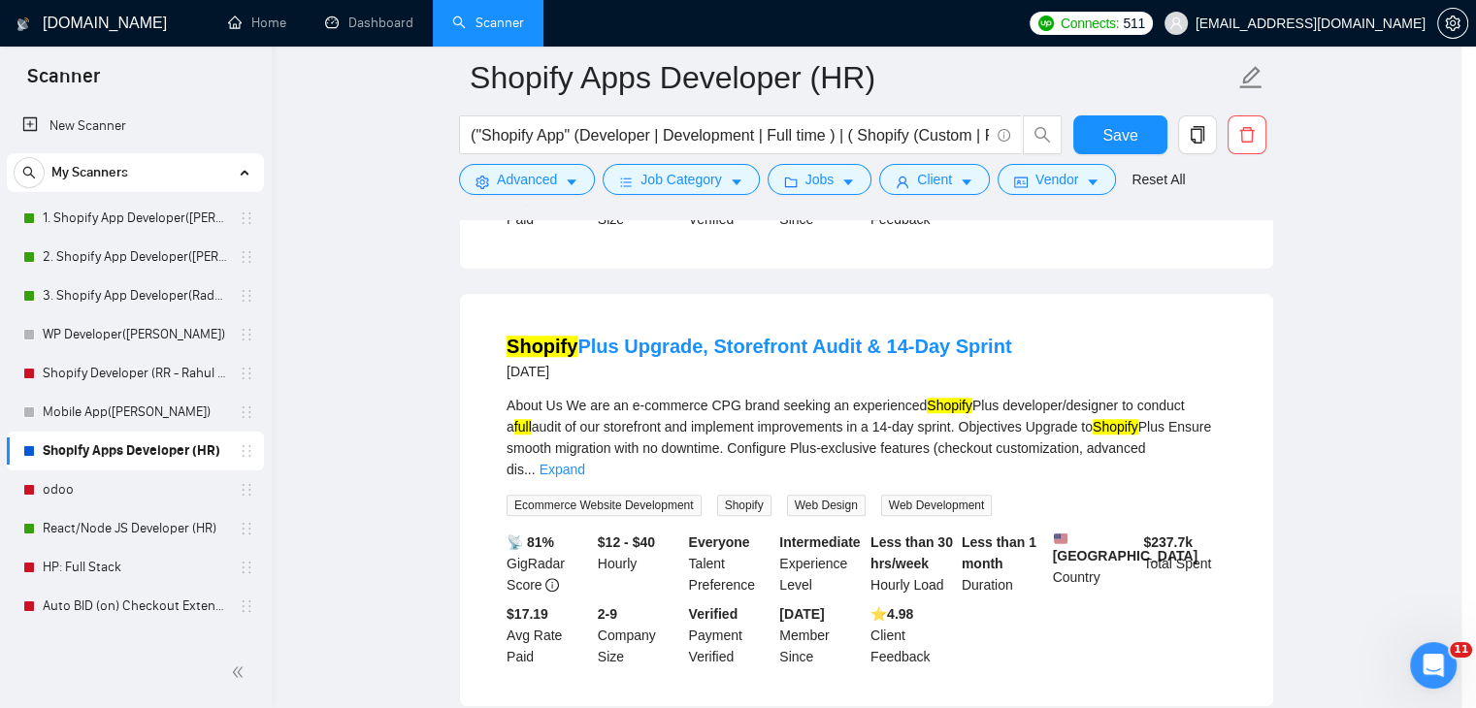
scroll to position [2, 0]
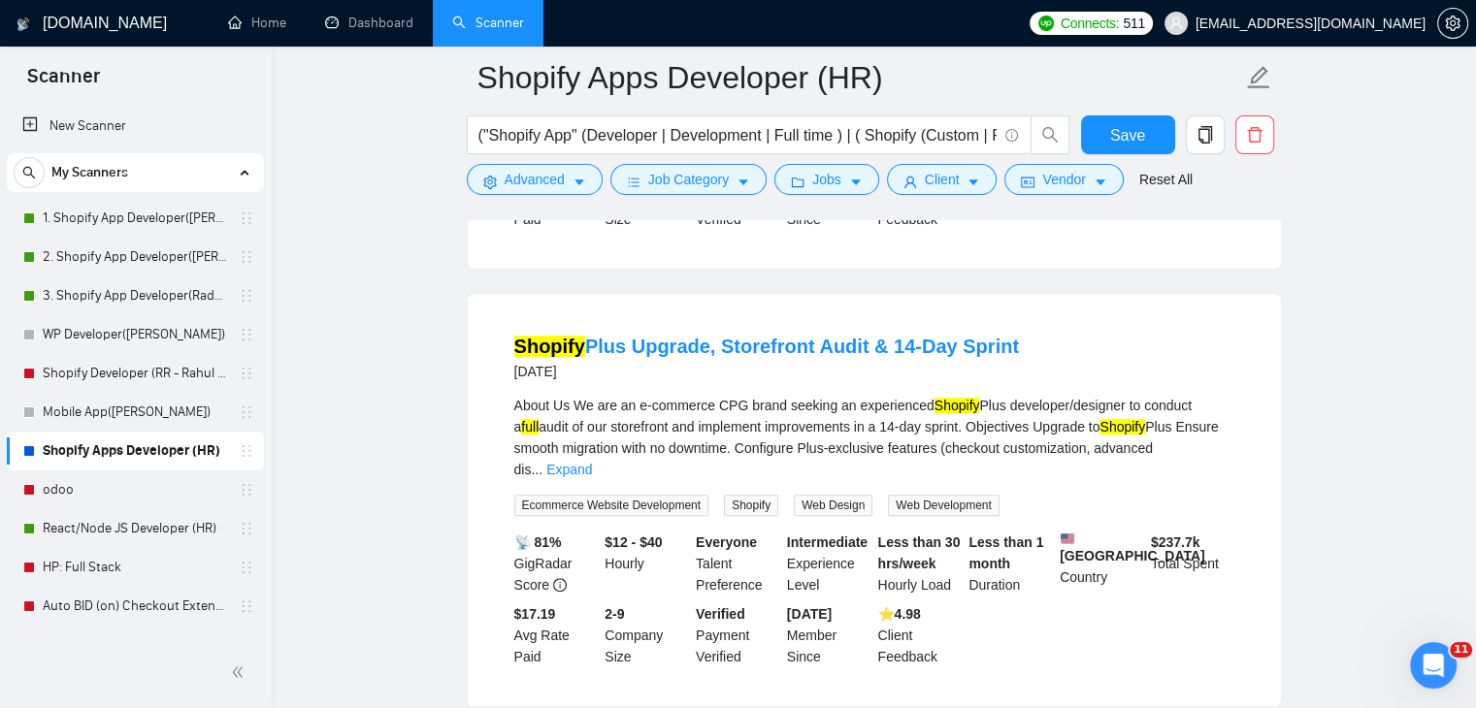
drag, startPoint x: 1142, startPoint y: 141, endPoint x: 1151, endPoint y: 164, distance: 24.9
click at [1141, 141] on span "Save" at bounding box center [1127, 135] width 35 height 24
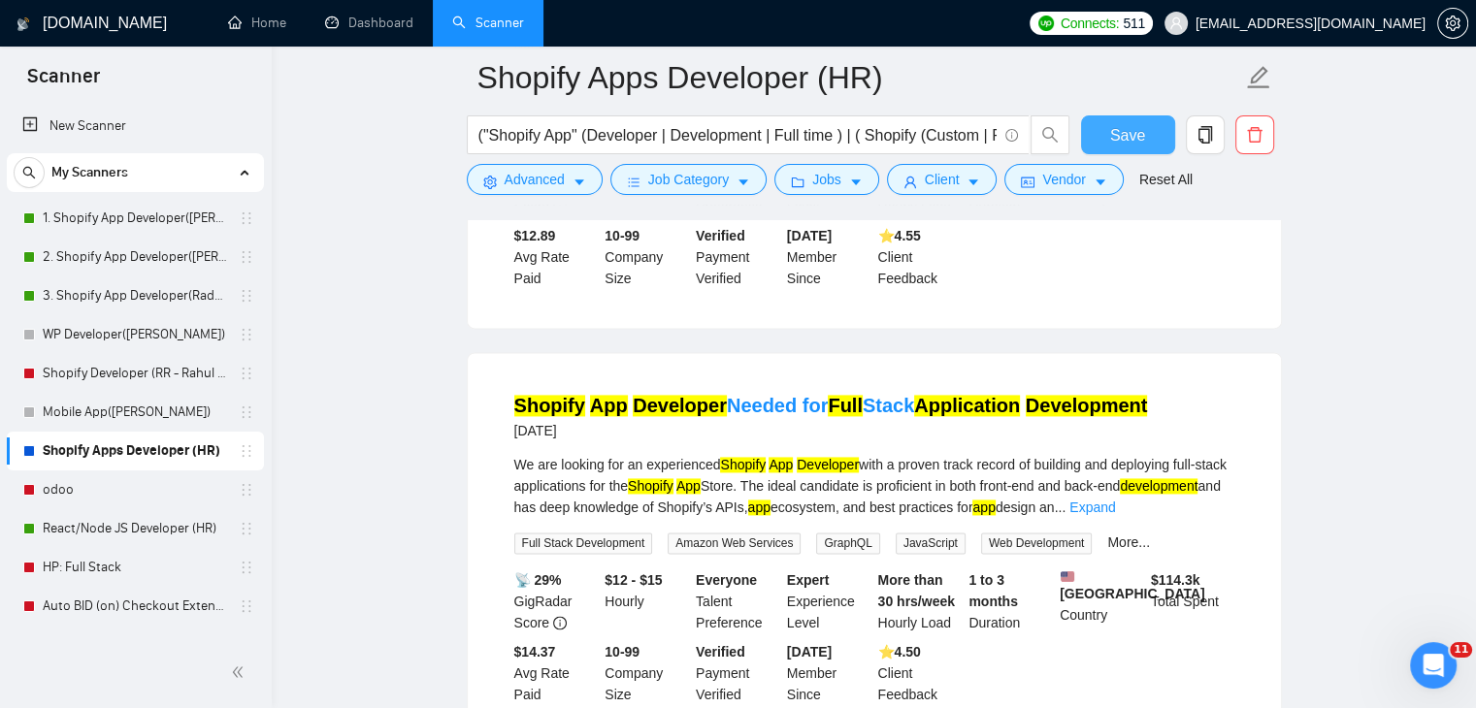
scroll to position [2813, 0]
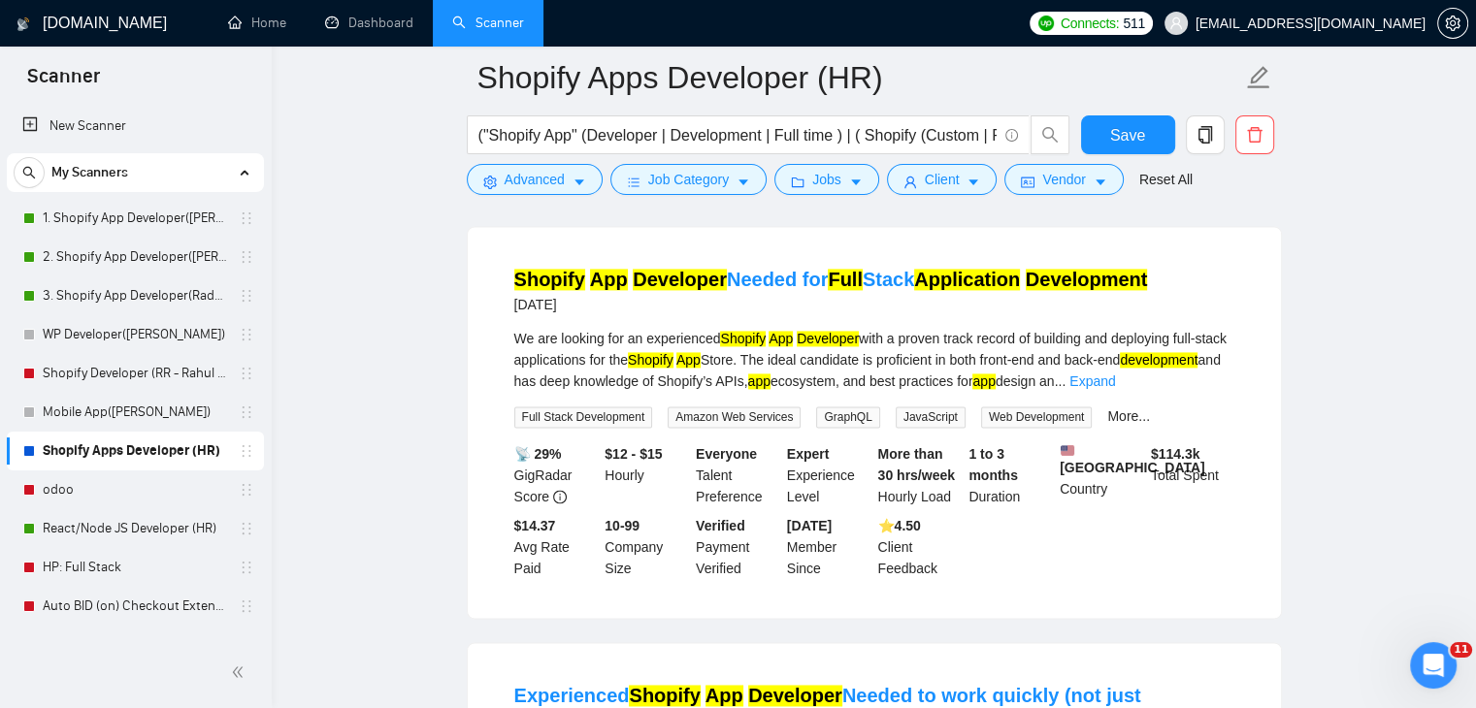
click at [996, 269] on mark "Application" at bounding box center [967, 279] width 106 height 21
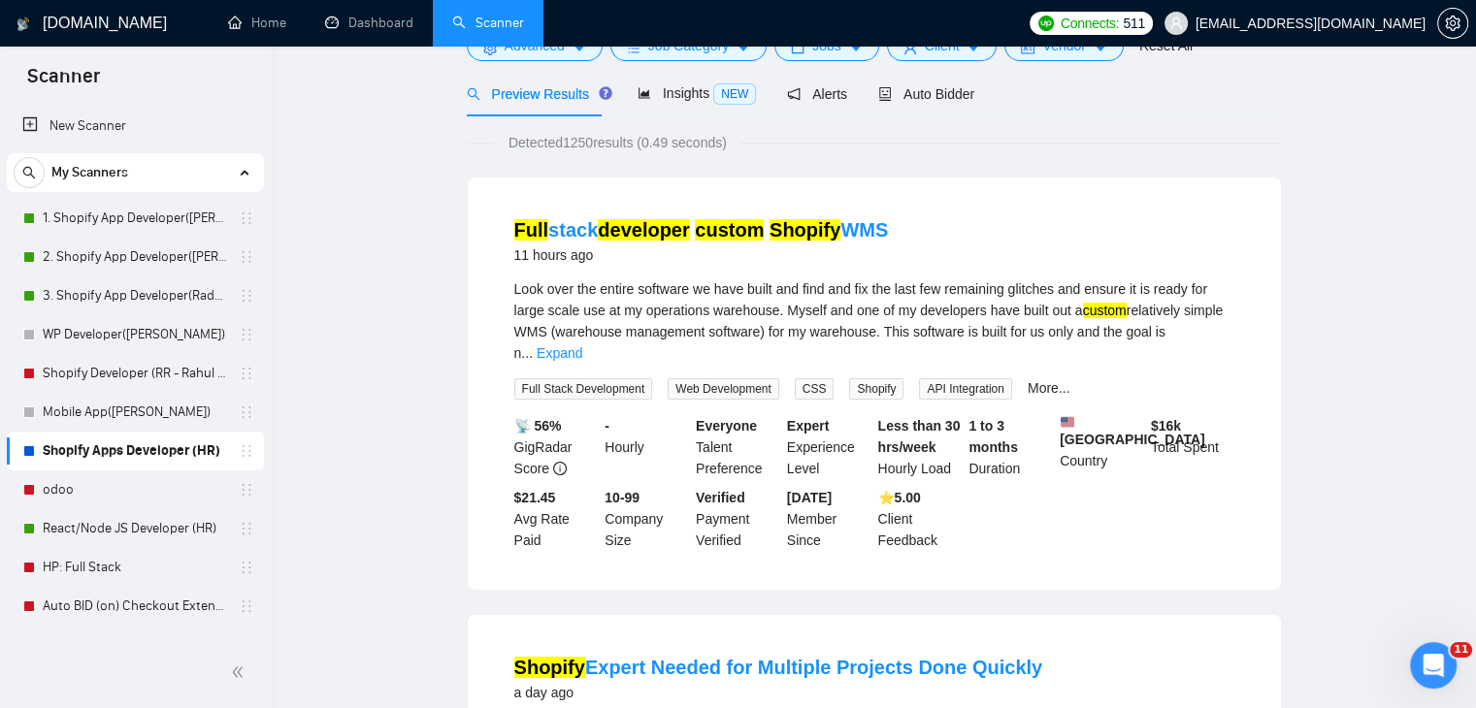
scroll to position [0, 0]
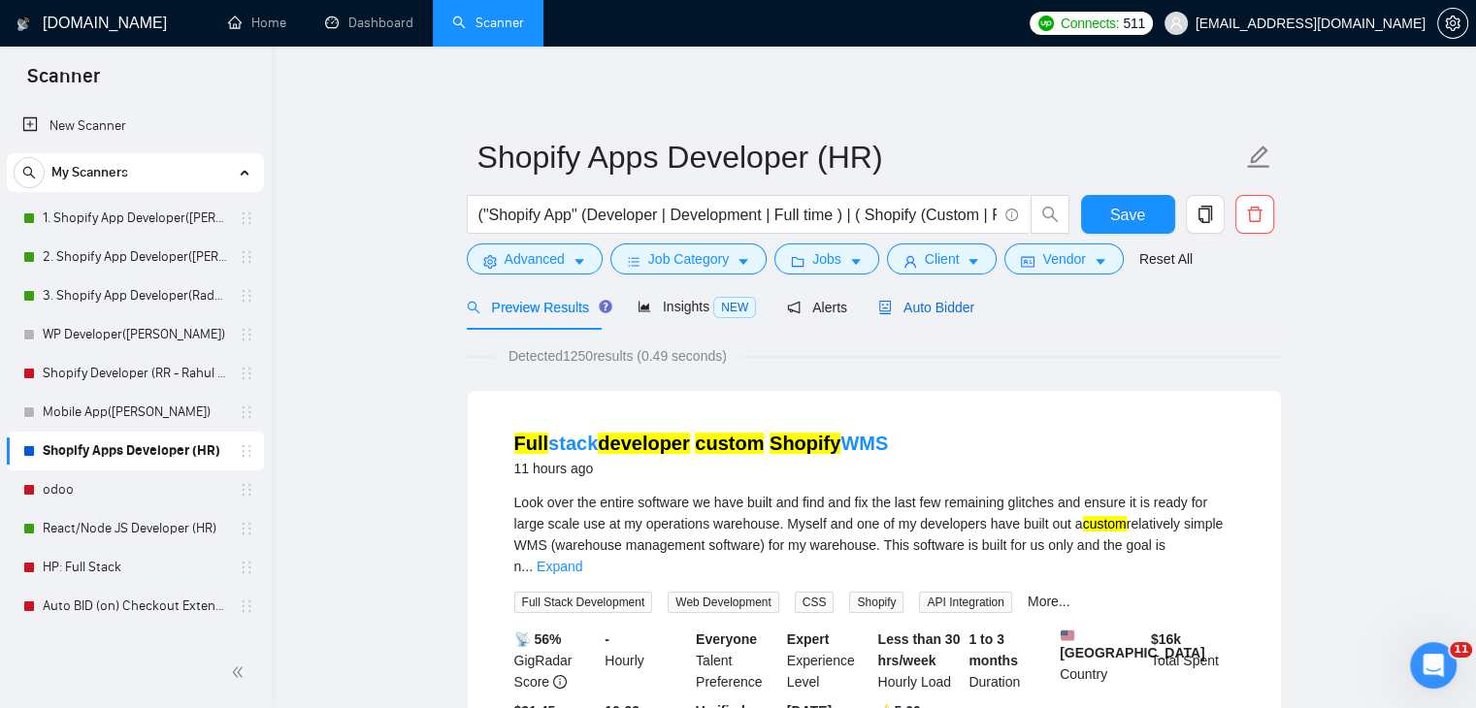
click at [901, 310] on span "Auto Bidder" at bounding box center [926, 308] width 96 height 16
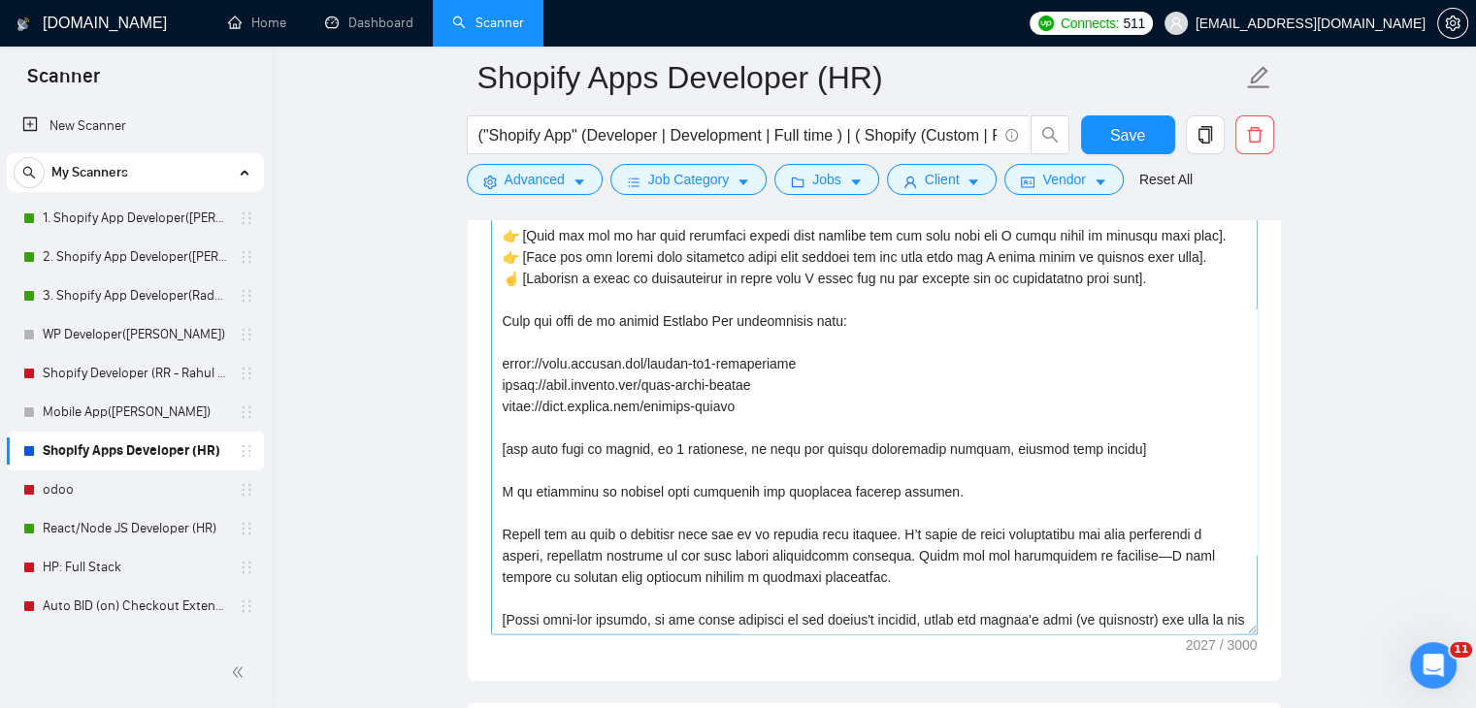
scroll to position [388, 0]
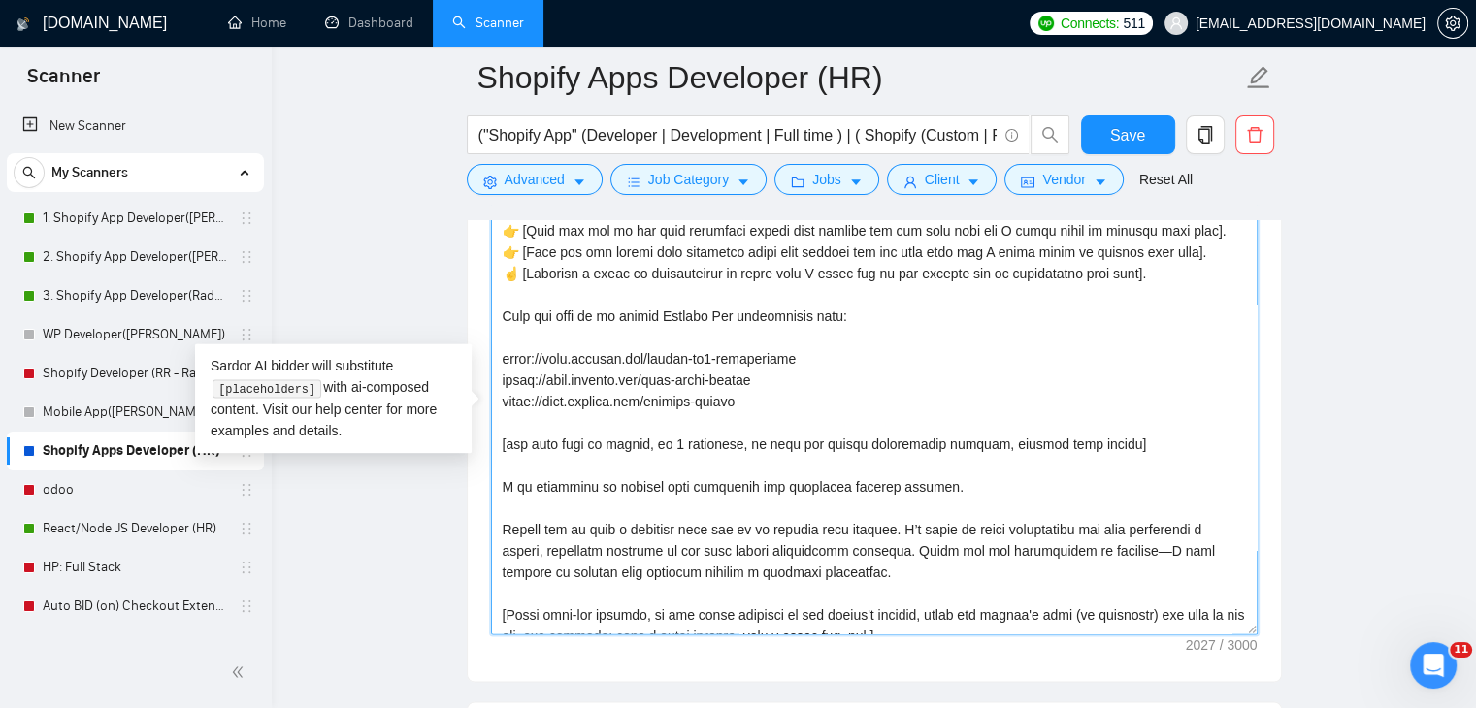
drag, startPoint x: 776, startPoint y: 402, endPoint x: 485, endPoint y: 350, distance: 295.5
click at [374, 253] on main "Shopify Apps Developer (HR) ("Shopify App" (Developer | Development | Full time…" at bounding box center [874, 388] width 1142 height 5861
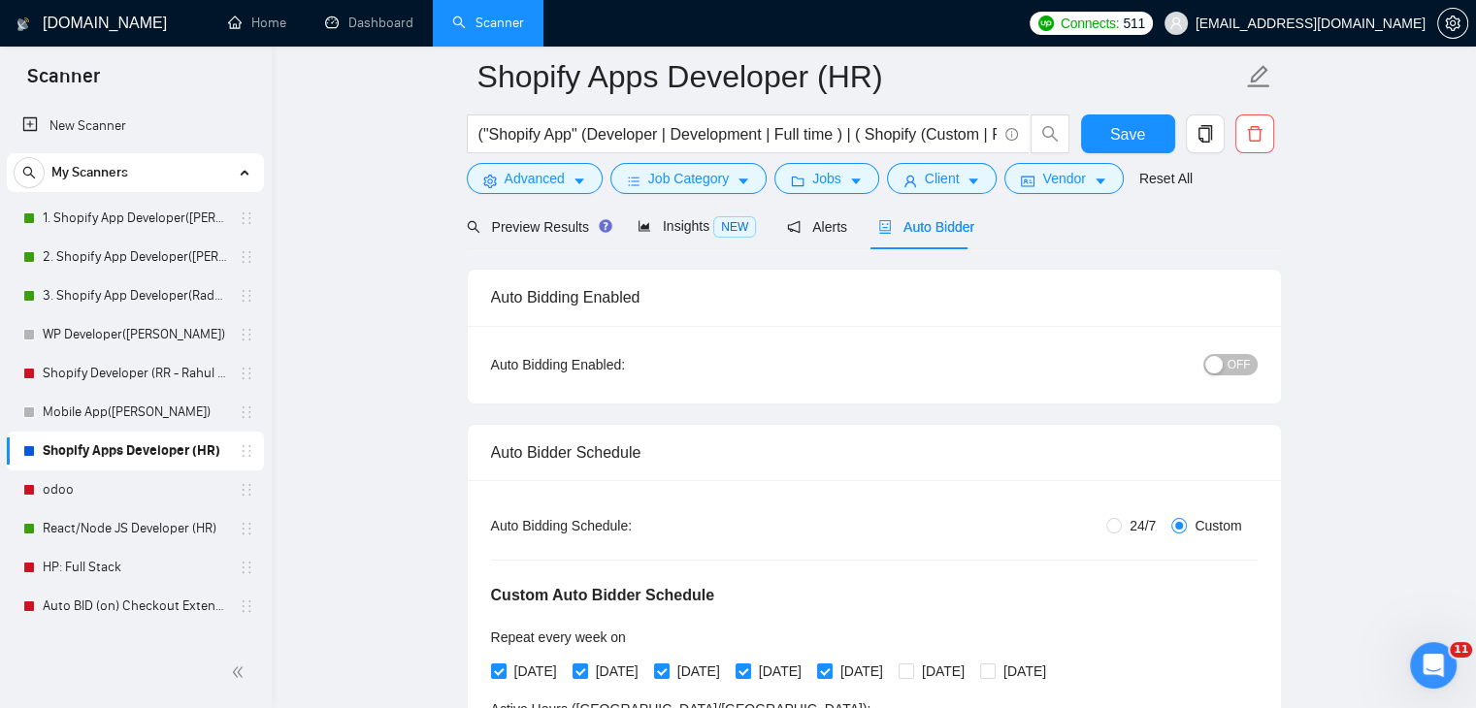
scroll to position [0, 0]
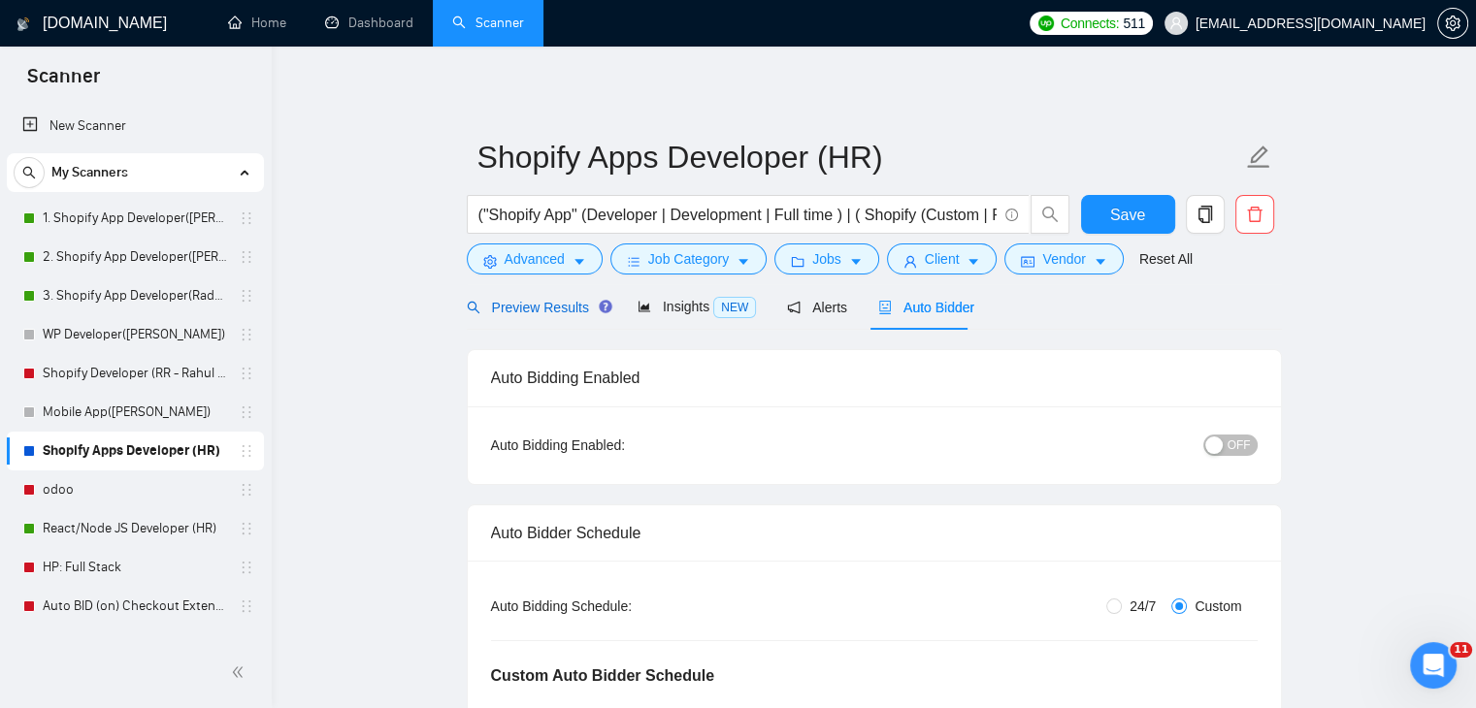
click at [548, 308] on span "Preview Results" at bounding box center [537, 308] width 140 height 16
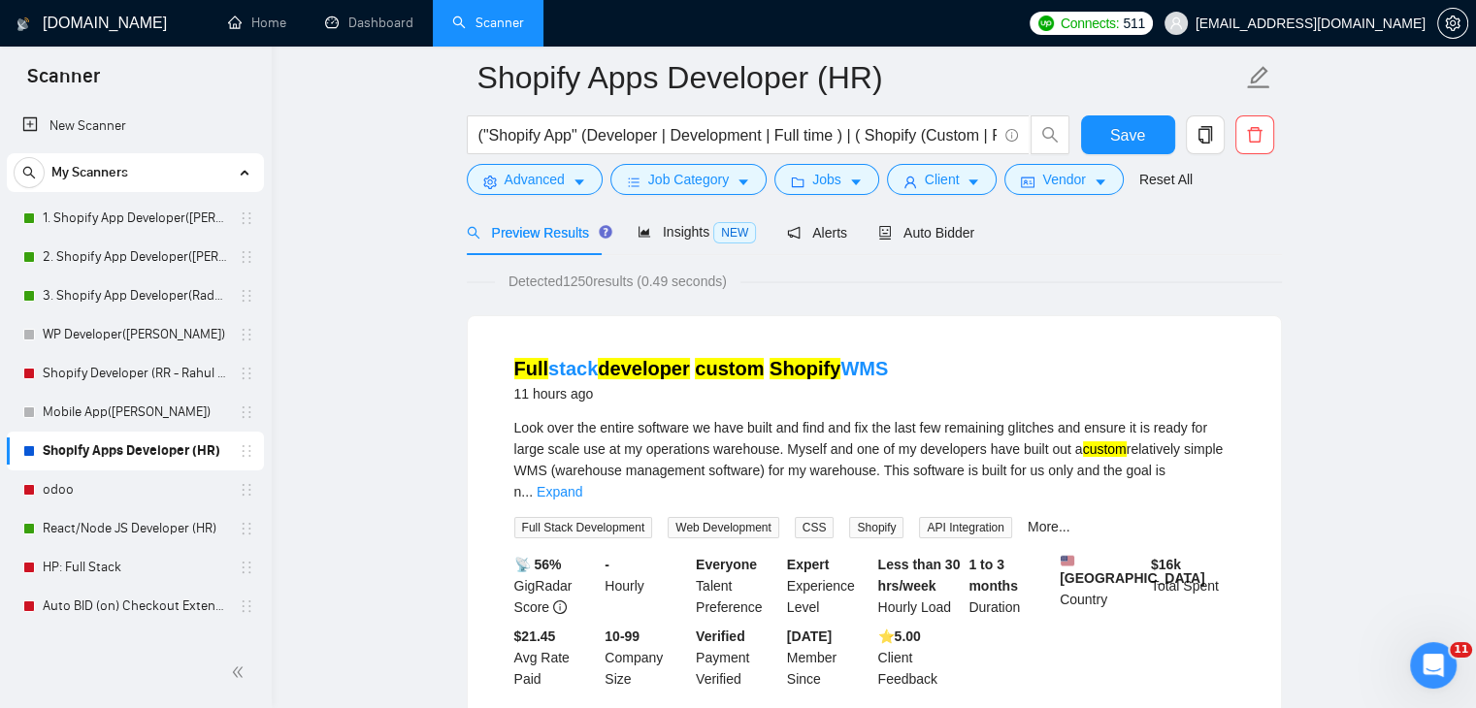
scroll to position [194, 0]
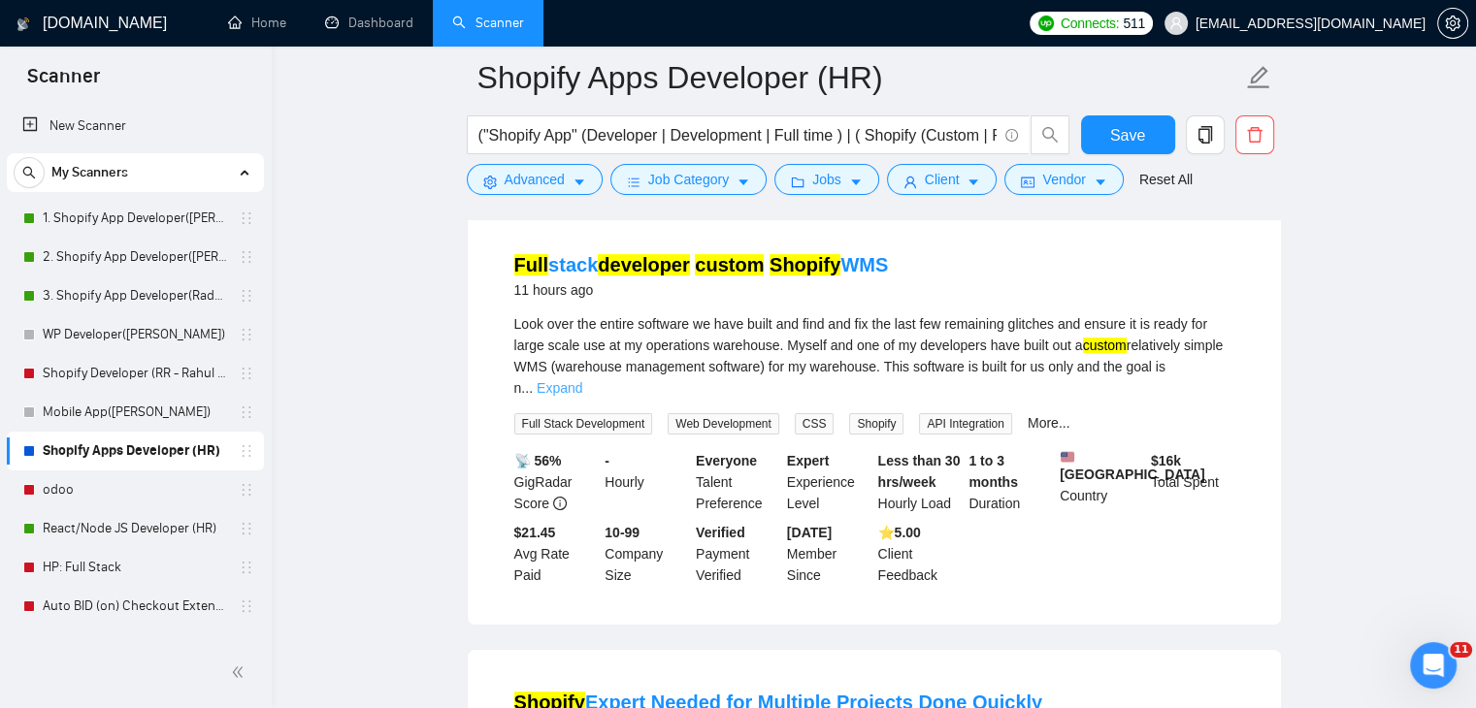
click at [582, 380] on link "Expand" at bounding box center [559, 388] width 46 height 16
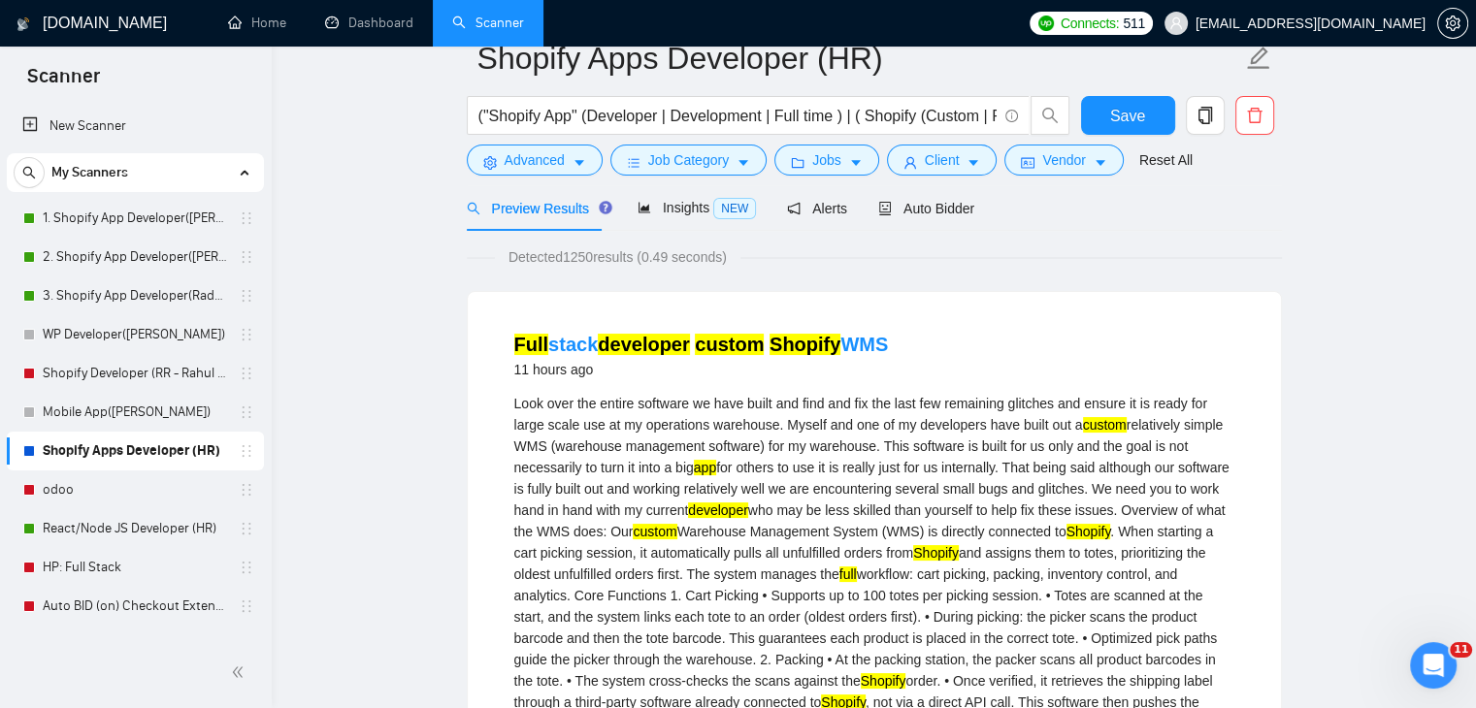
scroll to position [0, 0]
